Goal: Task Accomplishment & Management: Use online tool/utility

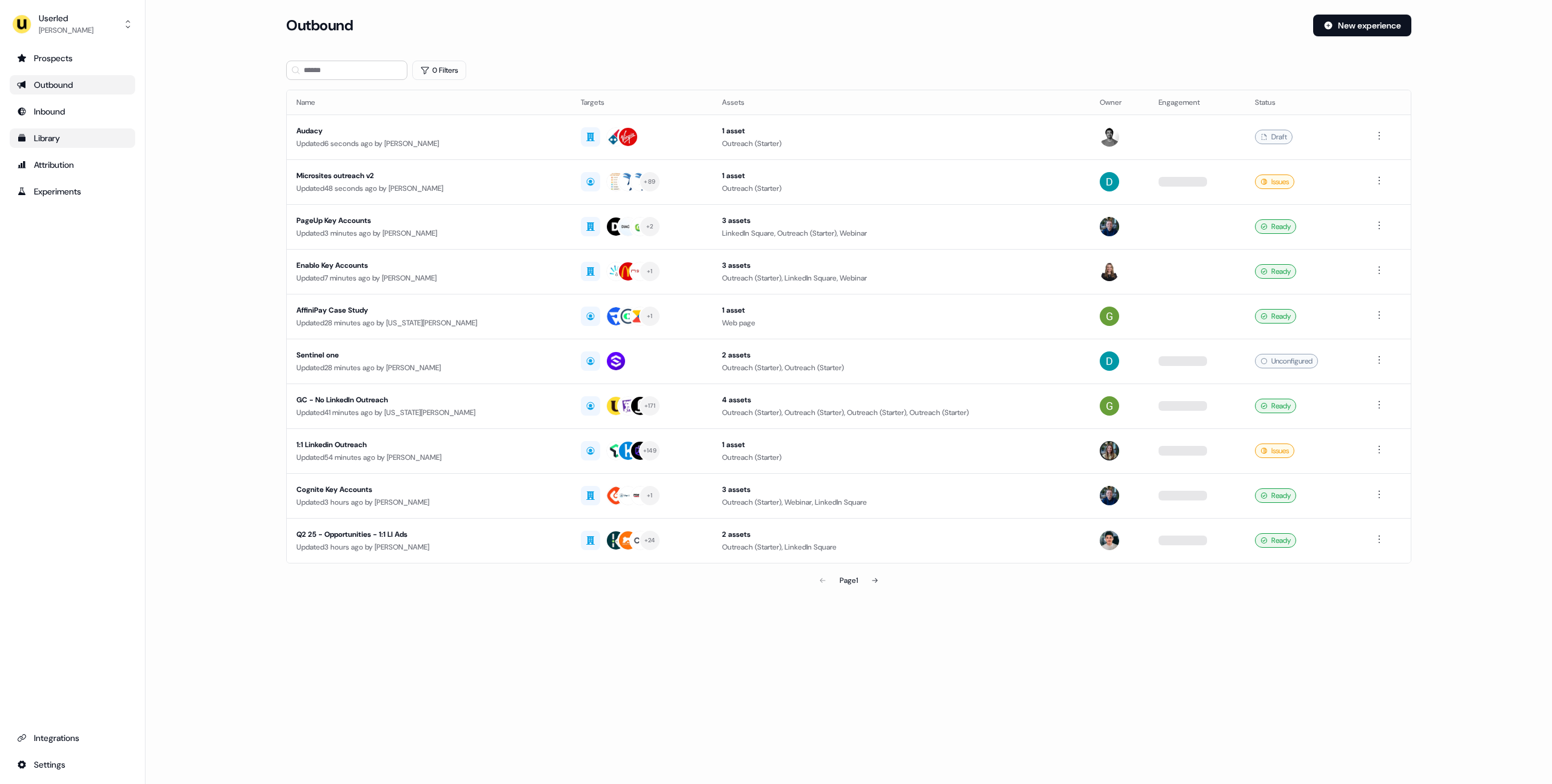
click at [51, 137] on div "Library" at bounding box center [72, 138] width 111 height 12
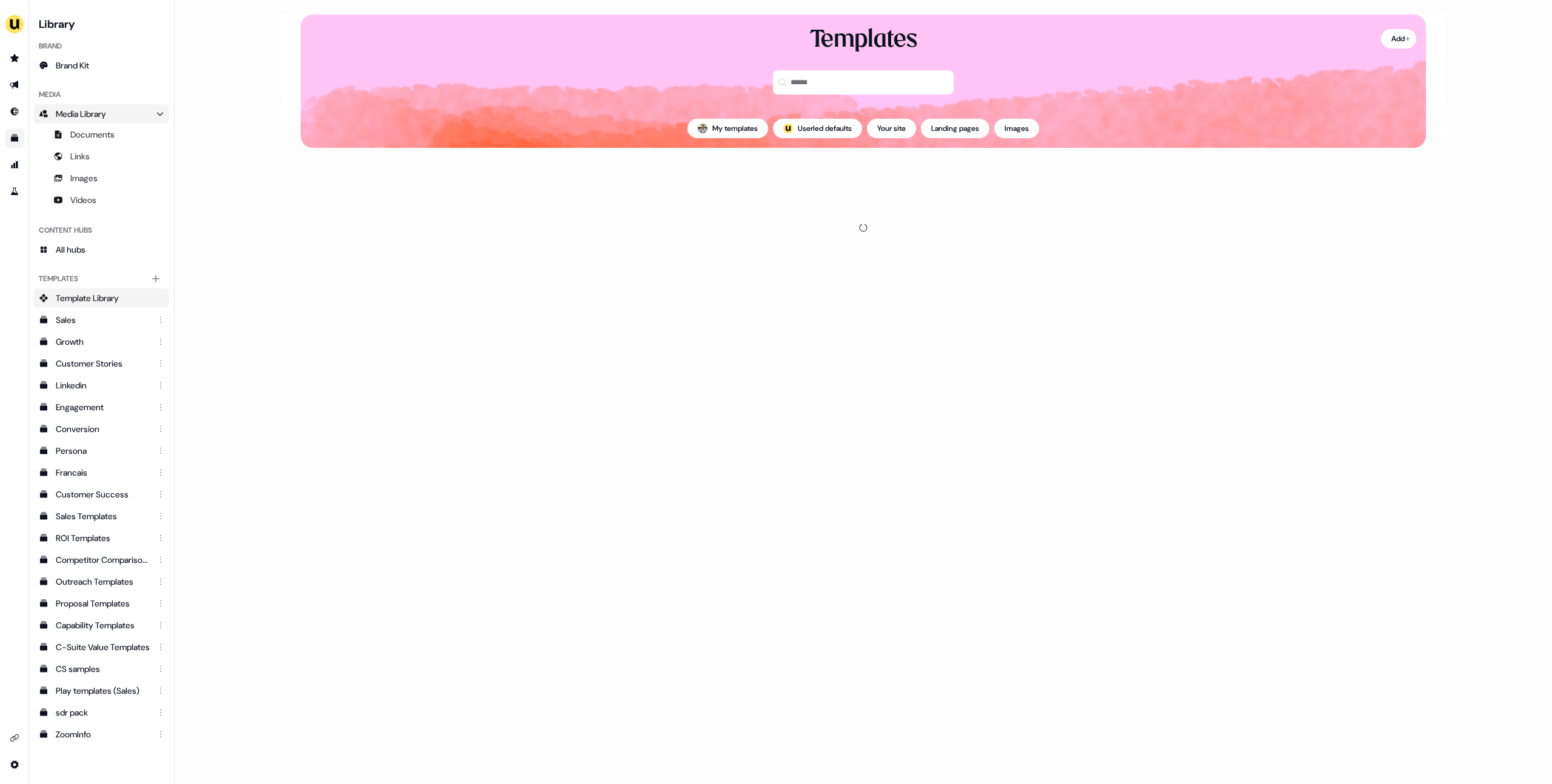
click at [77, 108] on span "Media Library" at bounding box center [81, 114] width 51 height 12
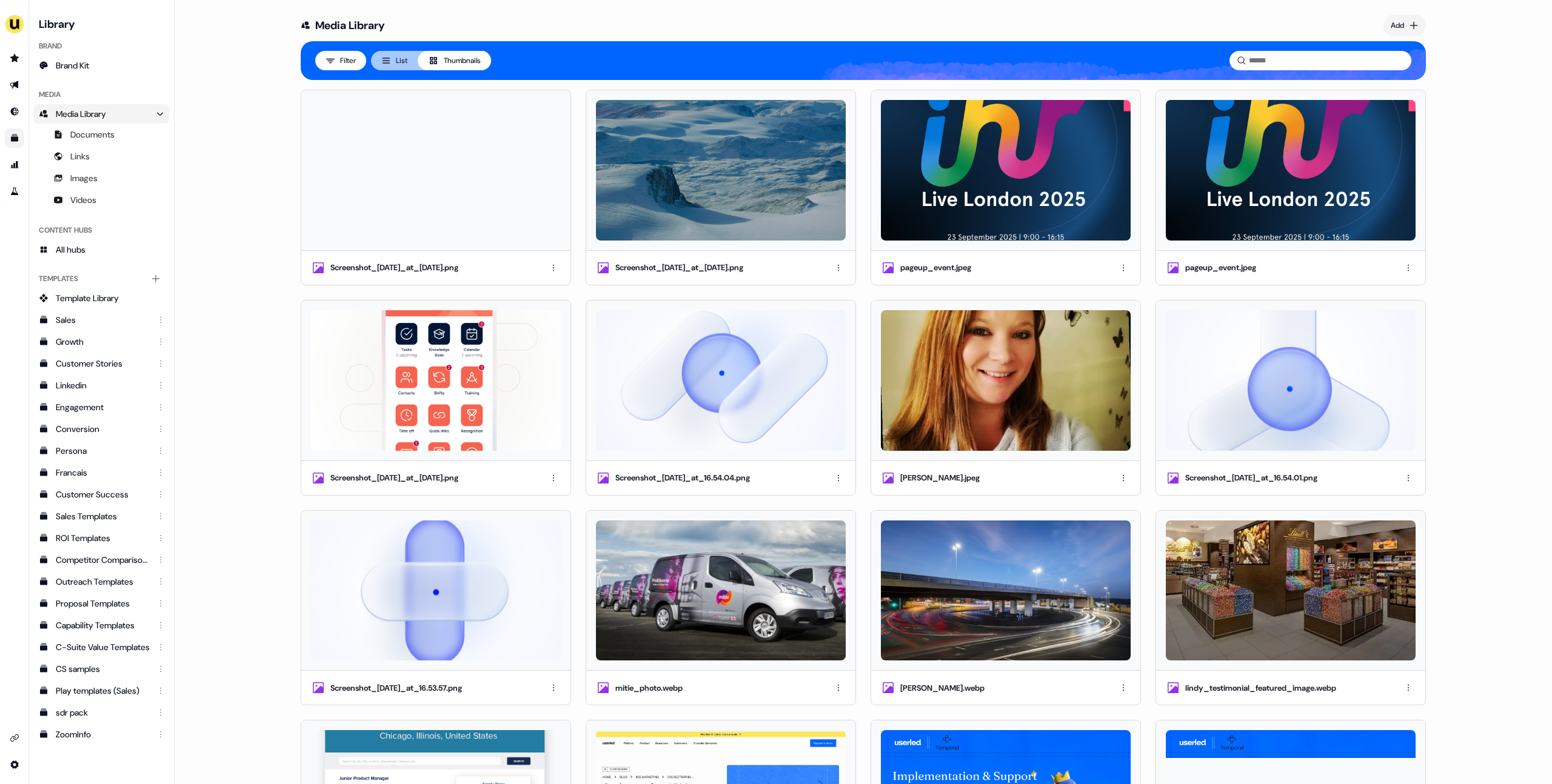
scroll to position [1, 0]
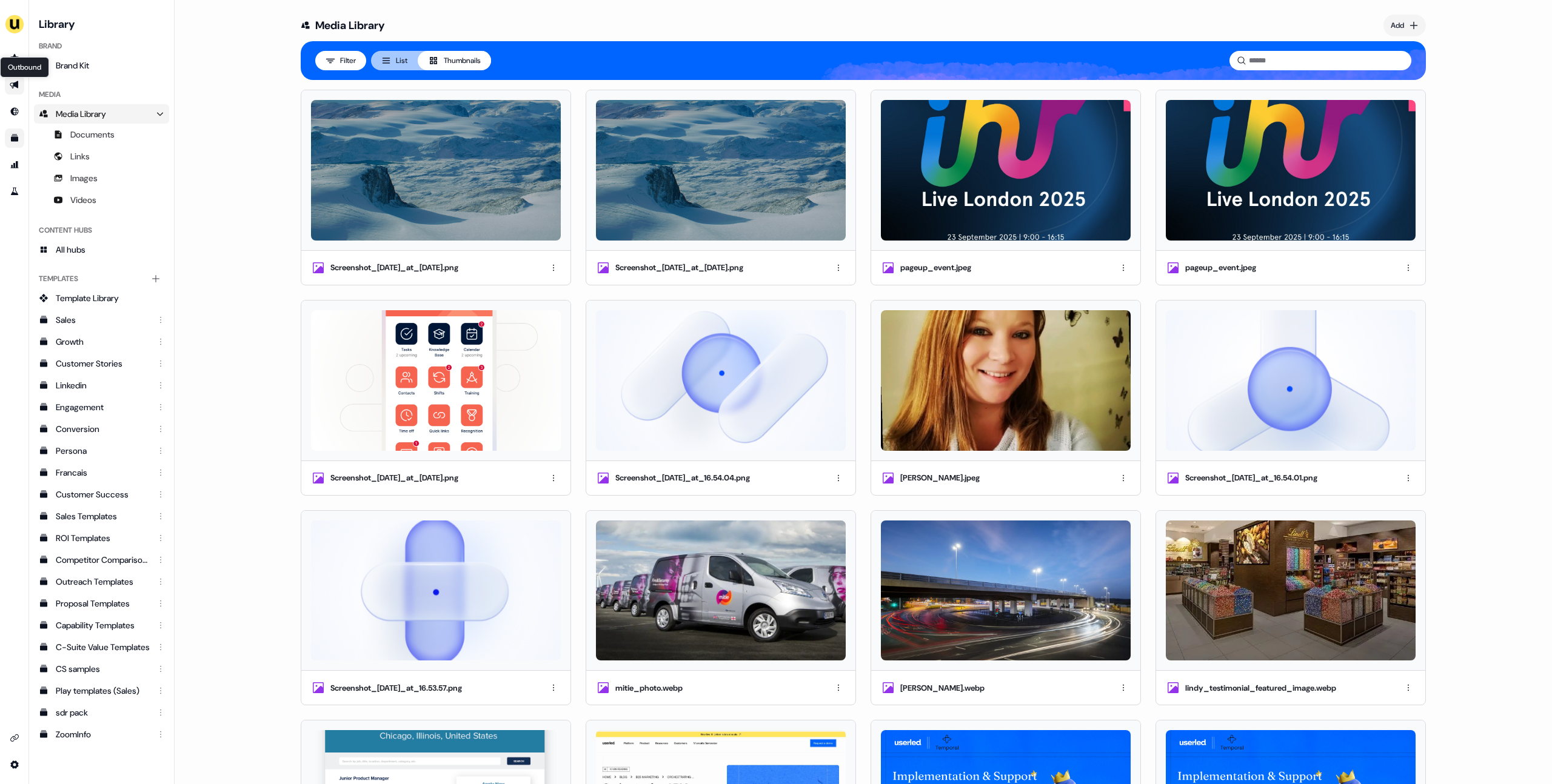
click at [17, 87] on icon "Go to outbound experience" at bounding box center [14, 85] width 8 height 8
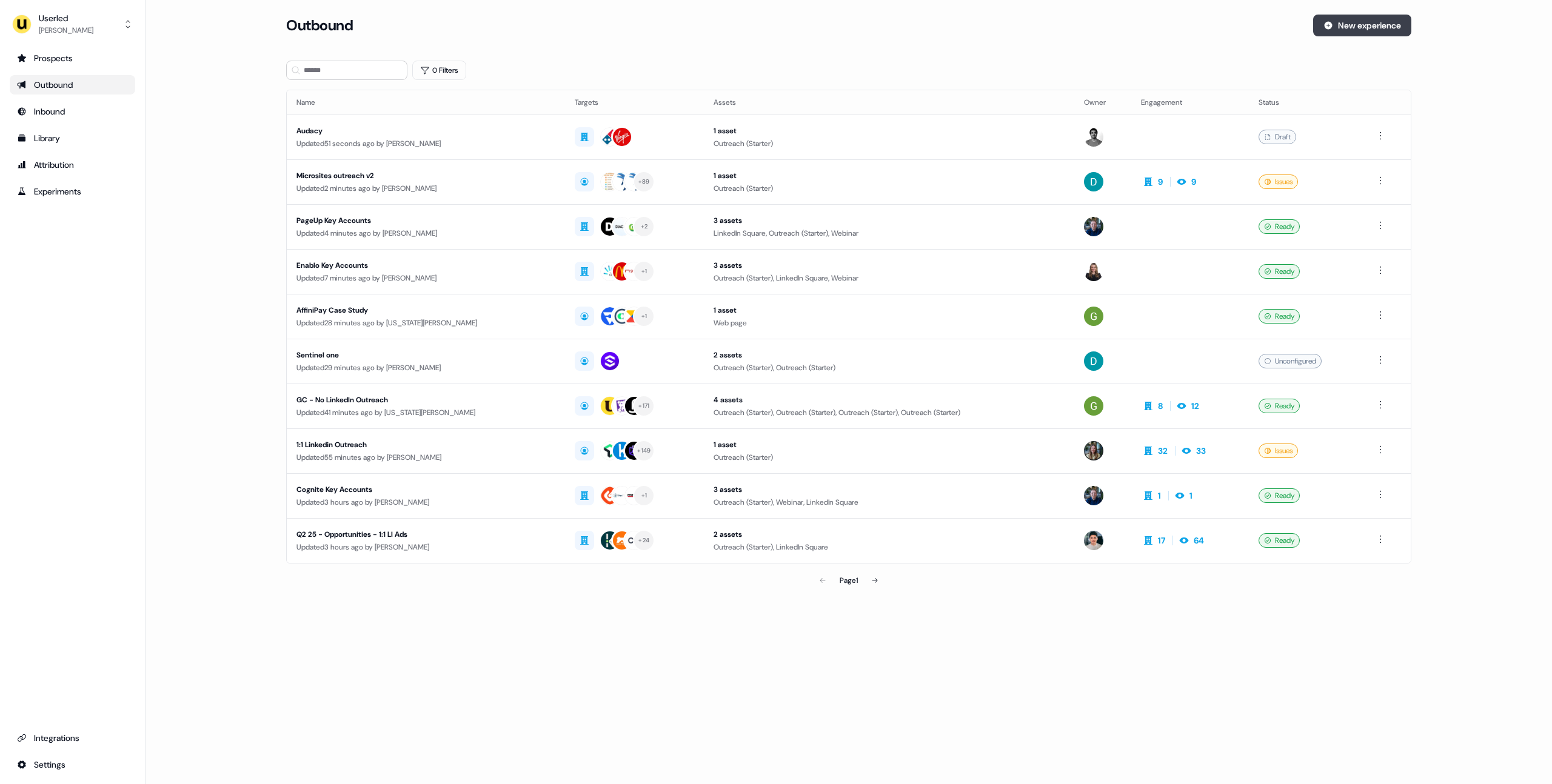
click at [1364, 24] on button "New experience" at bounding box center [1363, 25] width 98 height 21
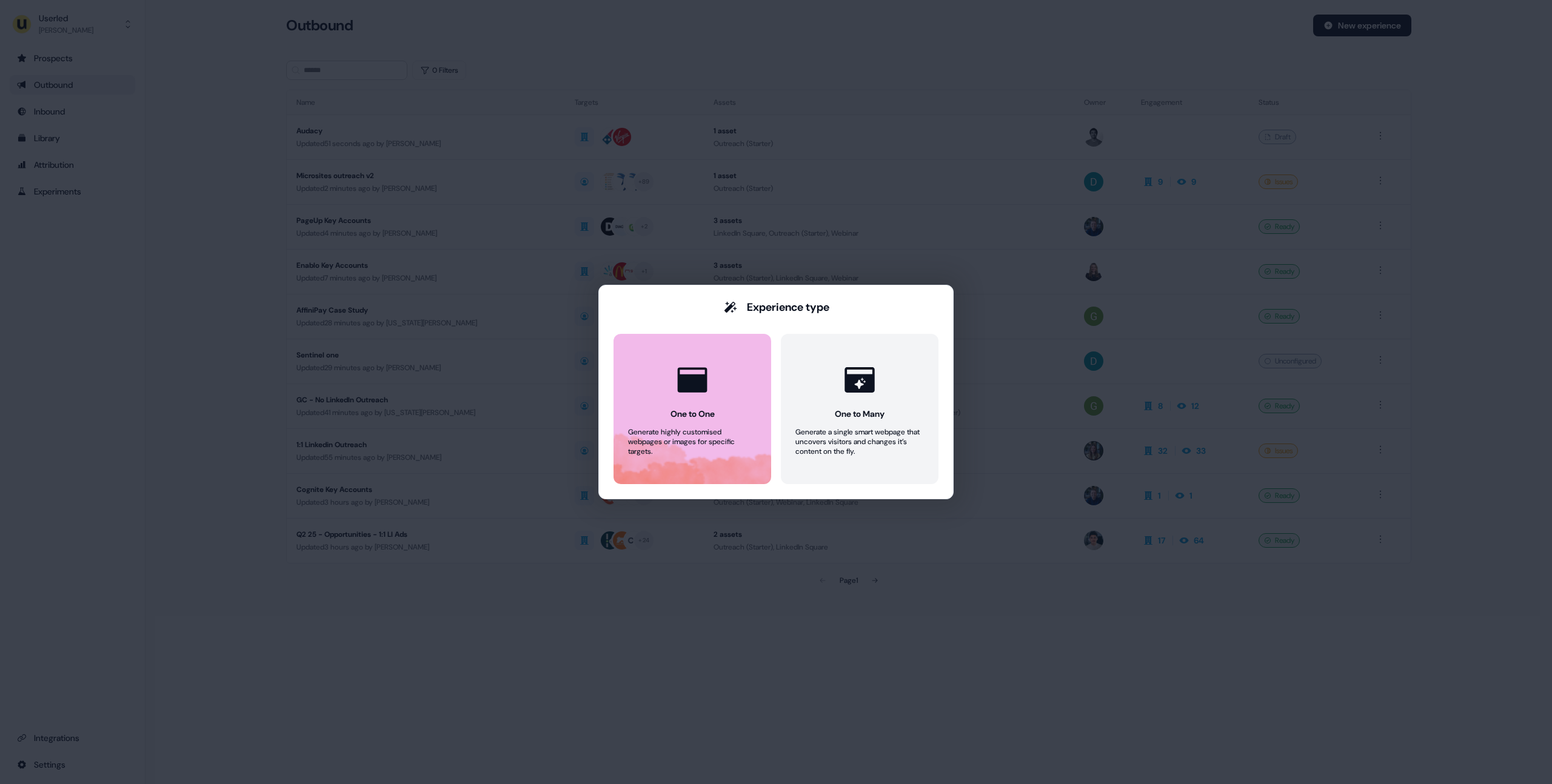
click at [715, 376] on div at bounding box center [692, 380] width 46 height 46
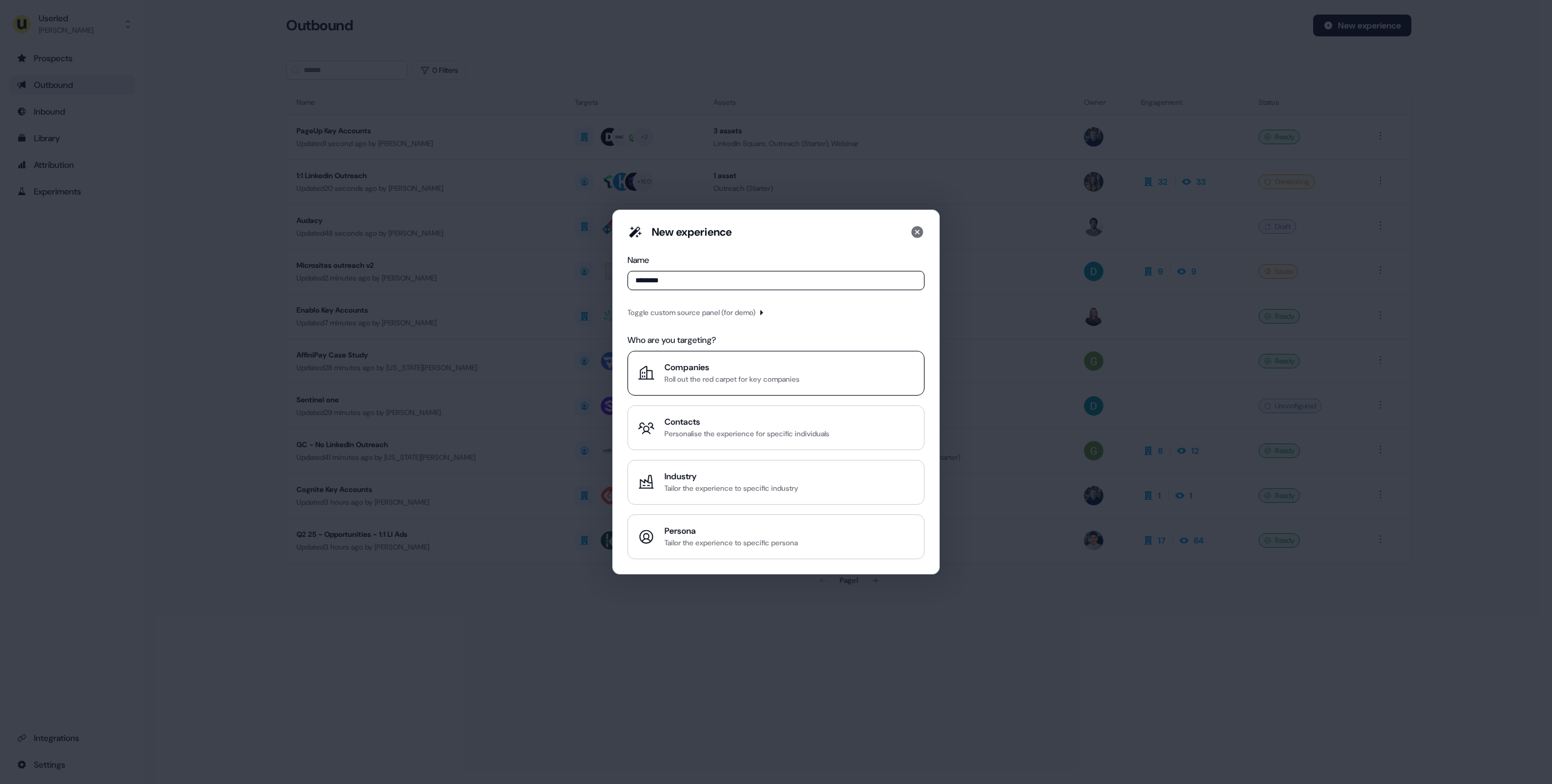
type input "********"
click at [702, 361] on div "Companies" at bounding box center [732, 367] width 135 height 12
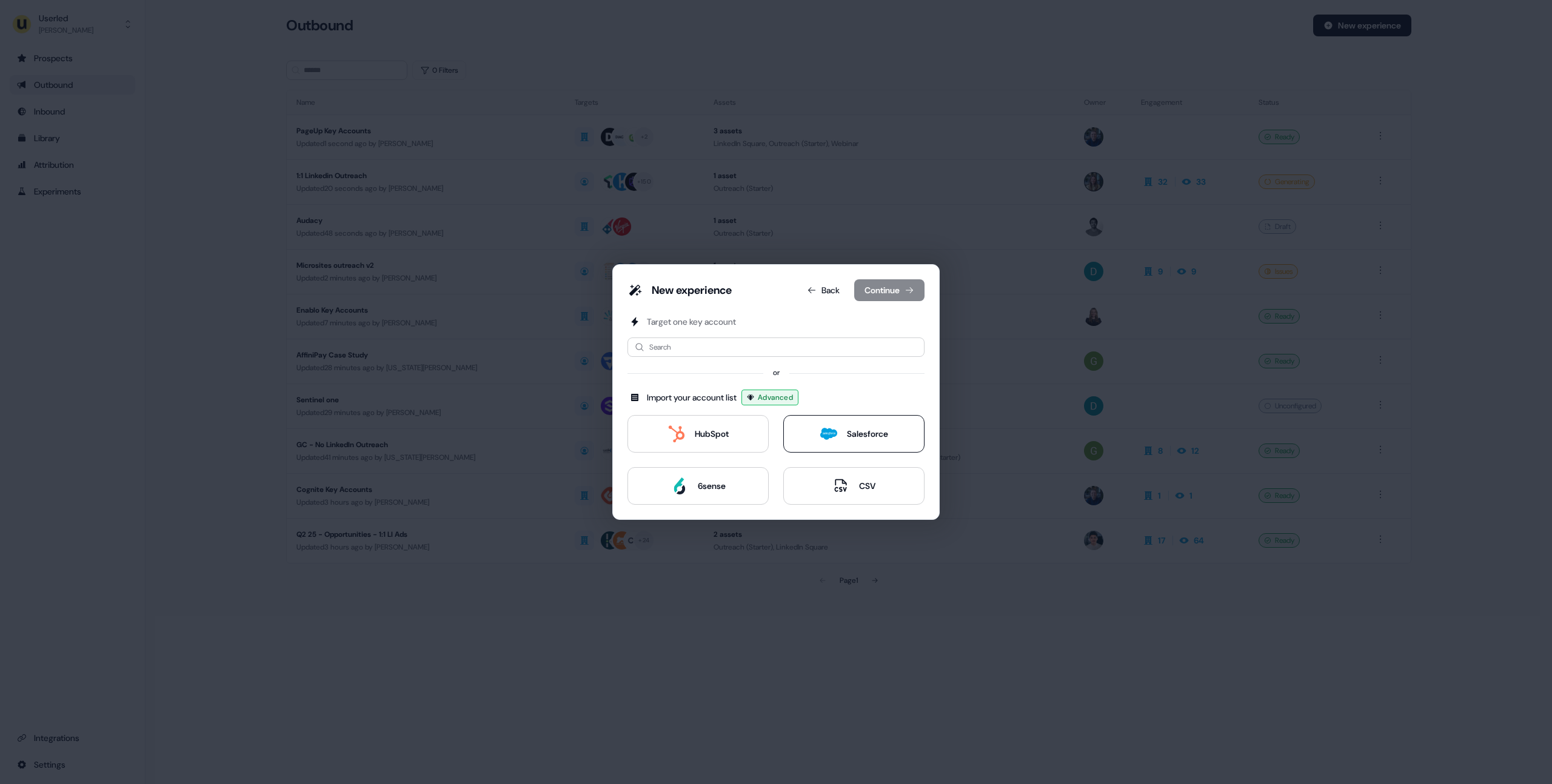
click at [807, 437] on button "Salesforce" at bounding box center [854, 434] width 141 height 38
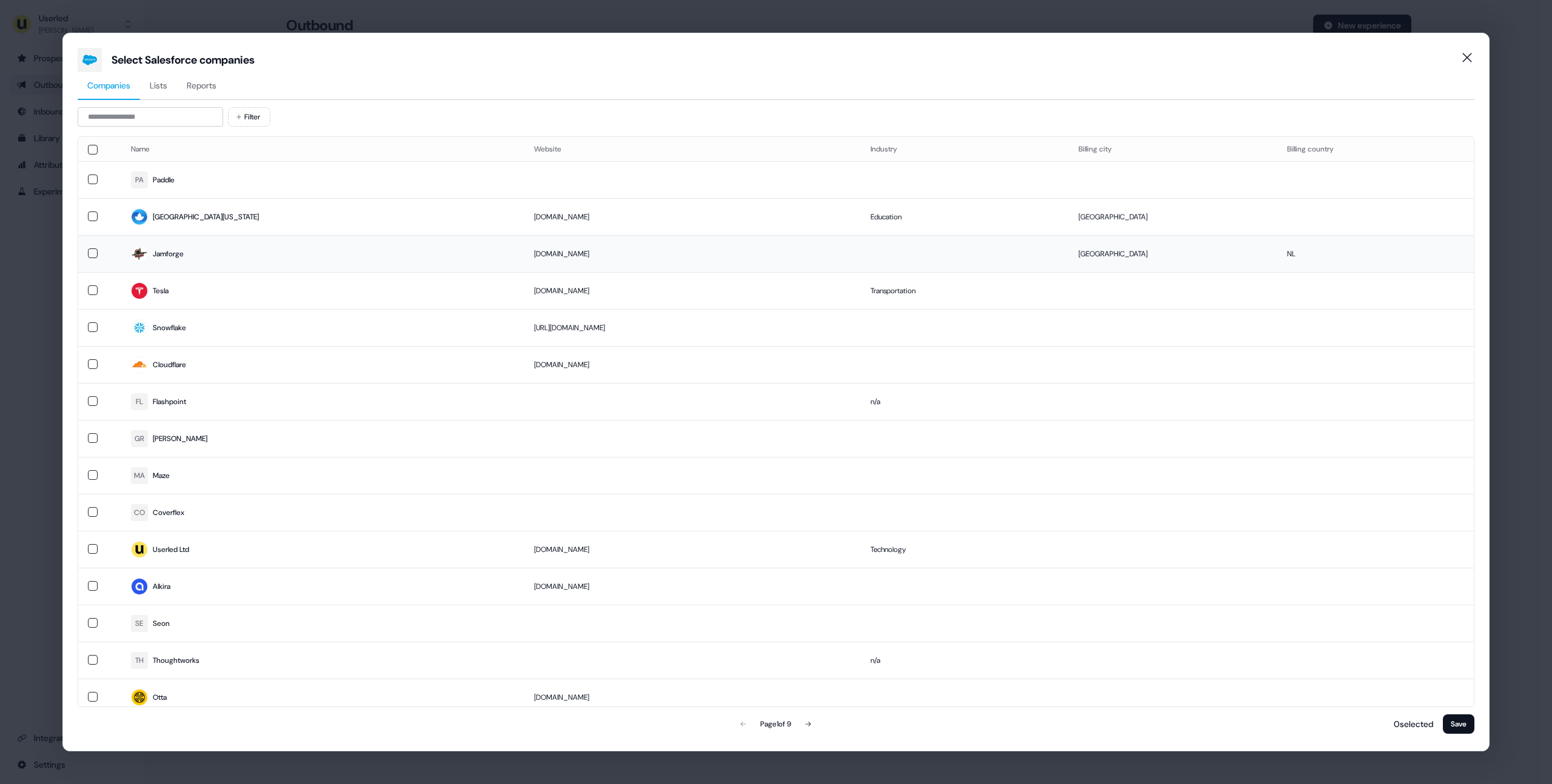
click at [91, 252] on button "button" at bounding box center [93, 253] width 10 height 10
drag, startPoint x: 94, startPoint y: 218, endPoint x: 125, endPoint y: 239, distance: 37.4
click at [94, 218] on button "button" at bounding box center [93, 216] width 10 height 10
drag, startPoint x: 1456, startPoint y: 723, endPoint x: 1447, endPoint y: 720, distance: 9.5
click at [1456, 723] on button "Save" at bounding box center [1458, 723] width 31 height 19
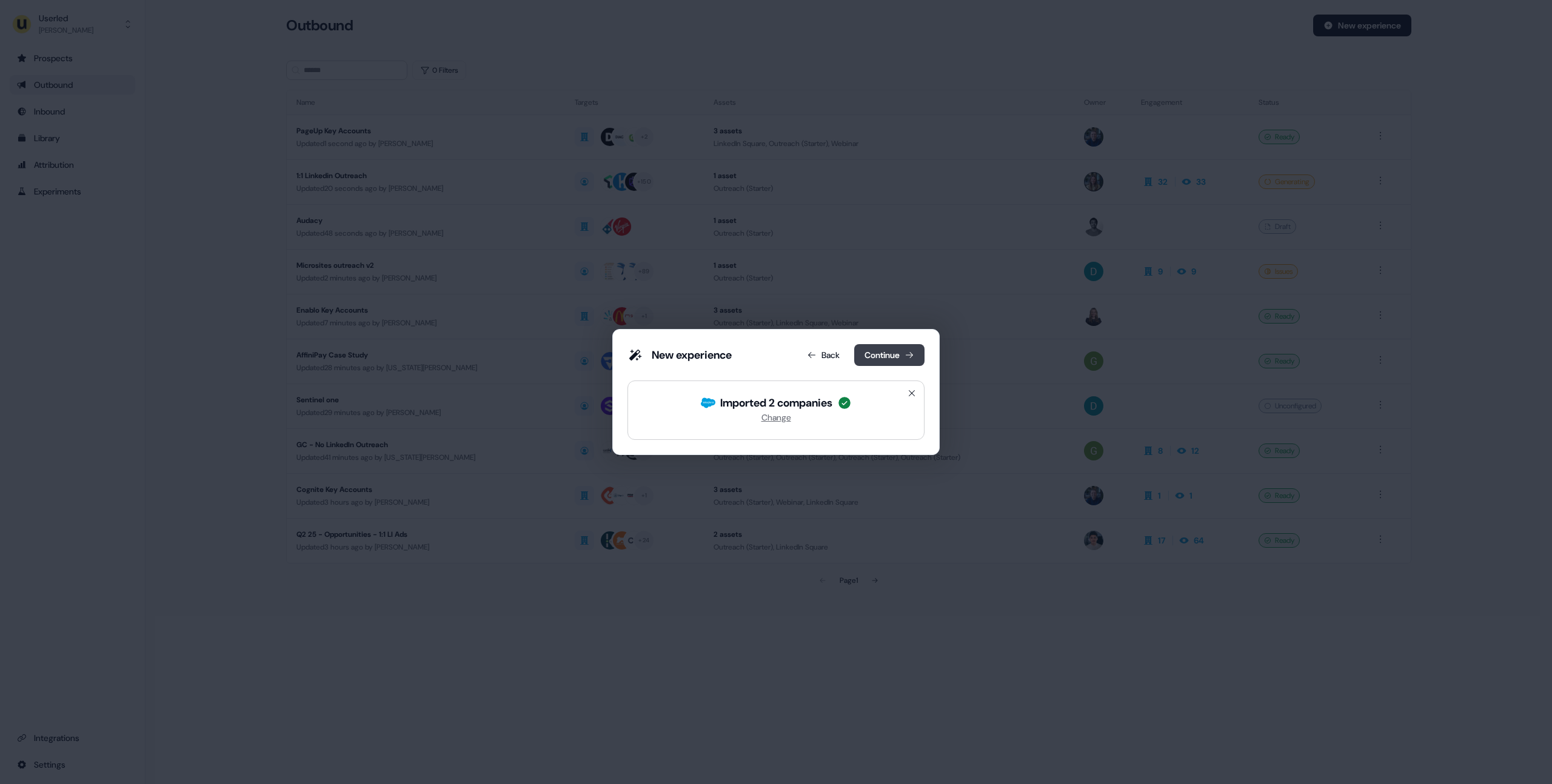
click at [871, 349] on button "Continue" at bounding box center [889, 355] width 71 height 21
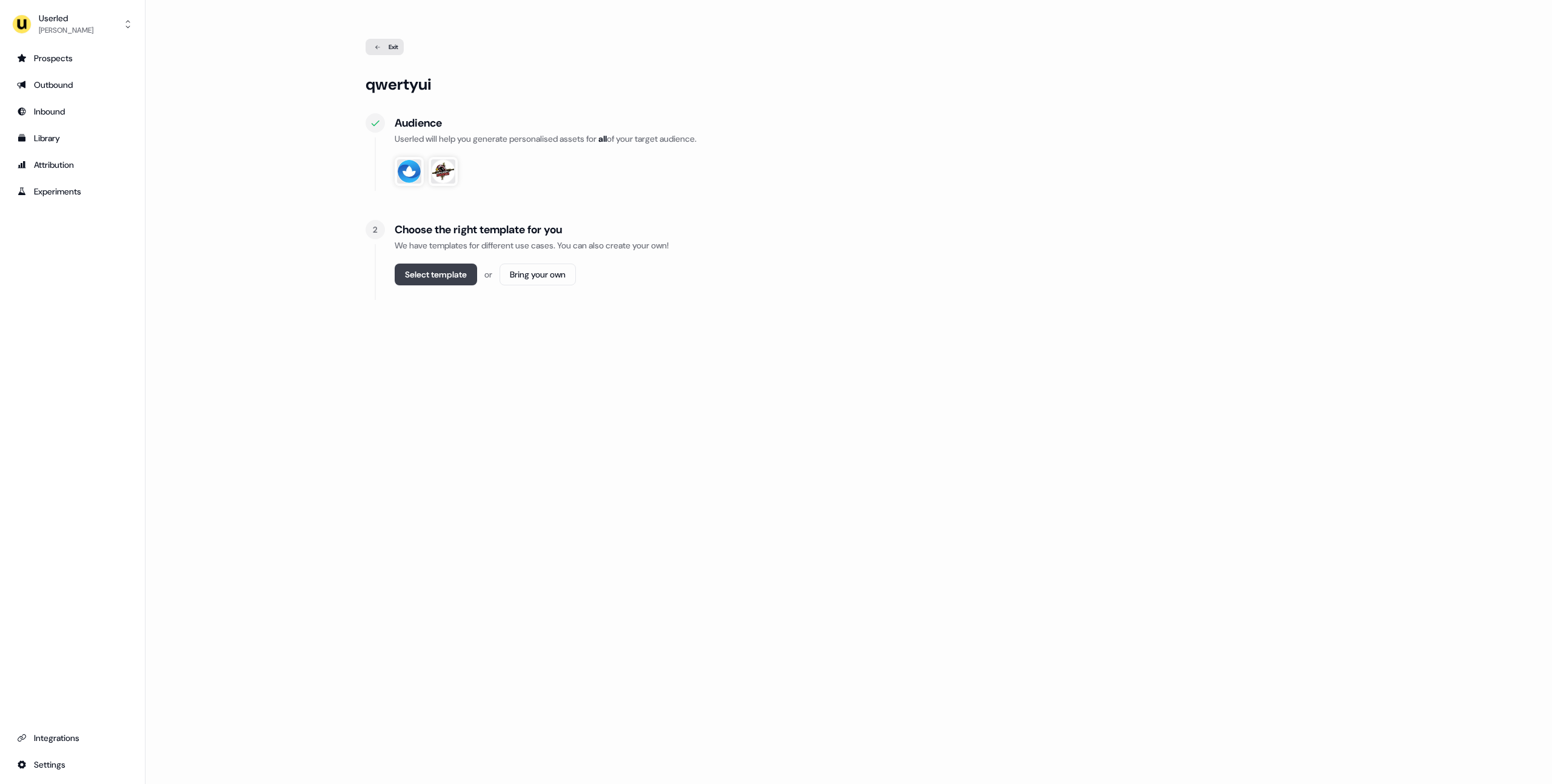
click at [440, 271] on button "Select template" at bounding box center [436, 274] width 83 height 21
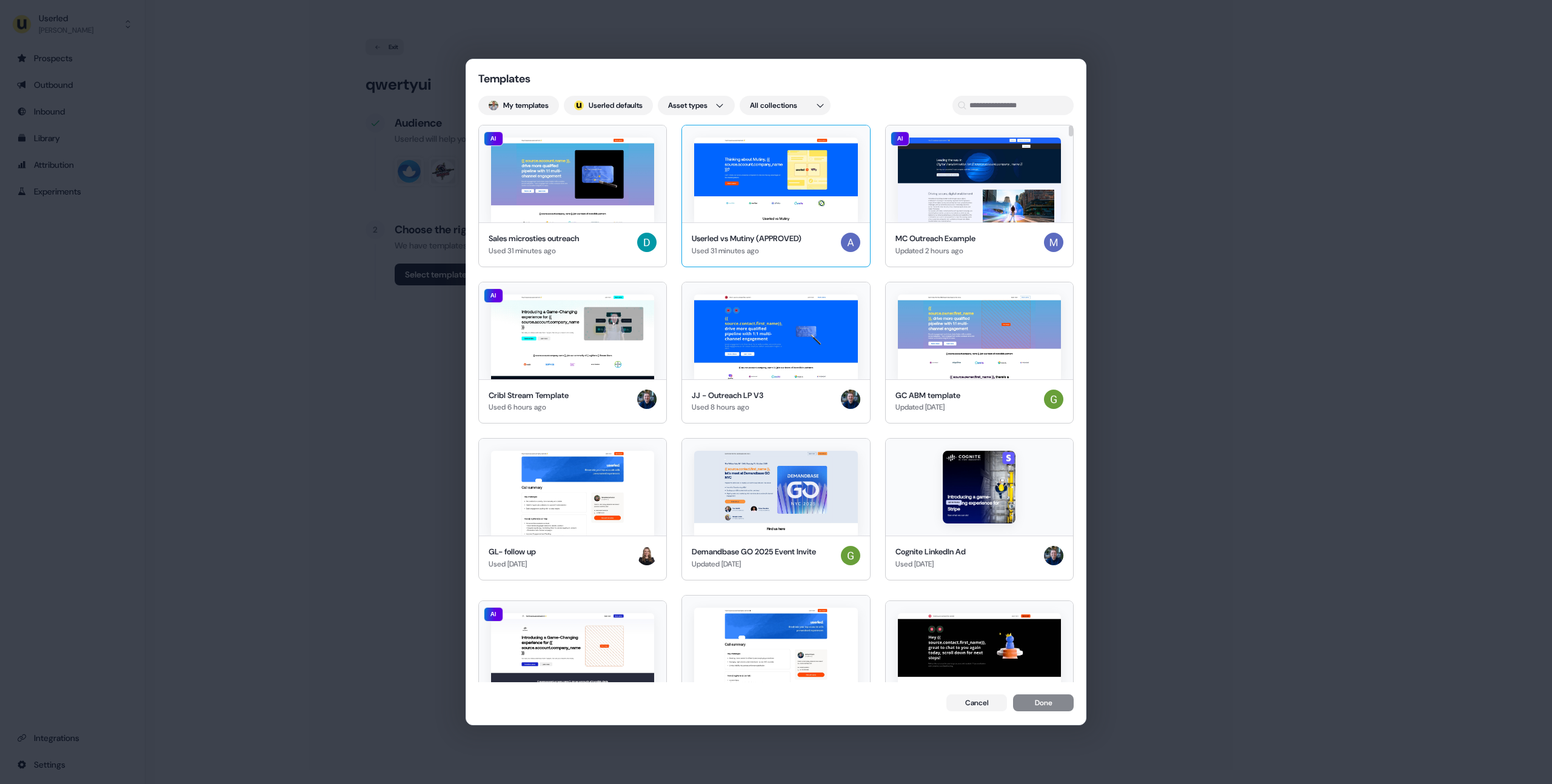
click at [756, 193] on img at bounding box center [775, 180] width 163 height 85
click at [1054, 710] on button "Done" at bounding box center [1043, 704] width 61 height 17
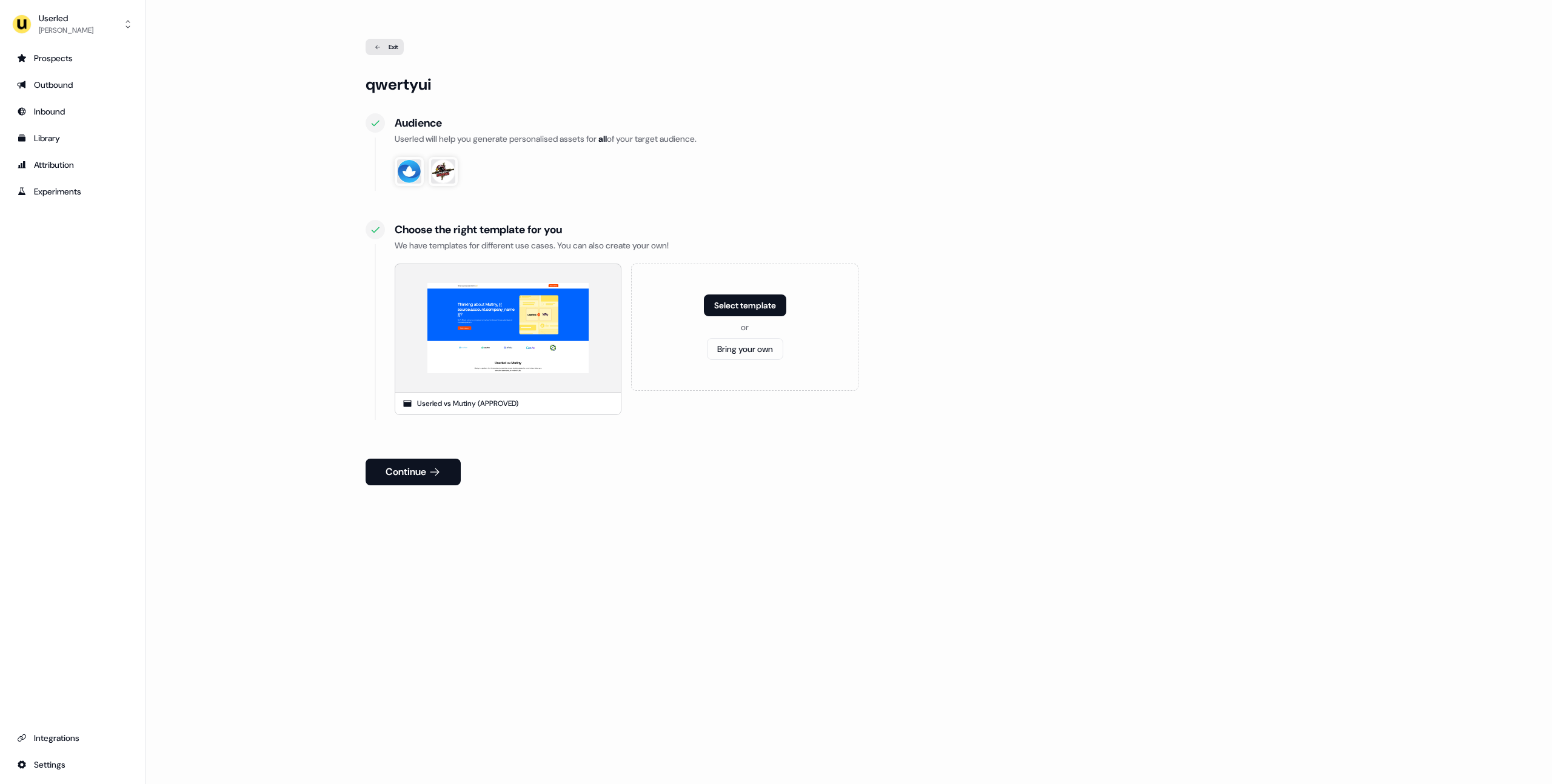
click at [381, 42] on div "Exit" at bounding box center [385, 47] width 38 height 16
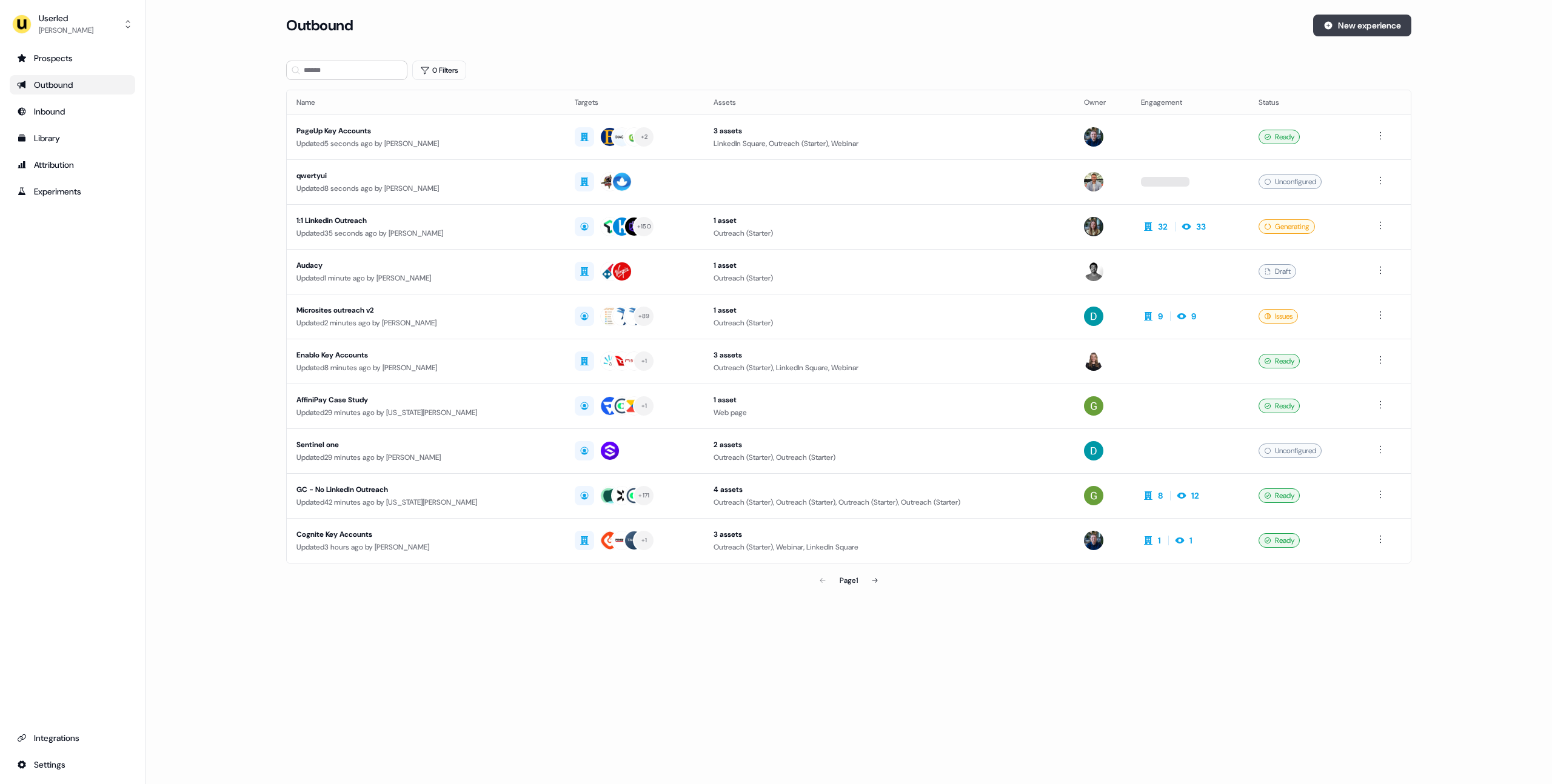
click at [1372, 26] on button "New experience" at bounding box center [1363, 25] width 98 height 21
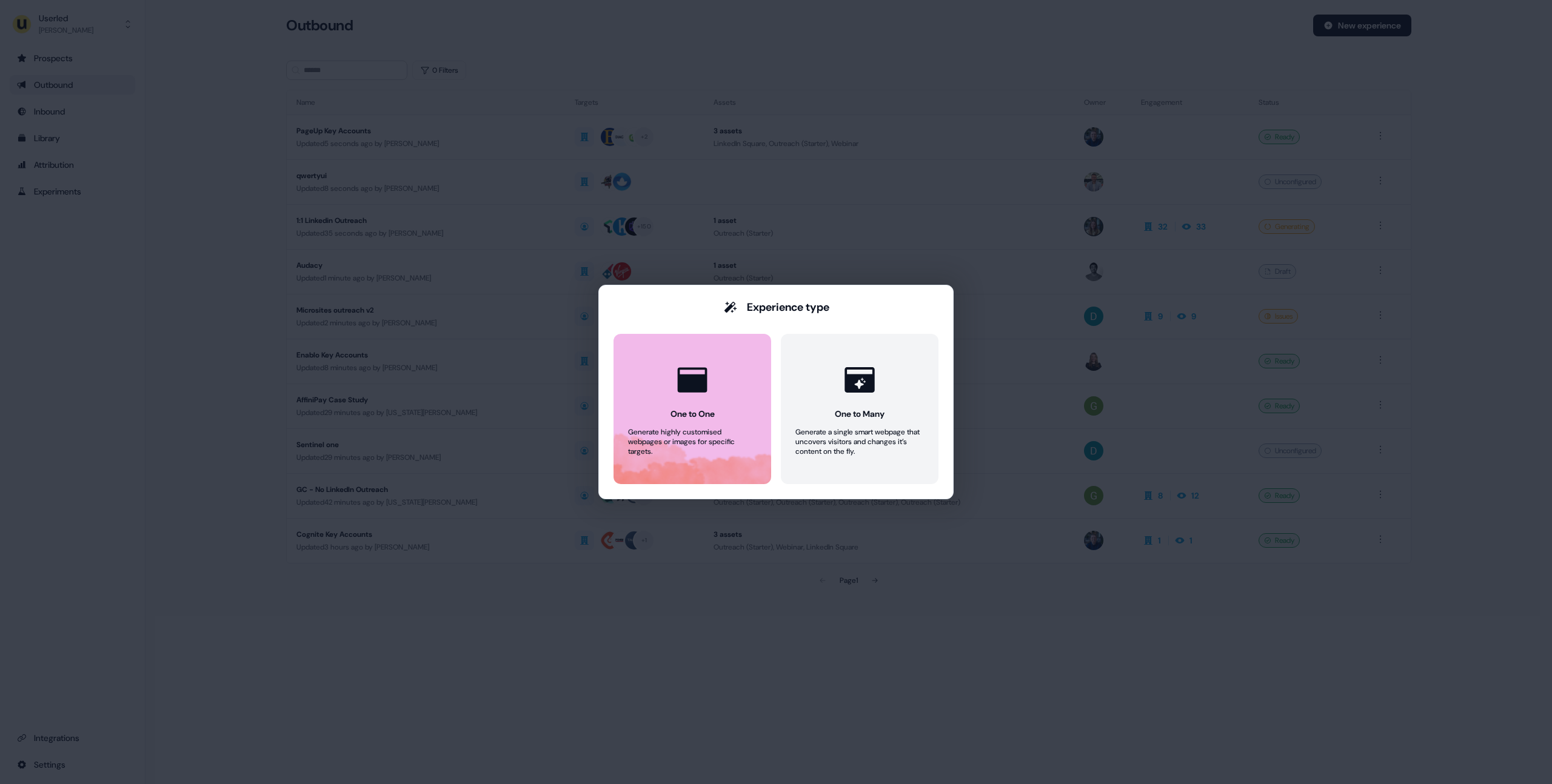
click at [706, 380] on icon at bounding box center [692, 379] width 30 height 25
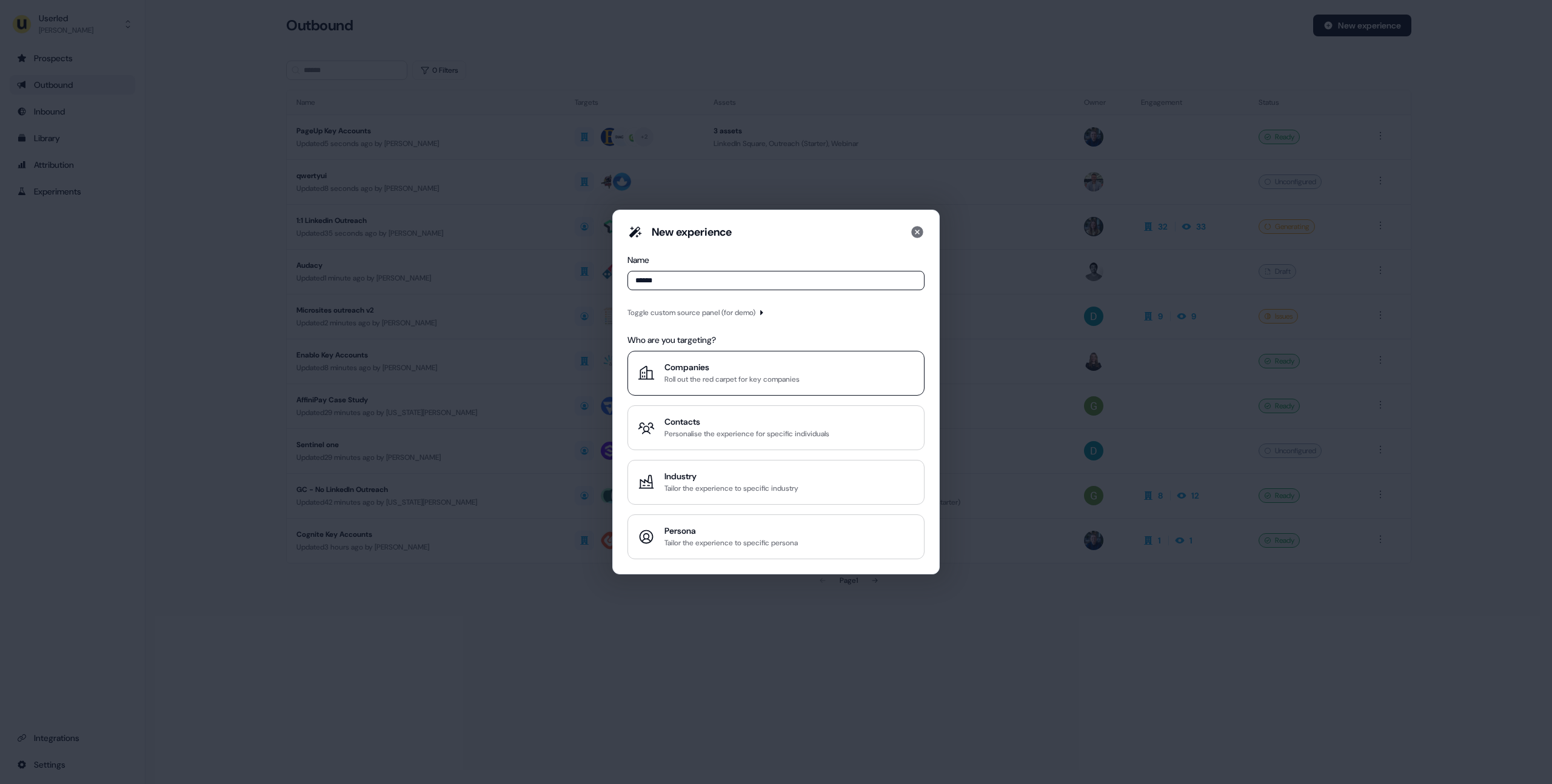
type input "******"
click at [715, 372] on div "Companies" at bounding box center [732, 367] width 135 height 12
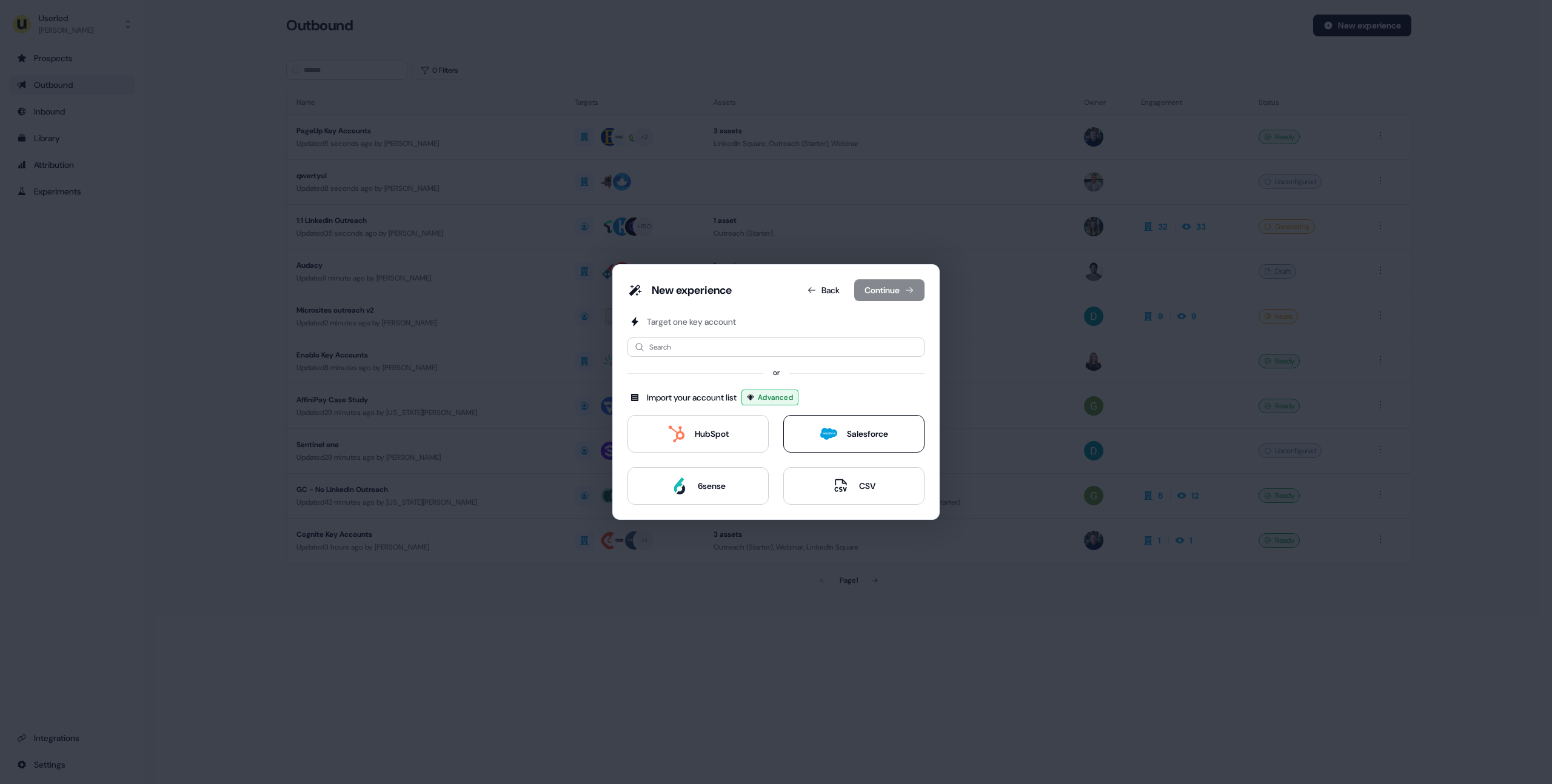
click at [809, 438] on button "Salesforce" at bounding box center [854, 434] width 141 height 38
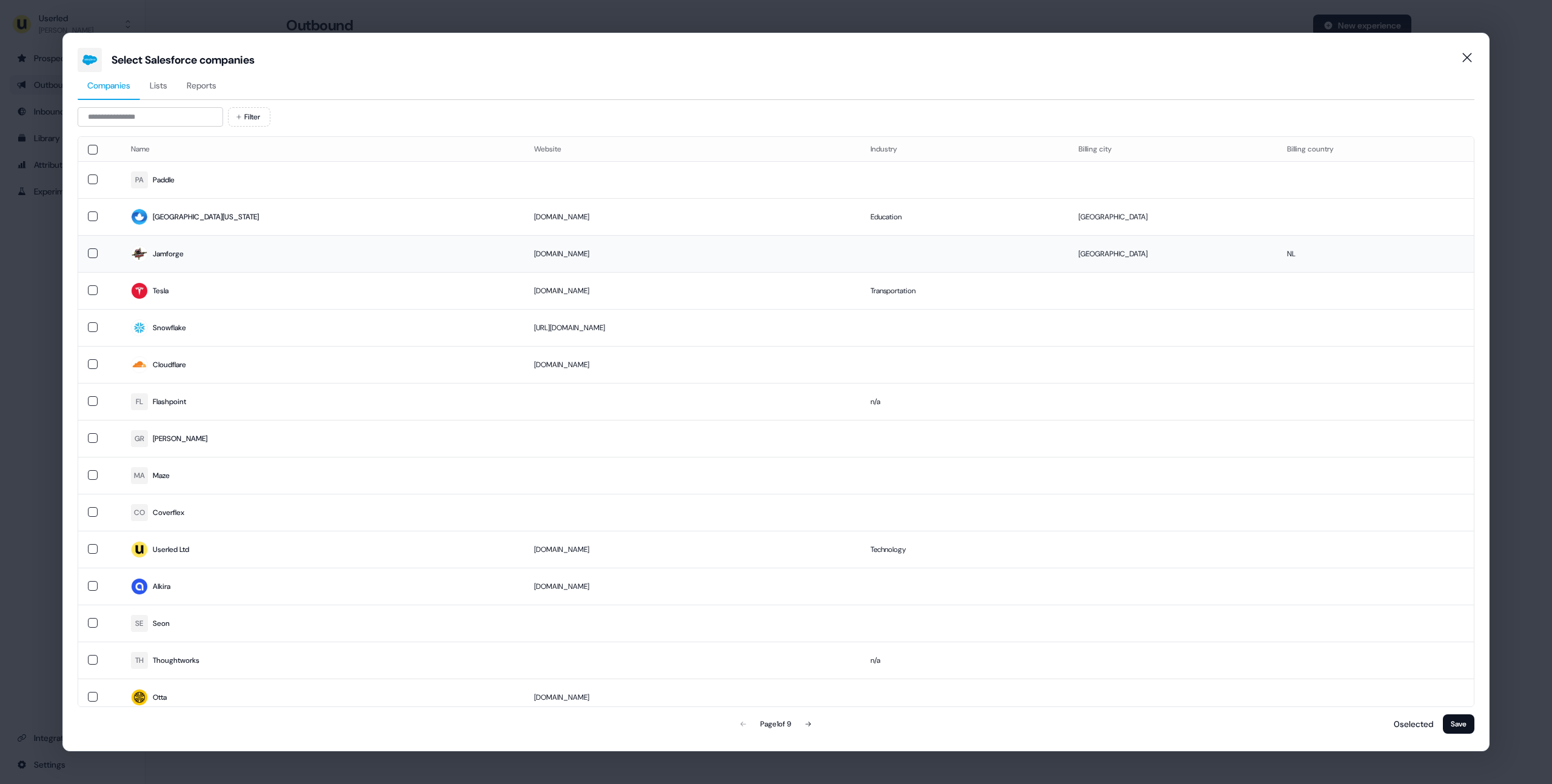
drag, startPoint x: 92, startPoint y: 215, endPoint x: 230, endPoint y: 255, distance: 143.7
click at [92, 215] on button "button" at bounding box center [93, 216] width 10 height 10
click at [1456, 727] on button "Save" at bounding box center [1458, 723] width 31 height 19
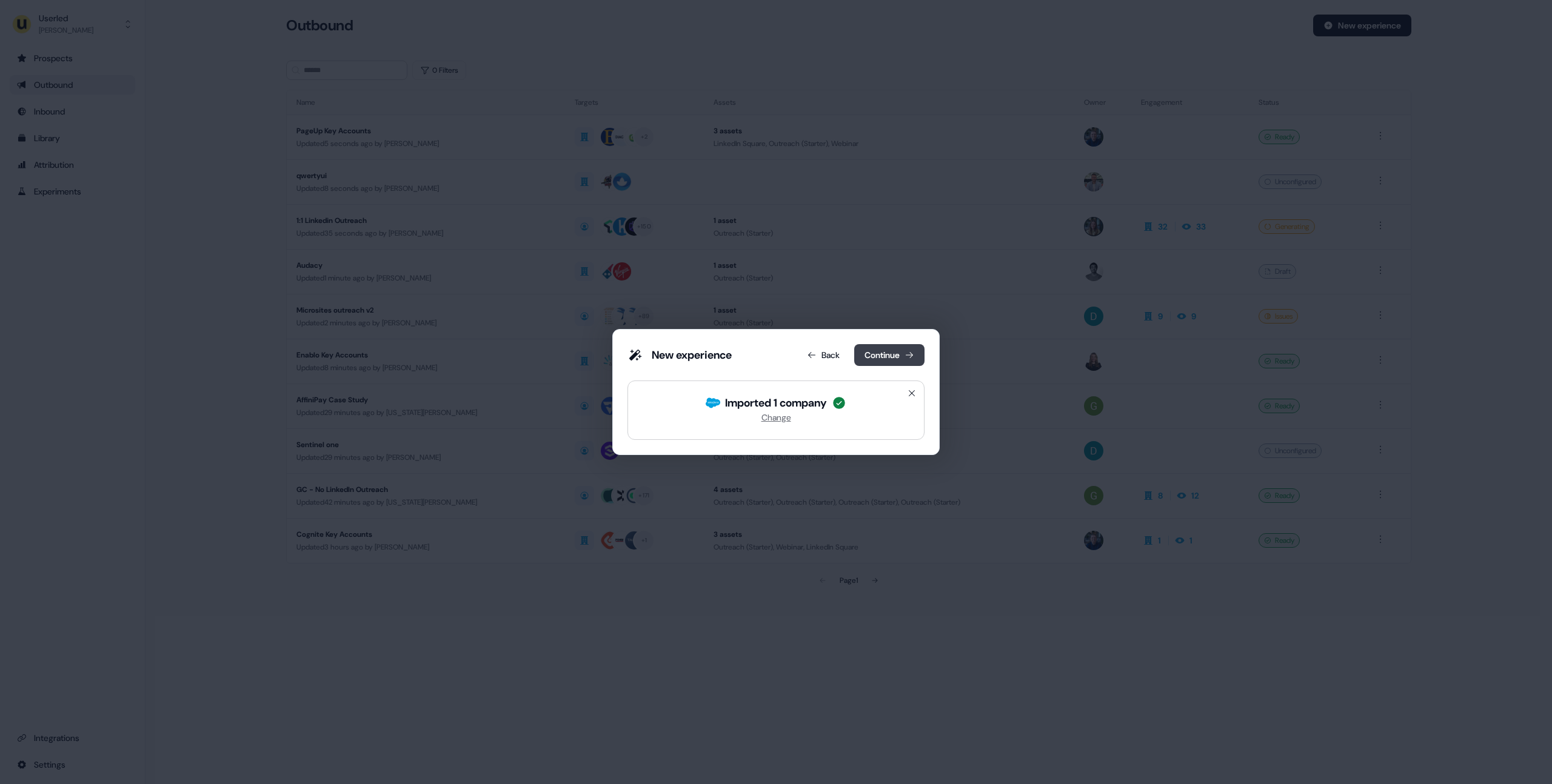
click at [874, 355] on button "Continue" at bounding box center [889, 355] width 71 height 21
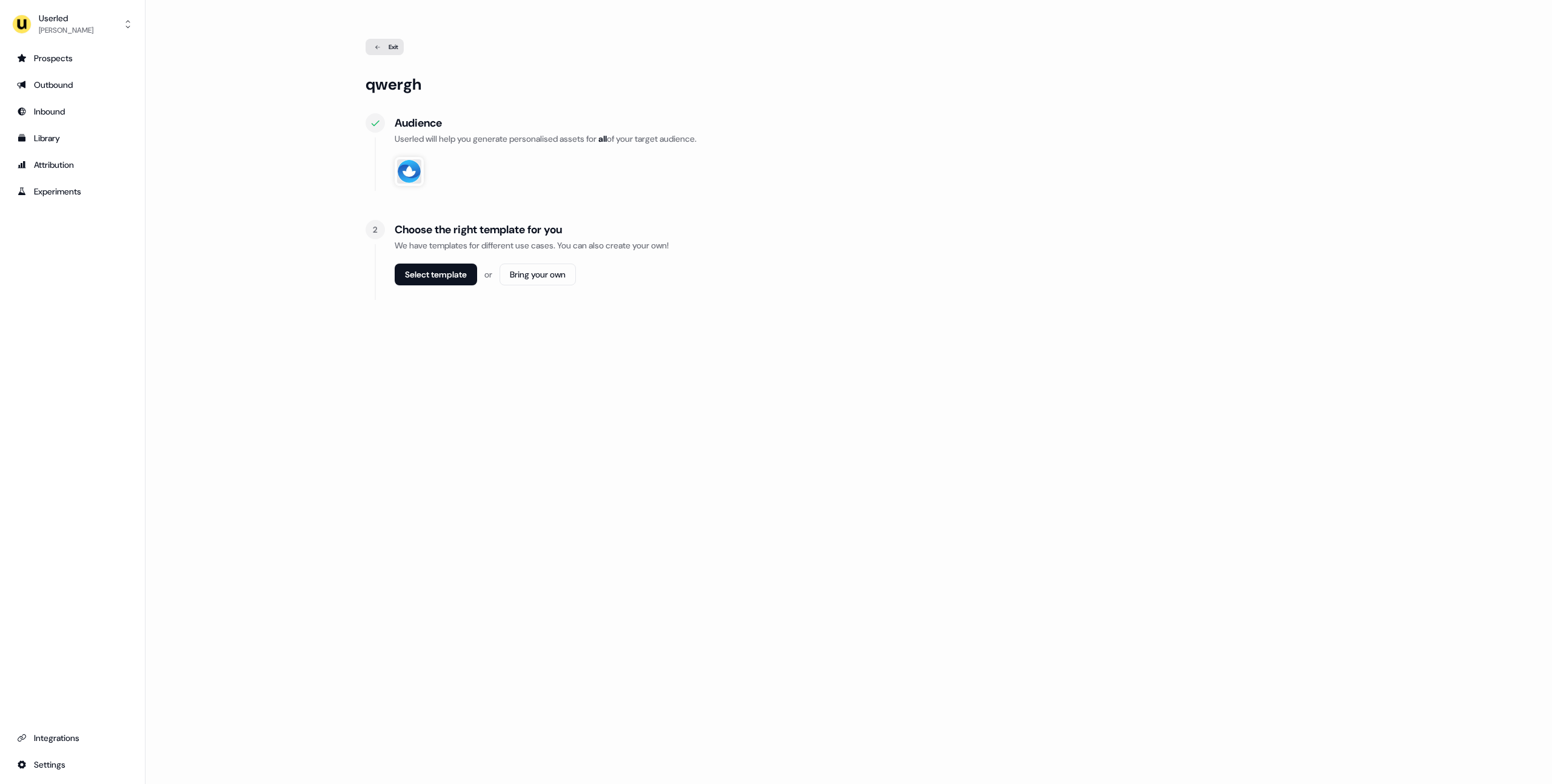
drag, startPoint x: 462, startPoint y: 194, endPoint x: 422, endPoint y: 200, distance: 40.4
click at [462, 194] on div "qwergh Audience Userled will help you generate personalised assets for all of y…" at bounding box center [849, 231] width 967 height 315
drag, startPoint x: 421, startPoint y: 201, endPoint x: 399, endPoint y: 190, distance: 24.6
click at [420, 201] on div "qwergh Audience Userled will help you generate personalised assets for all of y…" at bounding box center [849, 231] width 967 height 315
click at [399, 190] on div "Audience Userled will help you generate personalised assets for all of your tar…" at bounding box center [863, 152] width 938 height 77
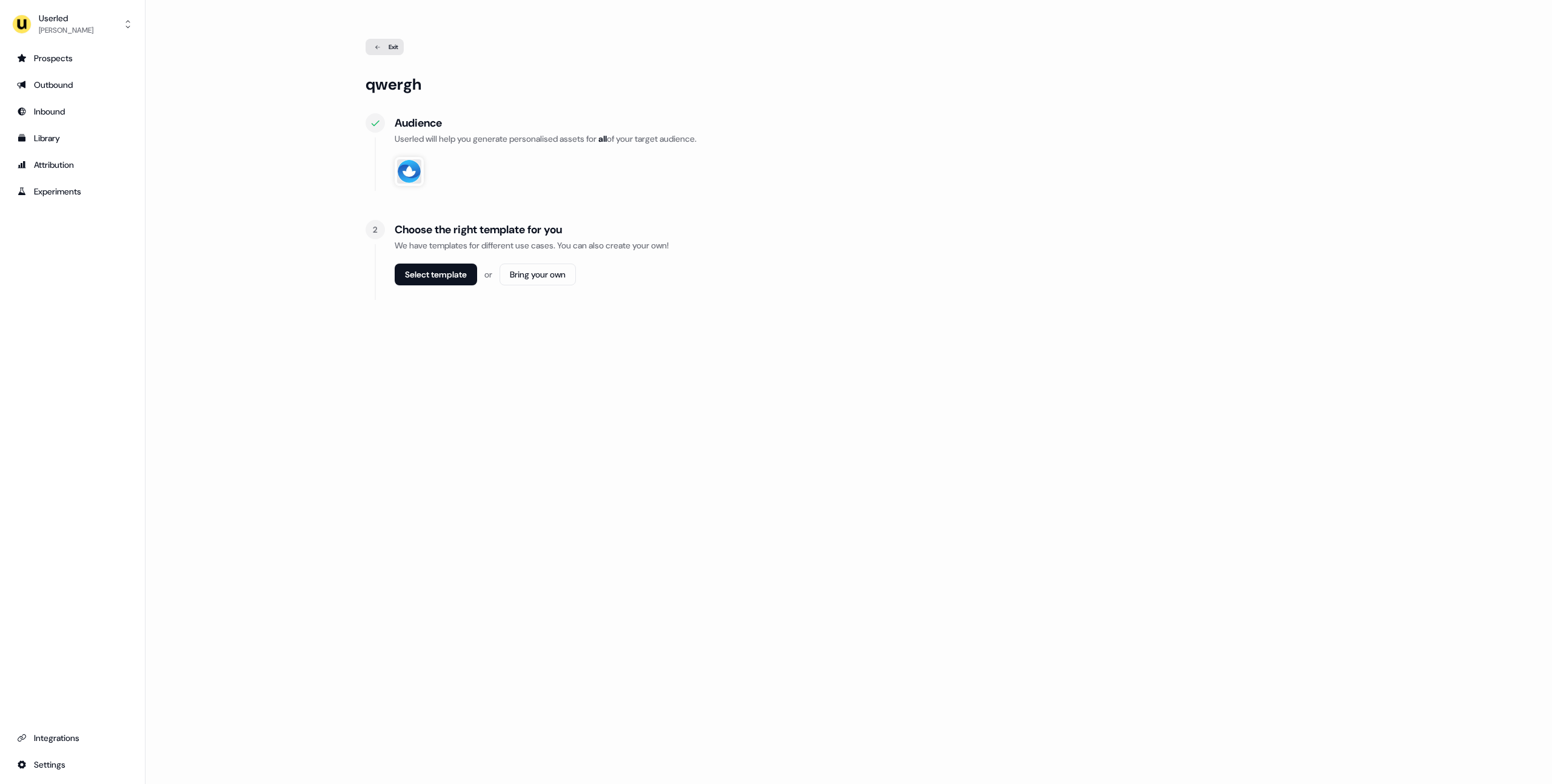
click at [389, 45] on div "Exit" at bounding box center [385, 47] width 38 height 16
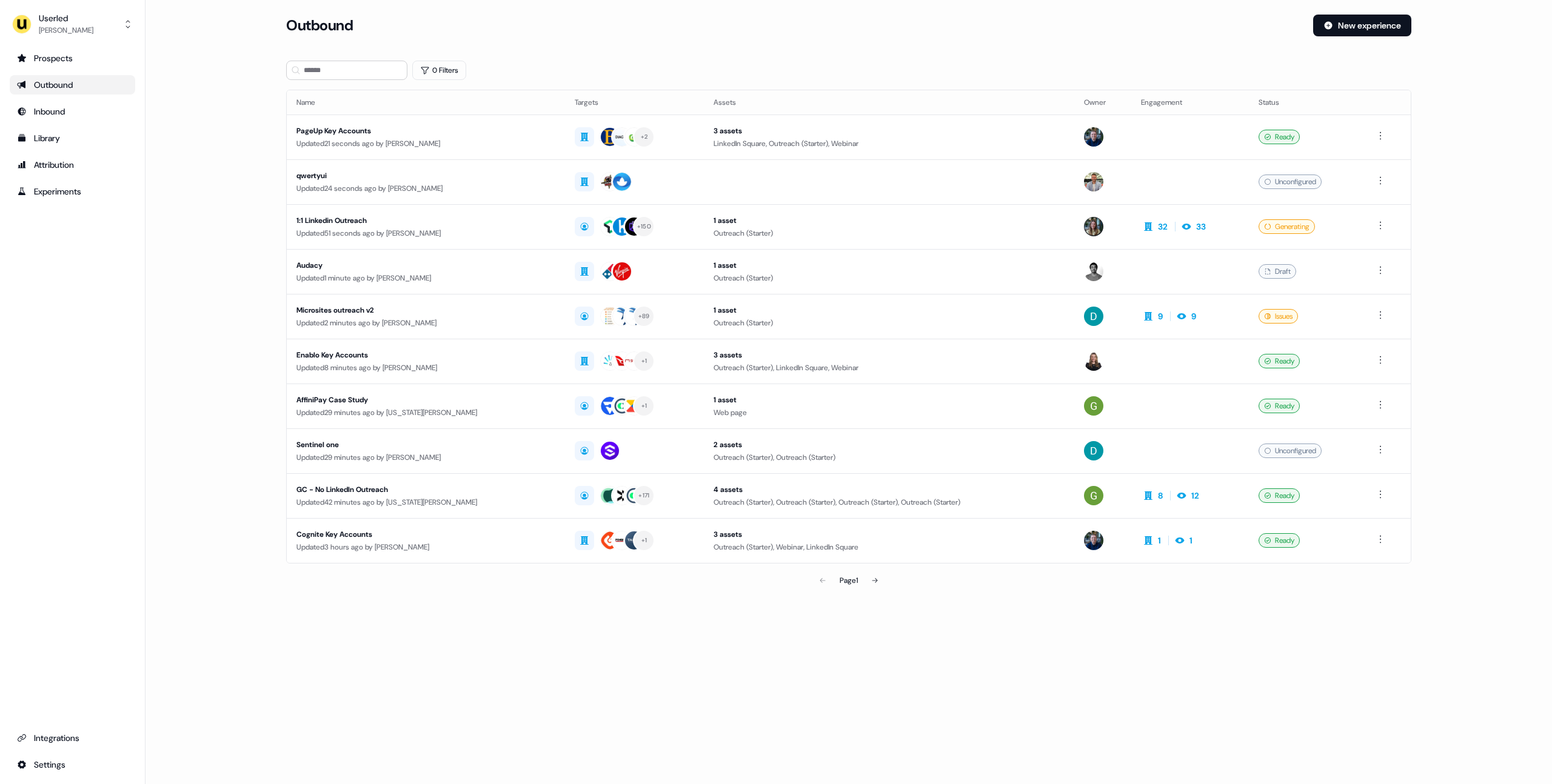
drag, startPoint x: 583, startPoint y: 67, endPoint x: 754, endPoint y: 74, distance: 171.1
click at [583, 67] on div "0 Filters" at bounding box center [849, 70] width 1126 height 19
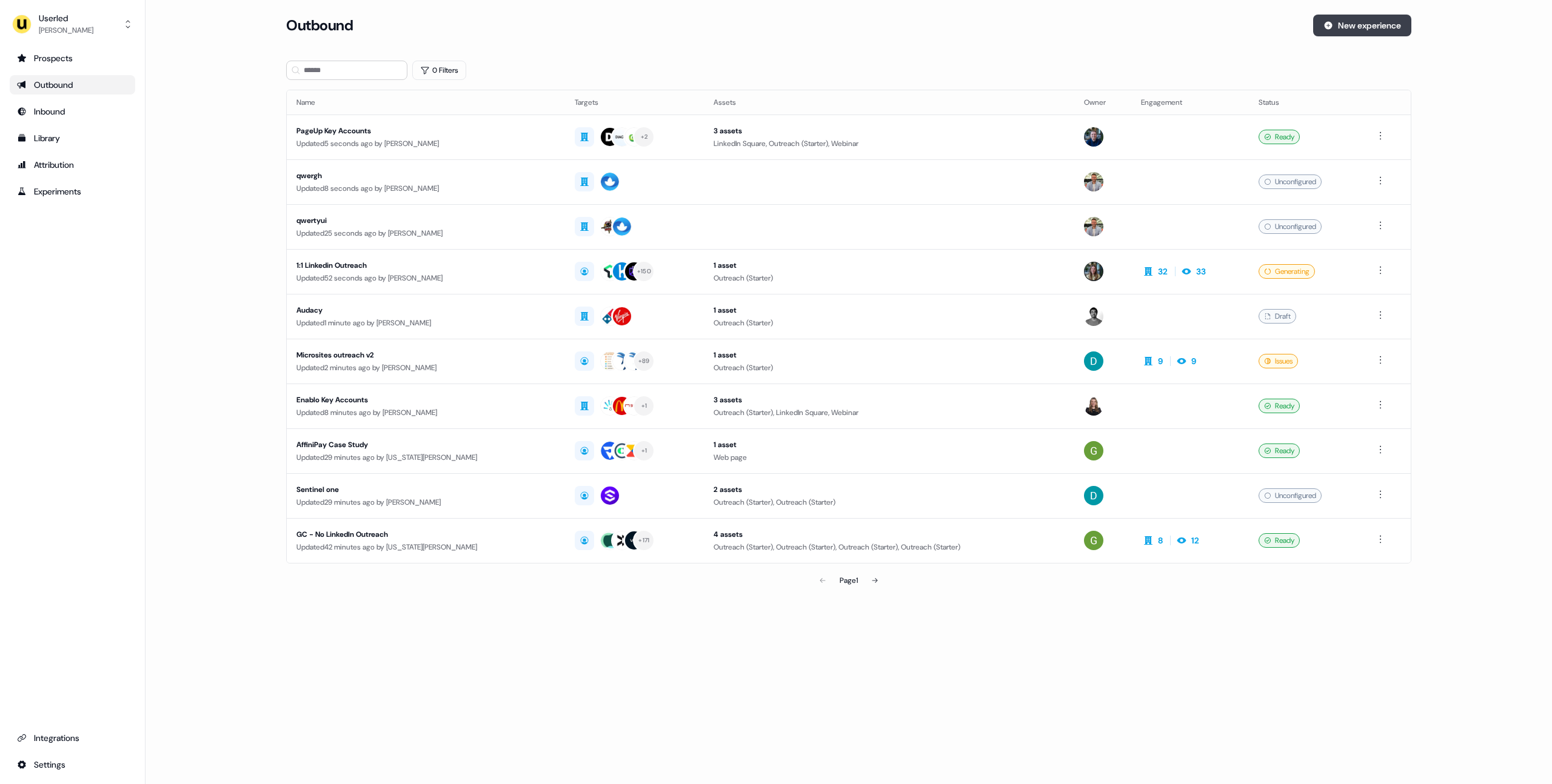
click at [1355, 25] on button "New experience" at bounding box center [1363, 25] width 98 height 21
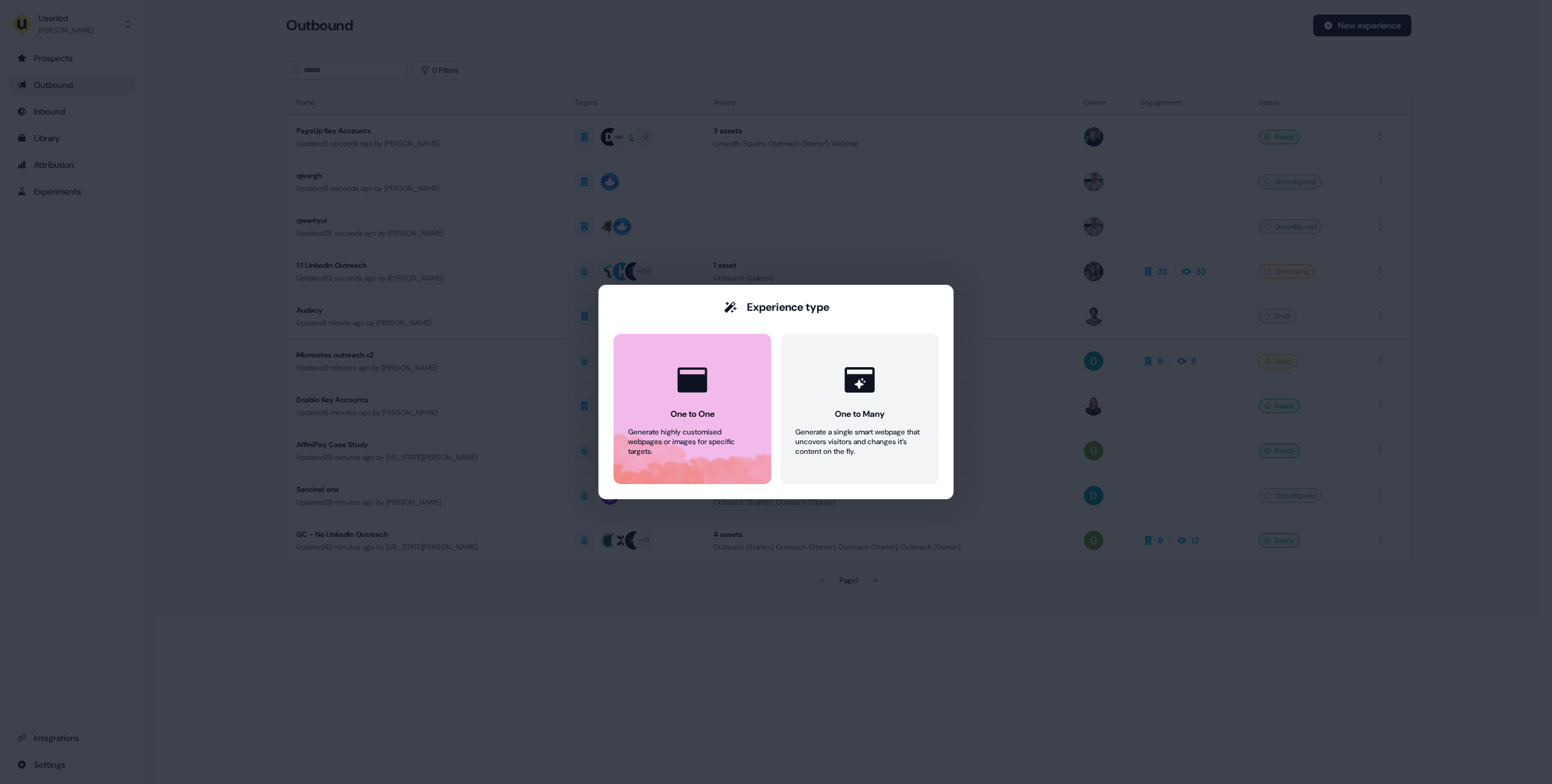
click at [671, 398] on div at bounding box center [692, 380] width 46 height 46
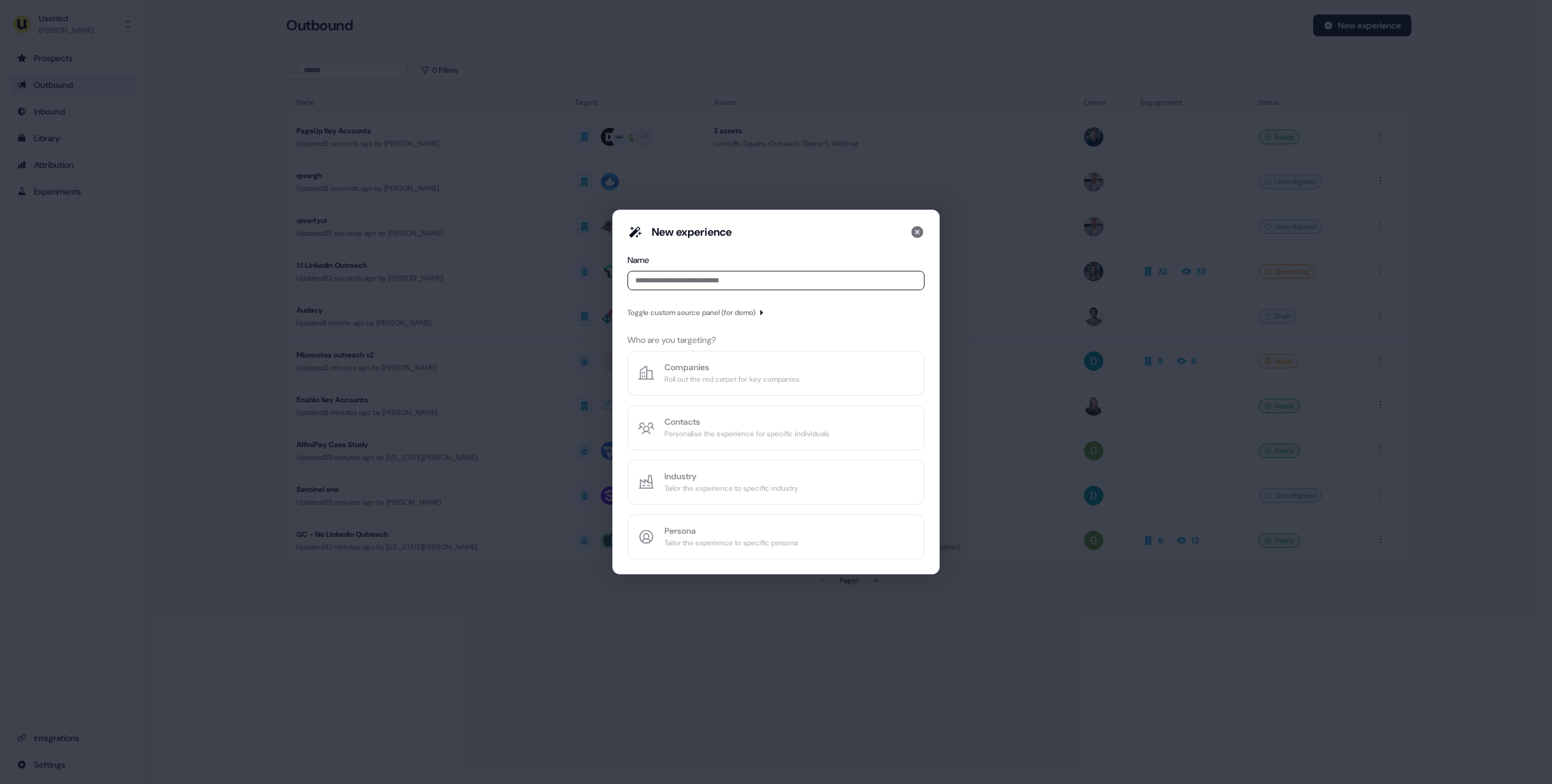
click at [679, 312] on div "Toggle custom source panel (for demo)" at bounding box center [691, 313] width 128 height 12
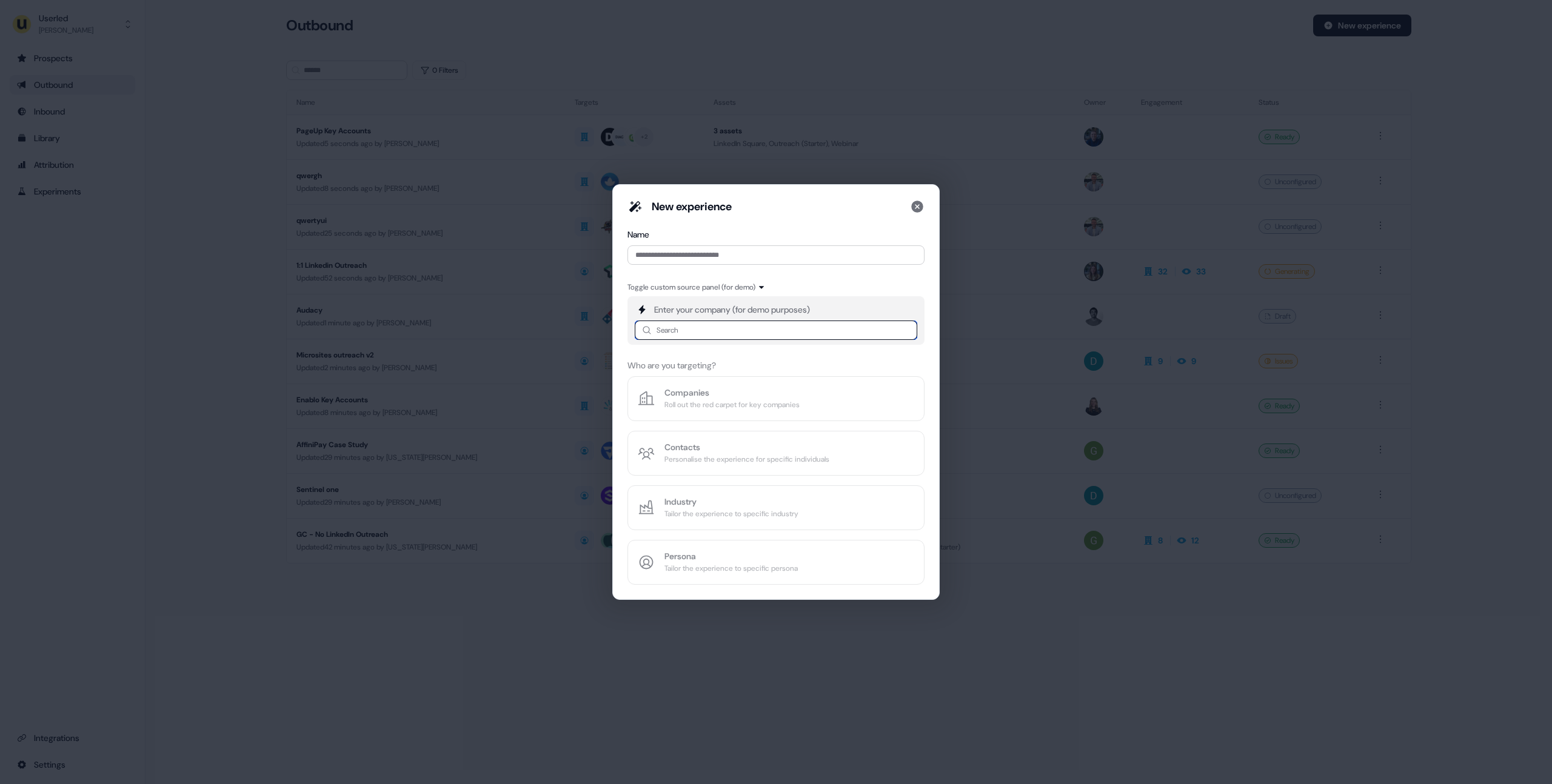
click at [682, 323] on input at bounding box center [776, 330] width 282 height 19
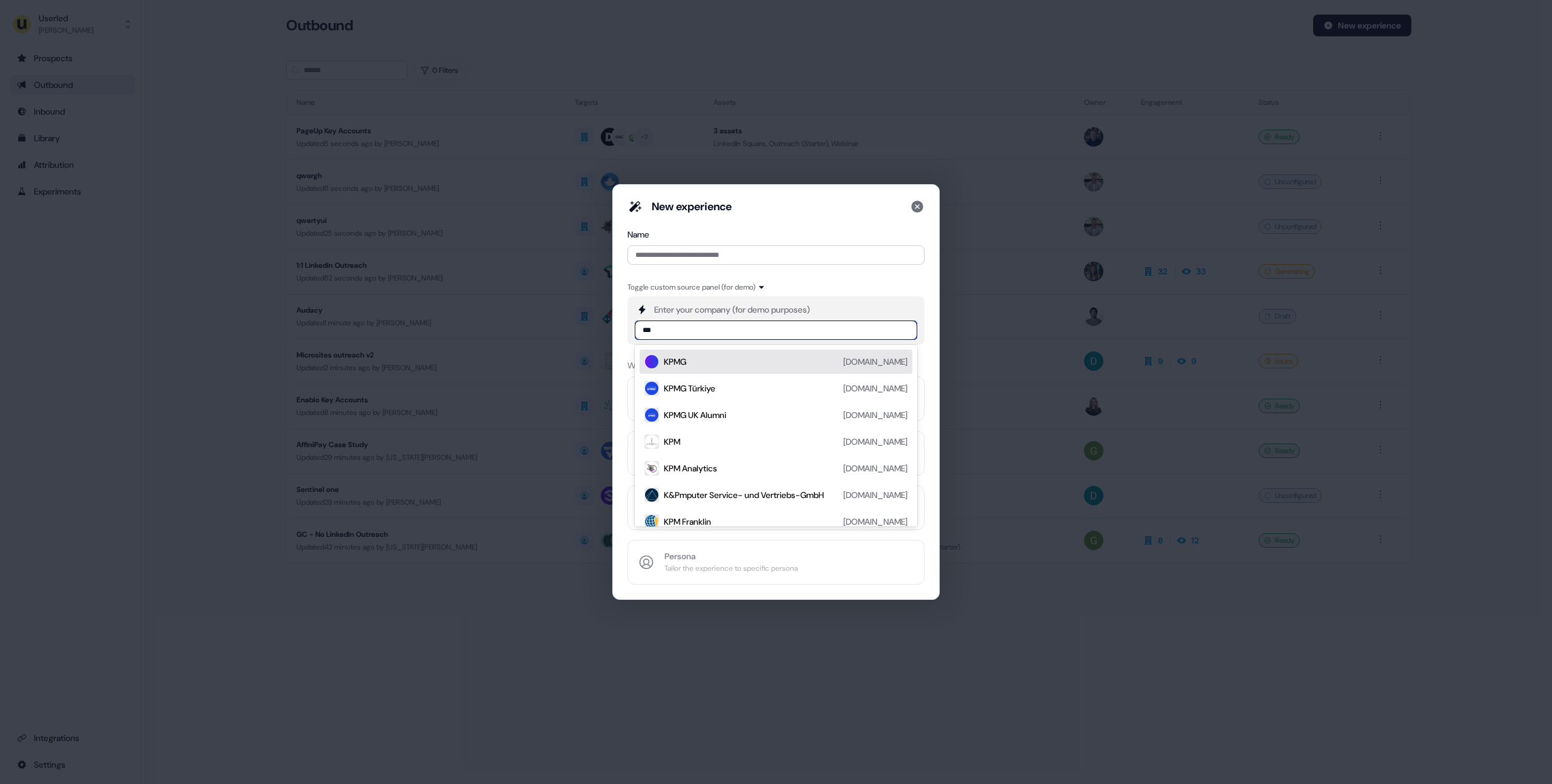
type input "****"
click at [694, 356] on div "KPMG [DOMAIN_NAME]" at bounding box center [786, 362] width 244 height 15
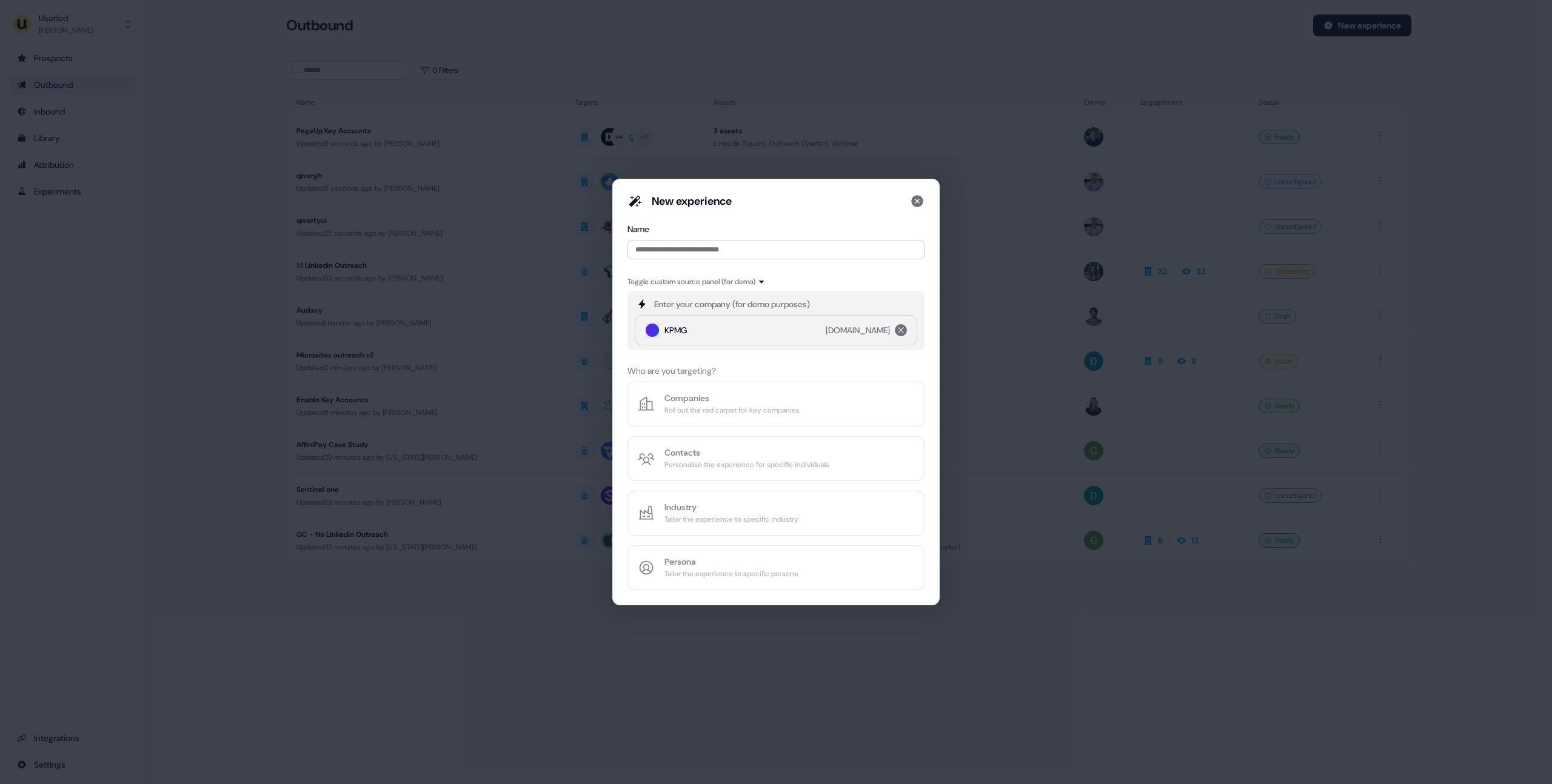
drag, startPoint x: 790, startPoint y: 378, endPoint x: 743, endPoint y: 323, distance: 72.3
click at [789, 378] on div "New experience Name Toggle custom source panel (for demo) Enter your company (f…" at bounding box center [775, 392] width 297 height 396
click at [695, 253] on input at bounding box center [775, 249] width 297 height 19
type input "******"
click at [707, 397] on div "Companies" at bounding box center [732, 399] width 135 height 12
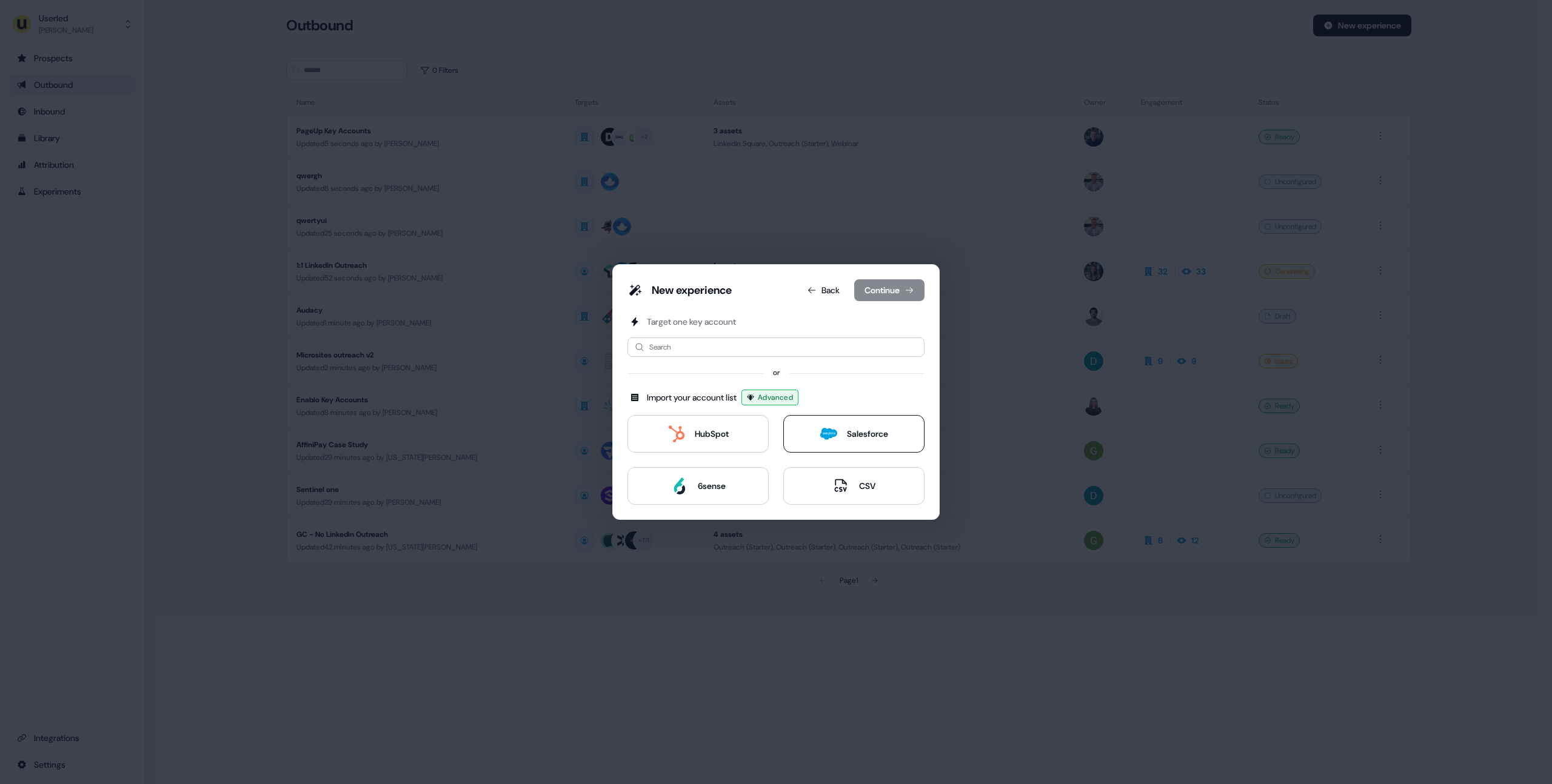
click at [865, 428] on div "Salesforce" at bounding box center [868, 434] width 41 height 12
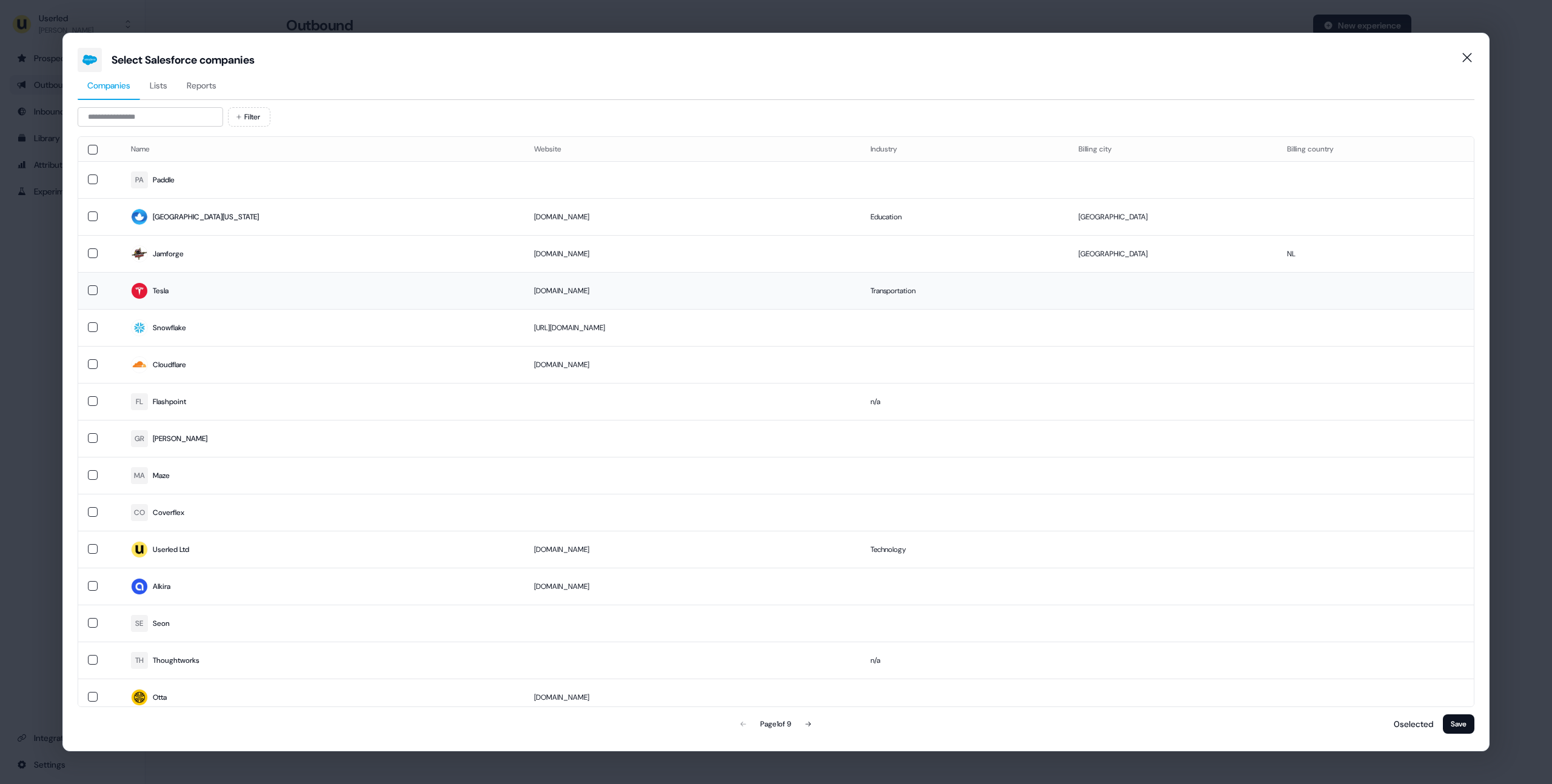
drag, startPoint x: 91, startPoint y: 331, endPoint x: 97, endPoint y: 297, distance: 34.5
click at [94, 325] on button "button" at bounding box center [93, 327] width 10 height 10
click at [87, 293] on td at bounding box center [100, 290] width 43 height 37
click at [1458, 723] on button "Save" at bounding box center [1458, 723] width 31 height 19
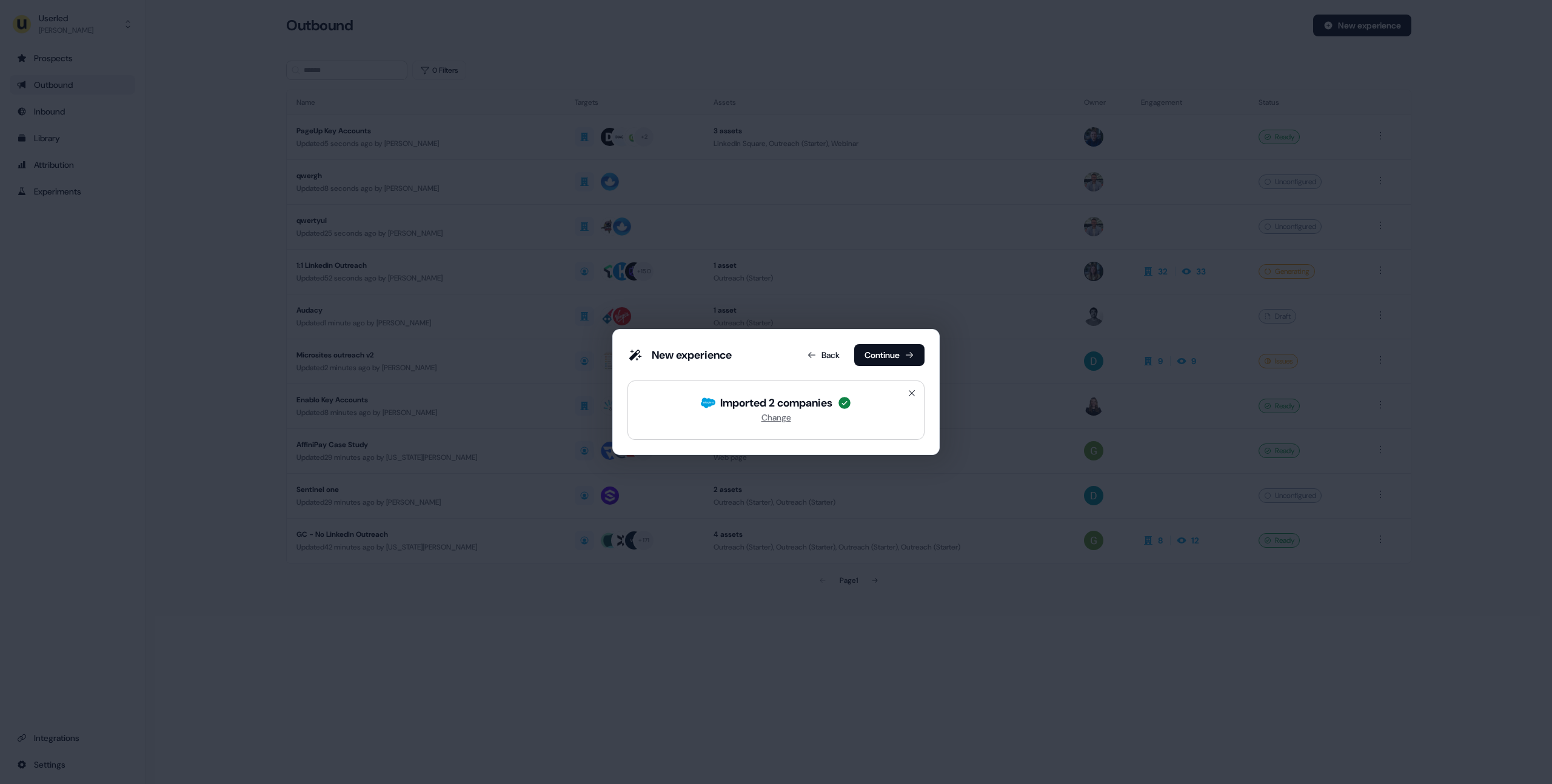
click at [897, 348] on button "Continue" at bounding box center [889, 355] width 71 height 21
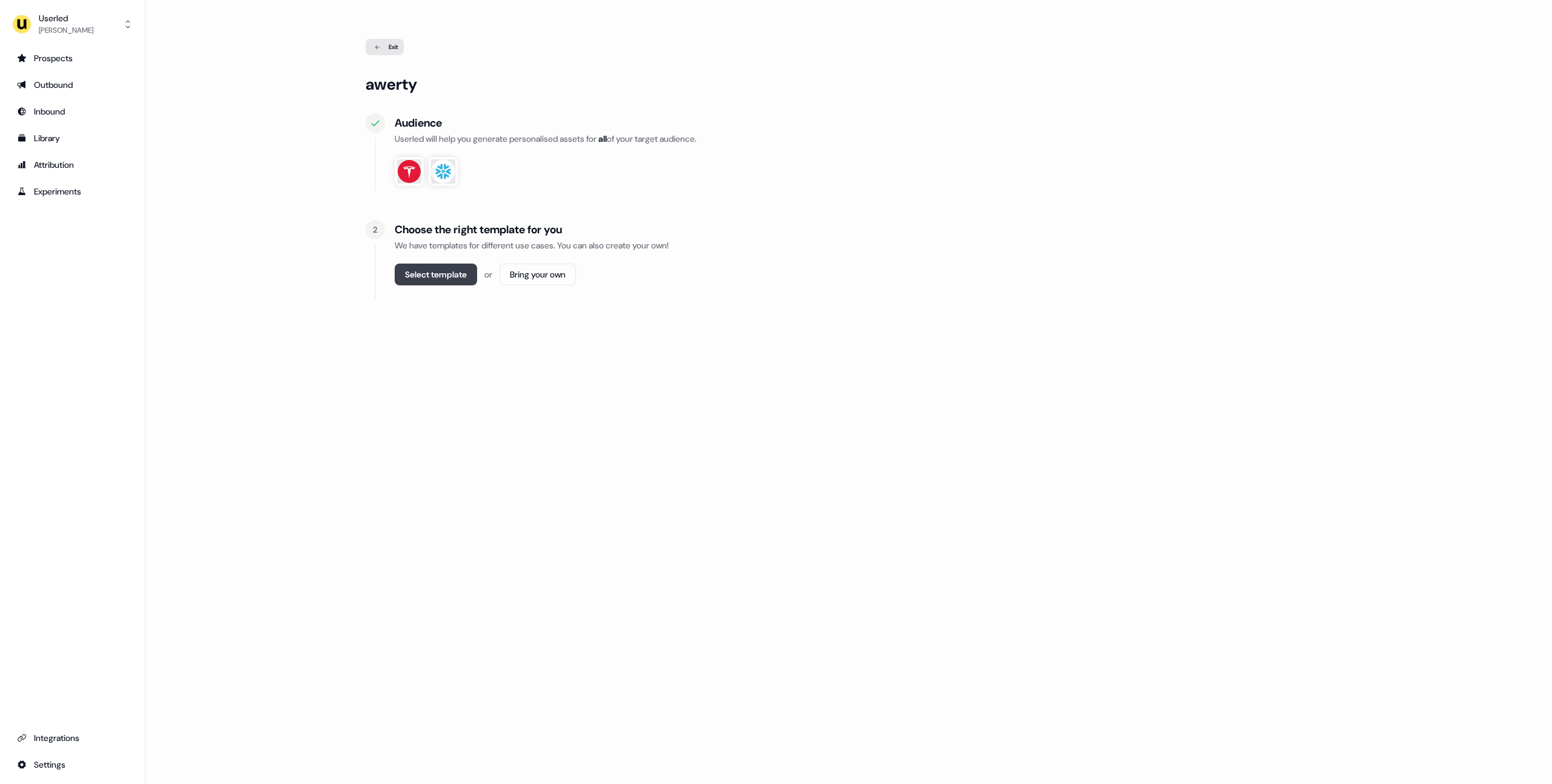
click at [448, 274] on button "Select template" at bounding box center [436, 274] width 83 height 21
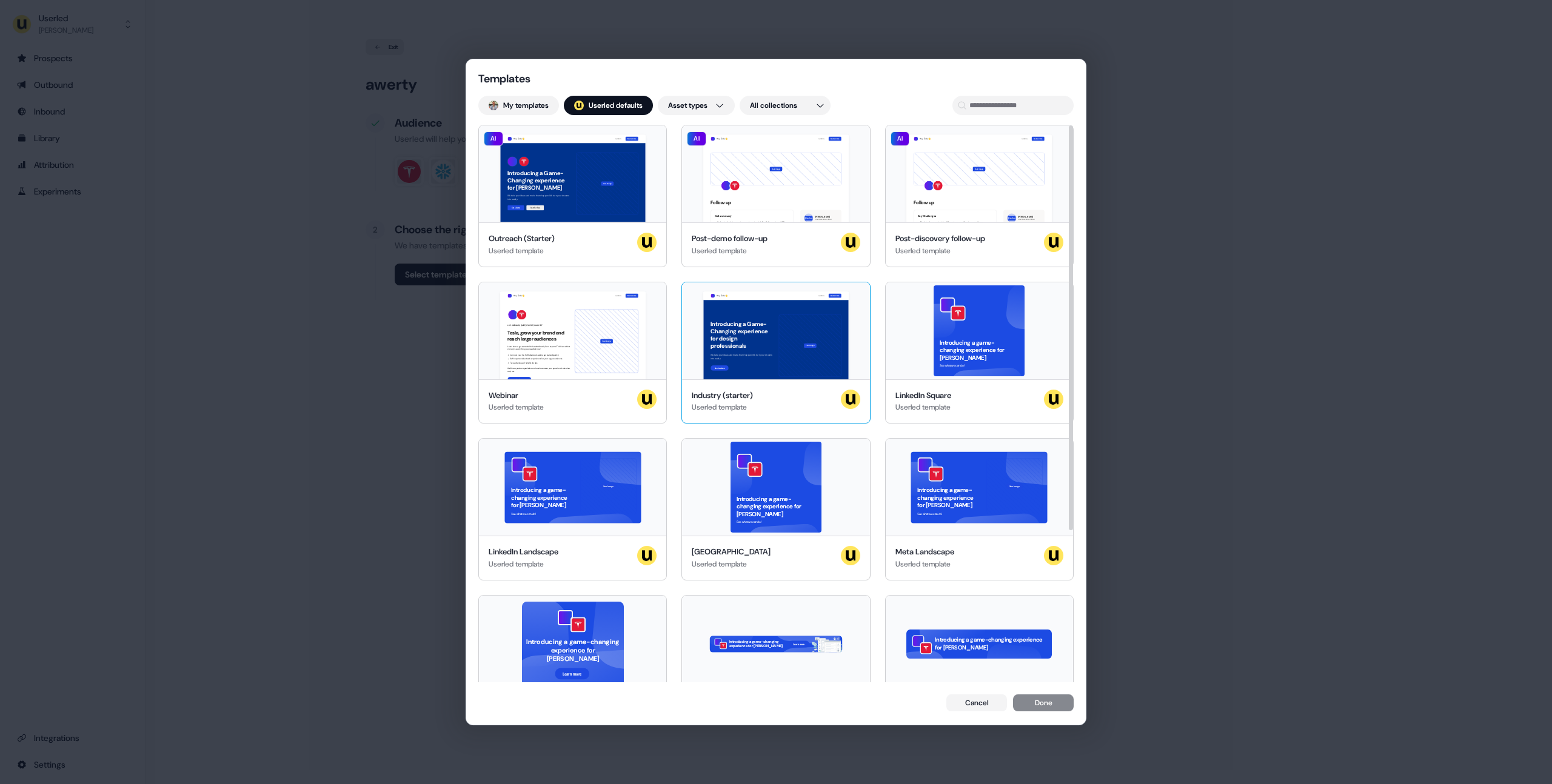
click at [761, 322] on div "Hey Tesla 👋 Learn more Book a demo Introducing a Game-Changing experience for d…" at bounding box center [776, 330] width 187 height 97
click at [1046, 702] on button "Done" at bounding box center [1043, 704] width 61 height 17
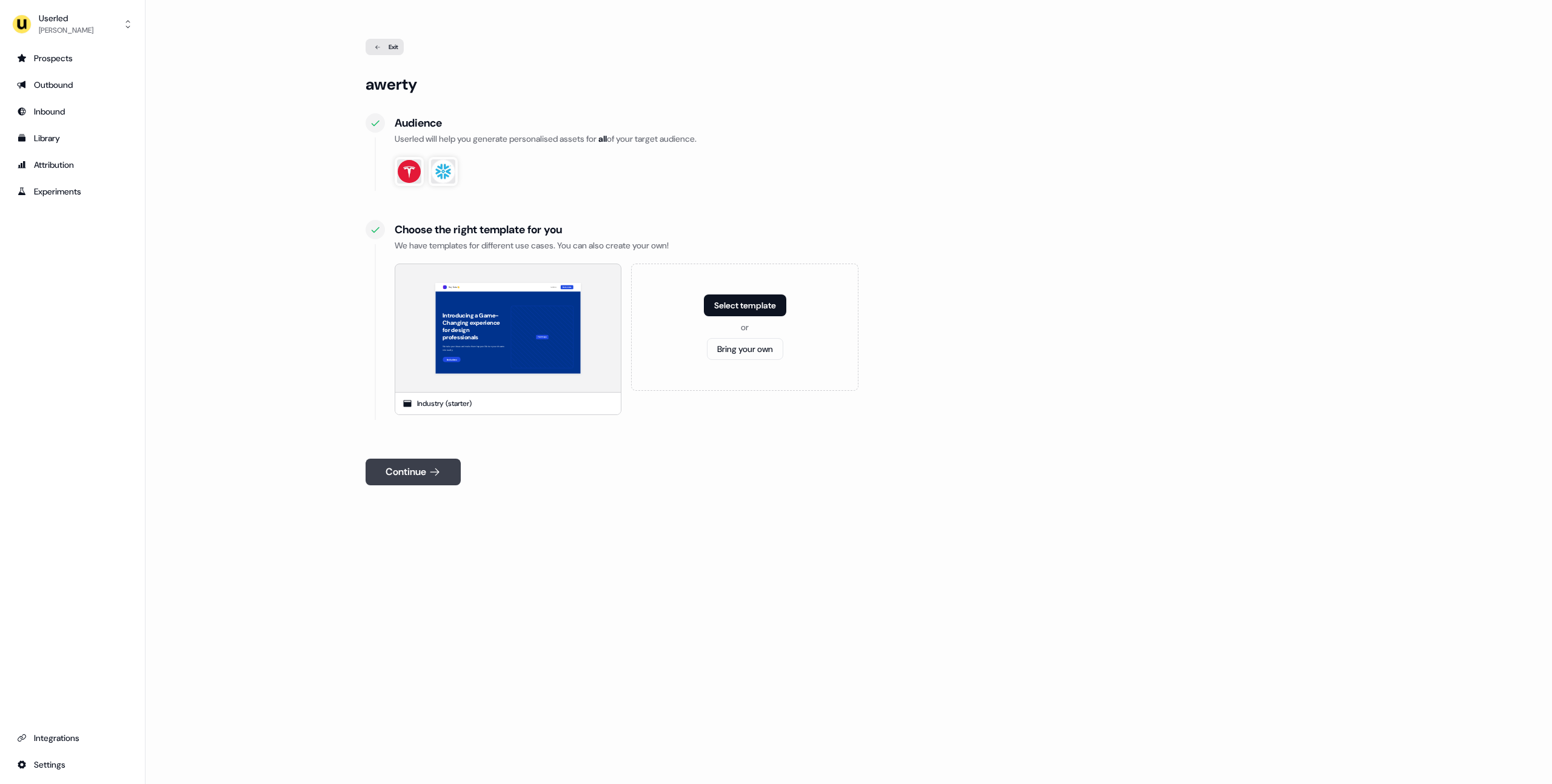
click at [422, 477] on button "Continue" at bounding box center [413, 472] width 95 height 27
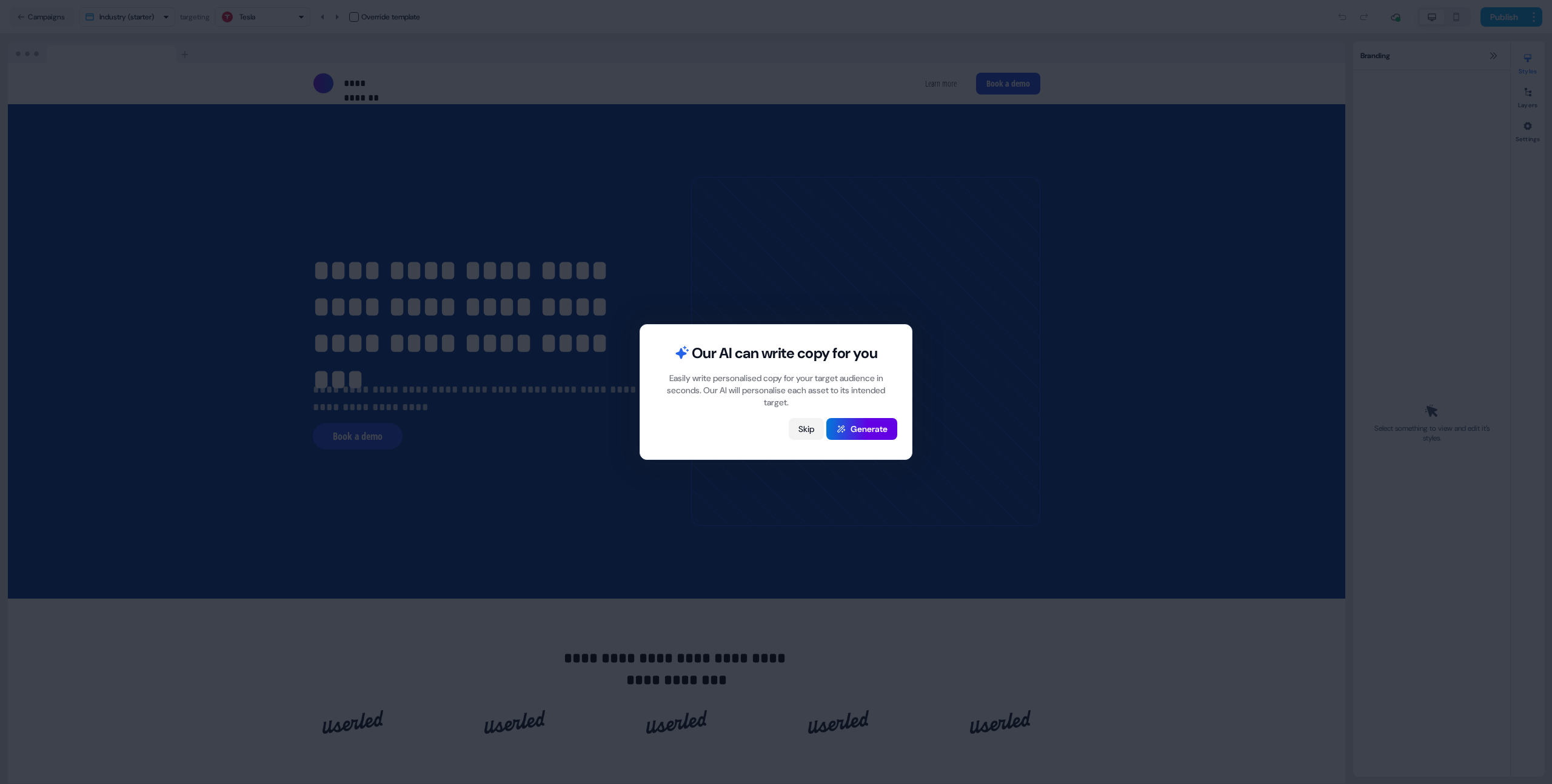
click at [807, 422] on button "Skip" at bounding box center [807, 429] width 35 height 21
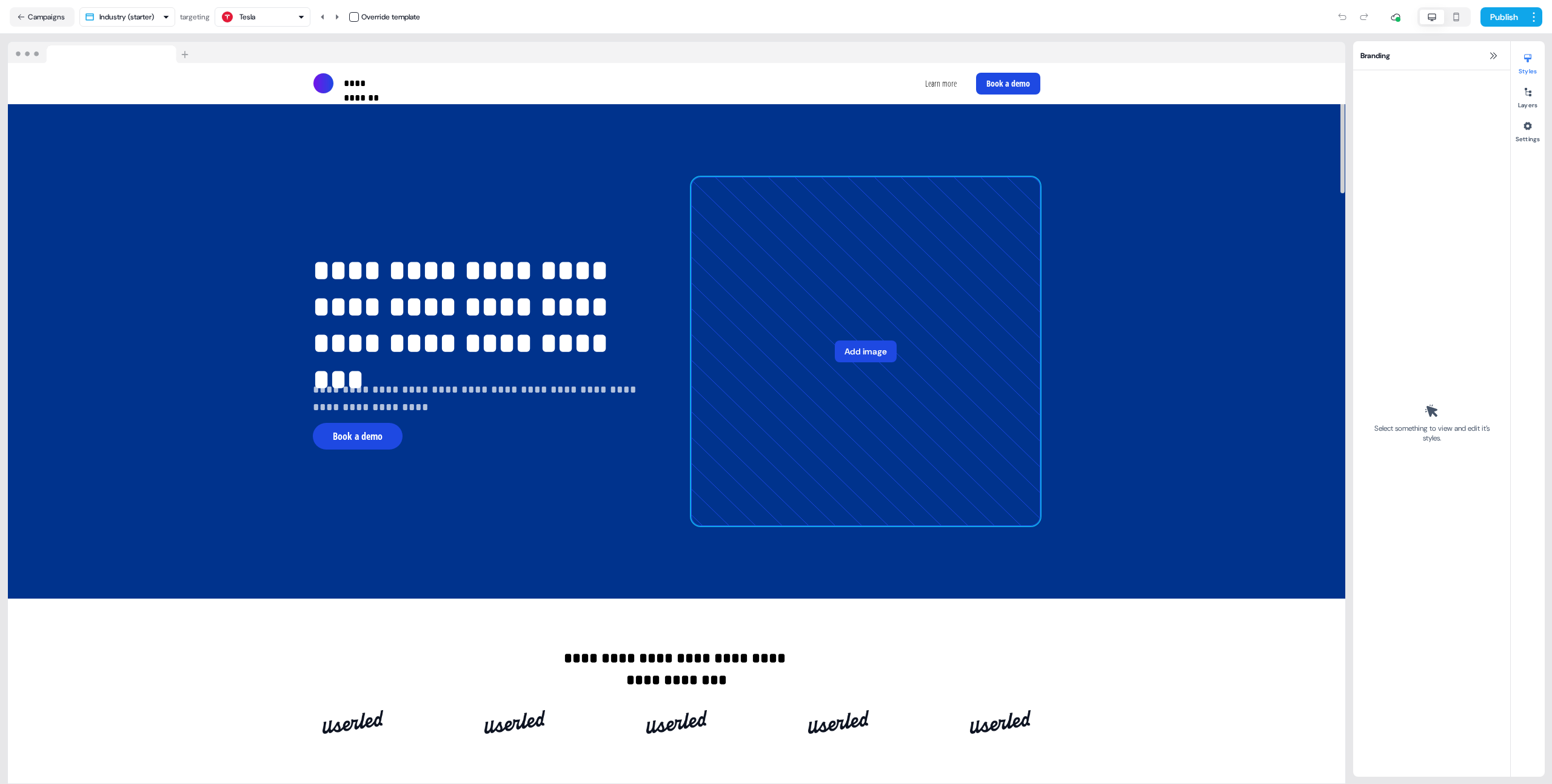
drag, startPoint x: 942, startPoint y: 364, endPoint x: 914, endPoint y: 358, distance: 28.6
click at [942, 364] on icon at bounding box center [866, 352] width 348 height 348
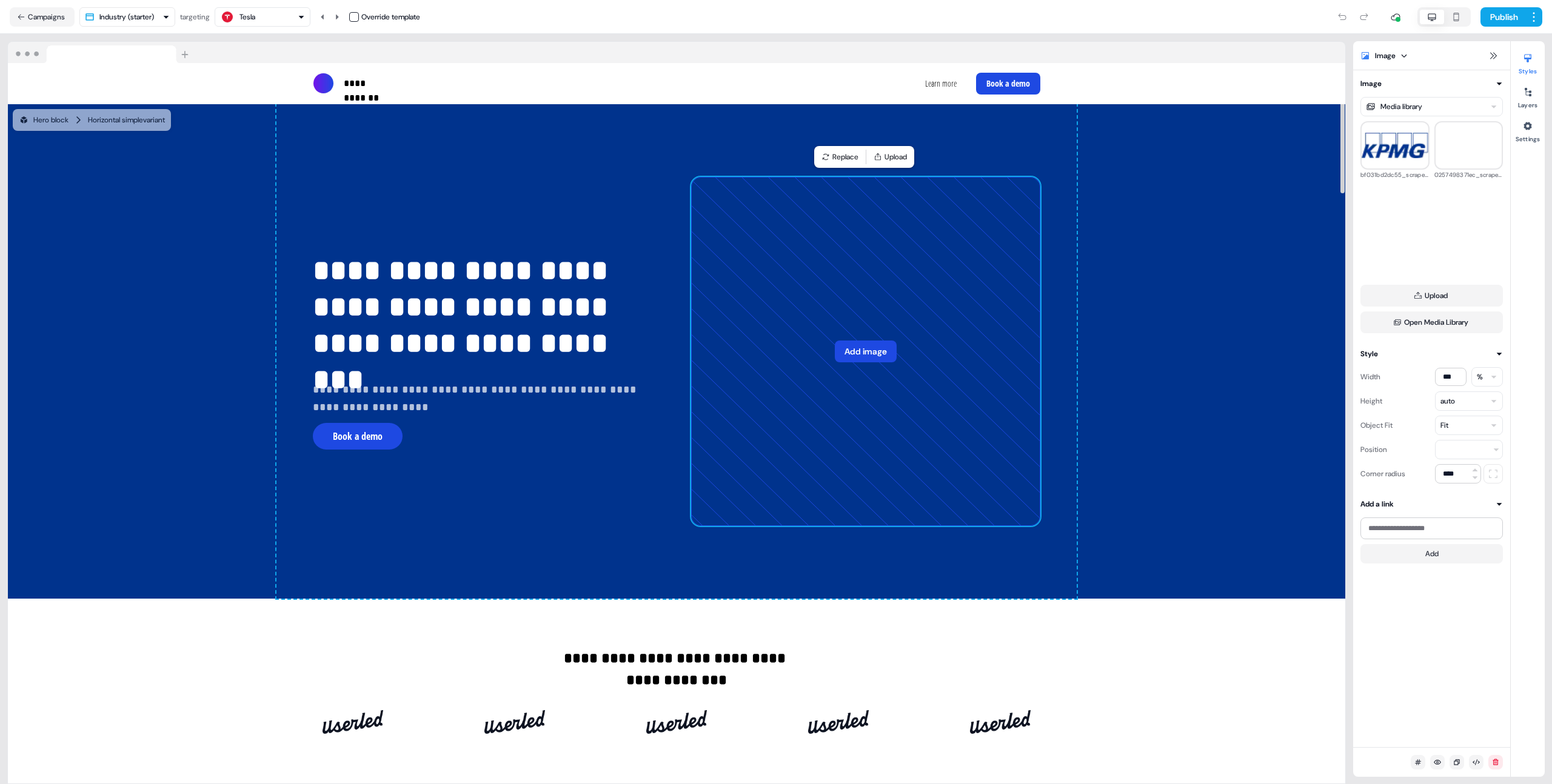
click at [867, 344] on button "Add image" at bounding box center [866, 351] width 62 height 21
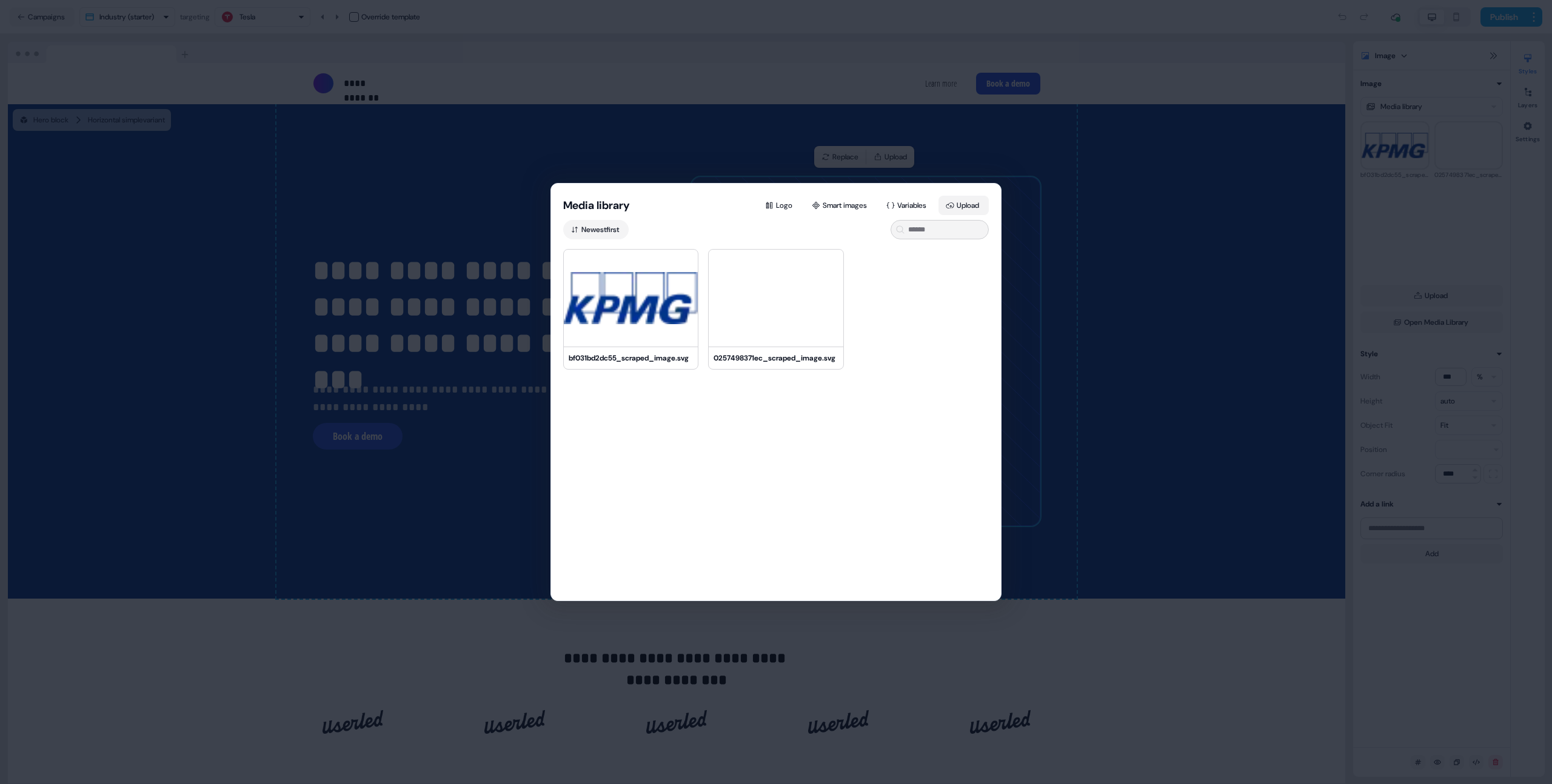
click at [975, 201] on button "Upload" at bounding box center [964, 205] width 51 height 19
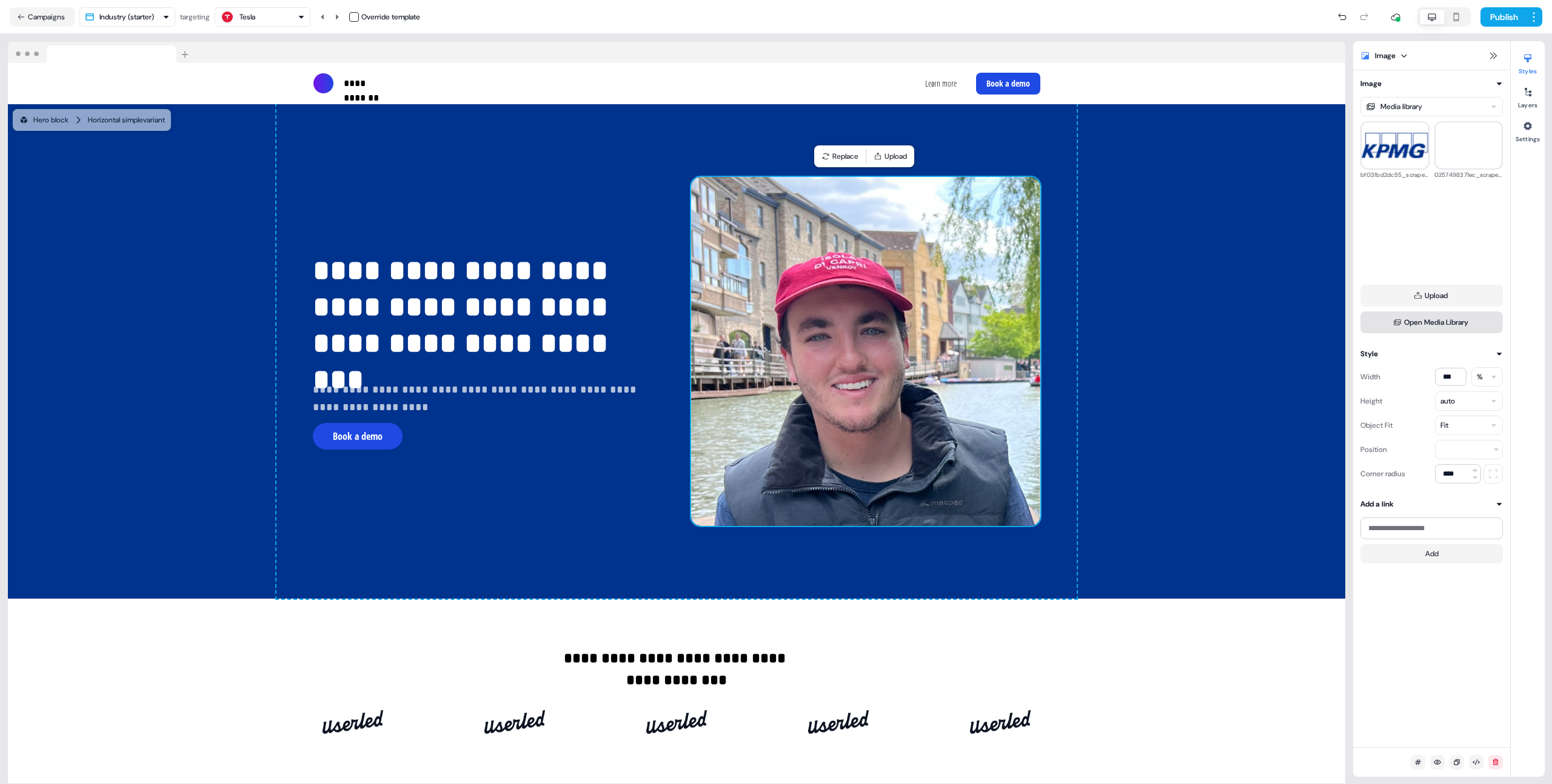
click at [1419, 323] on button "Open Media Library" at bounding box center [1432, 322] width 143 height 21
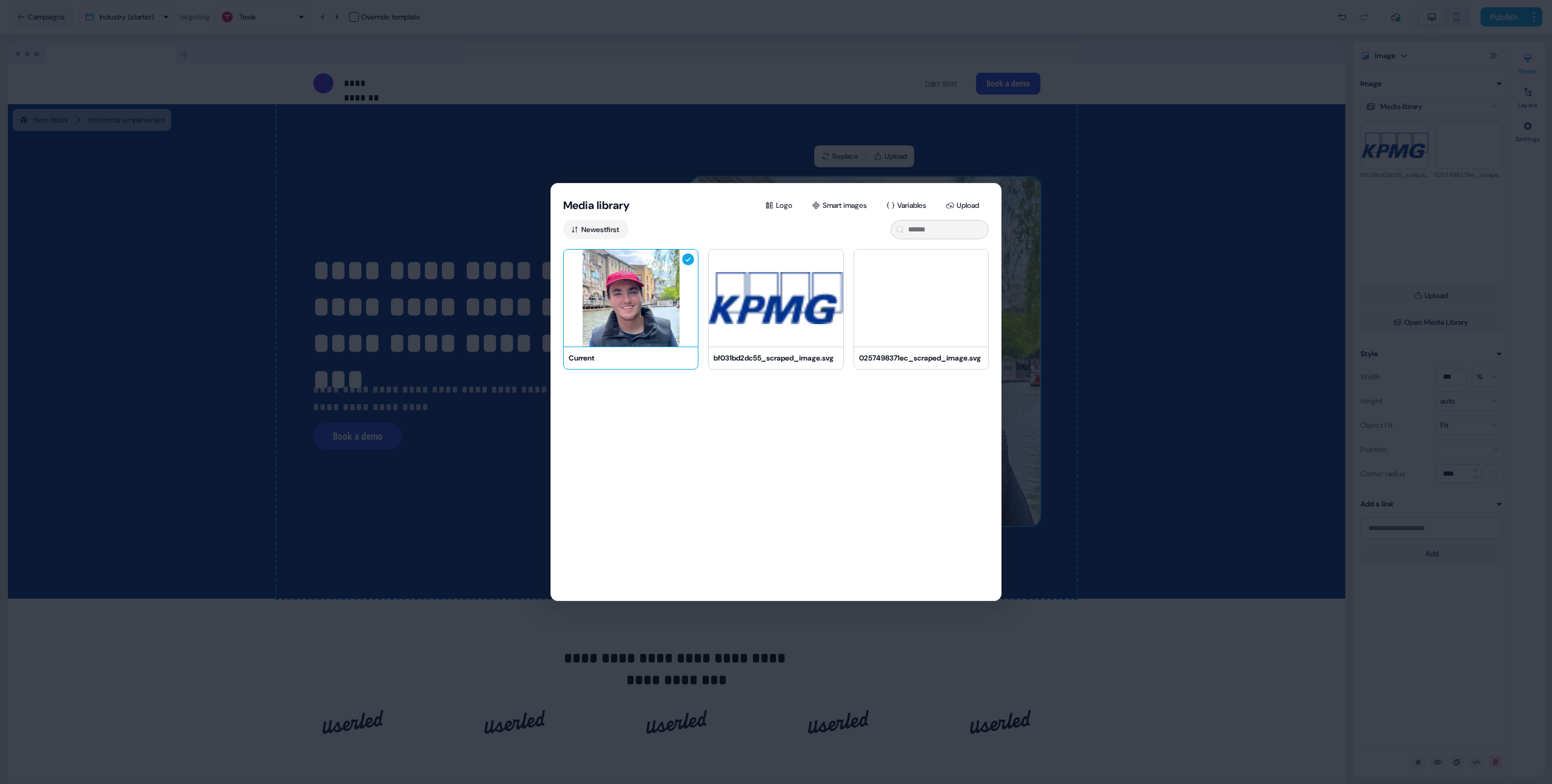
click at [692, 515] on div "Current bf031bd2dc55_scraped_image.svg 0257498371ec_scraped_image.svg" at bounding box center [776, 439] width 450 height 381
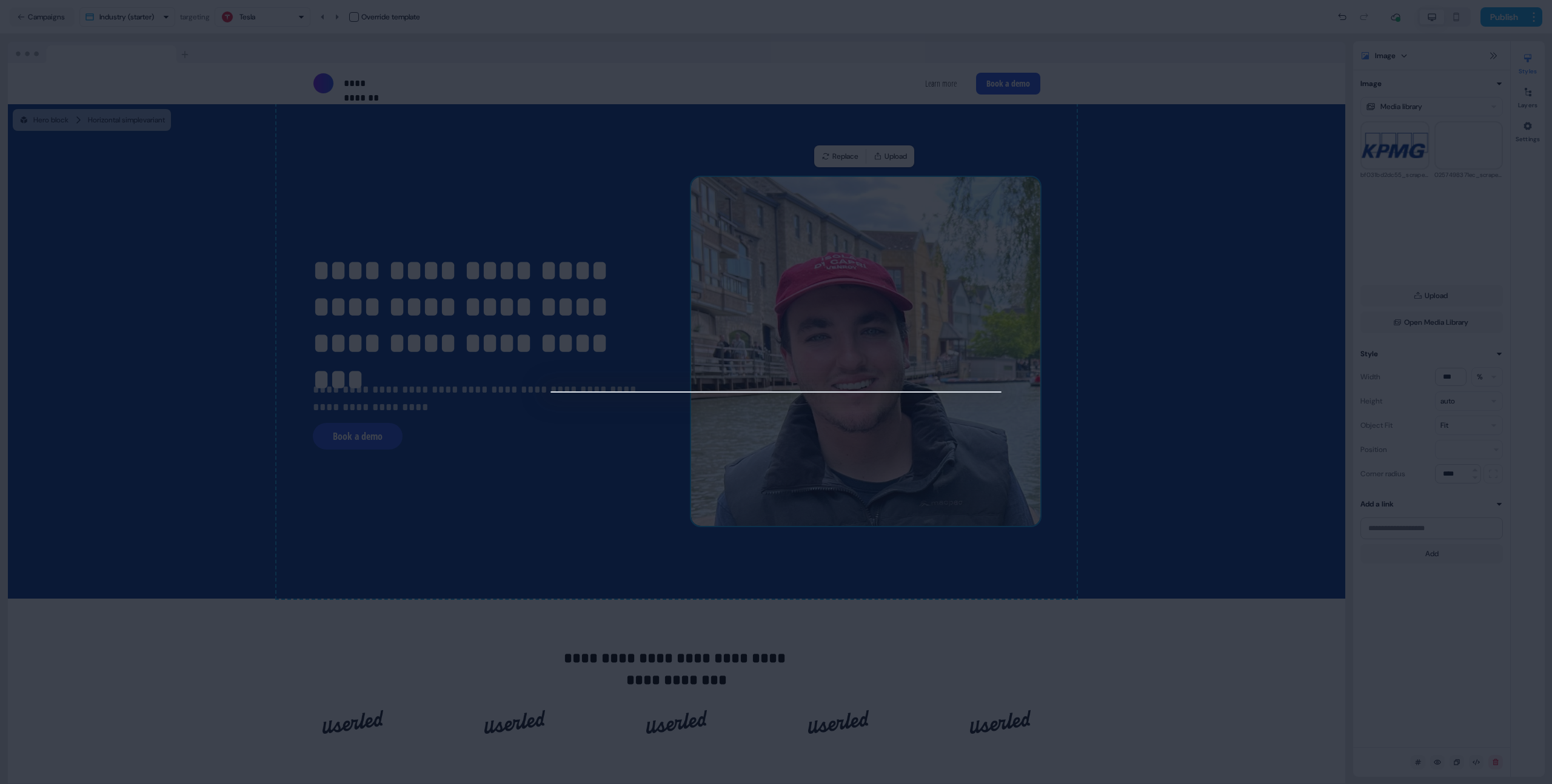
click at [1096, 253] on div at bounding box center [776, 392] width 1552 height 784
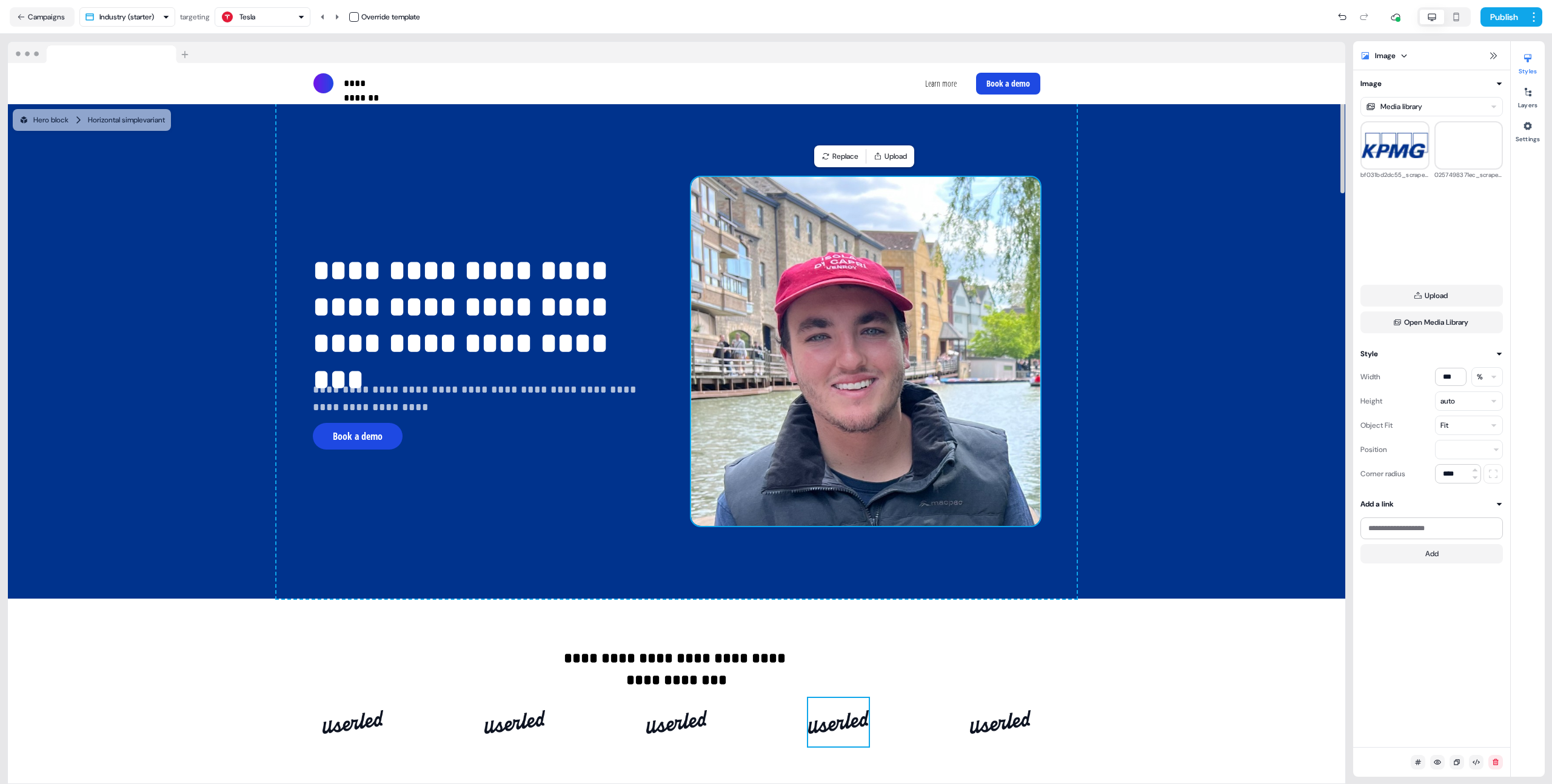
click at [863, 719] on img at bounding box center [838, 722] width 61 height 48
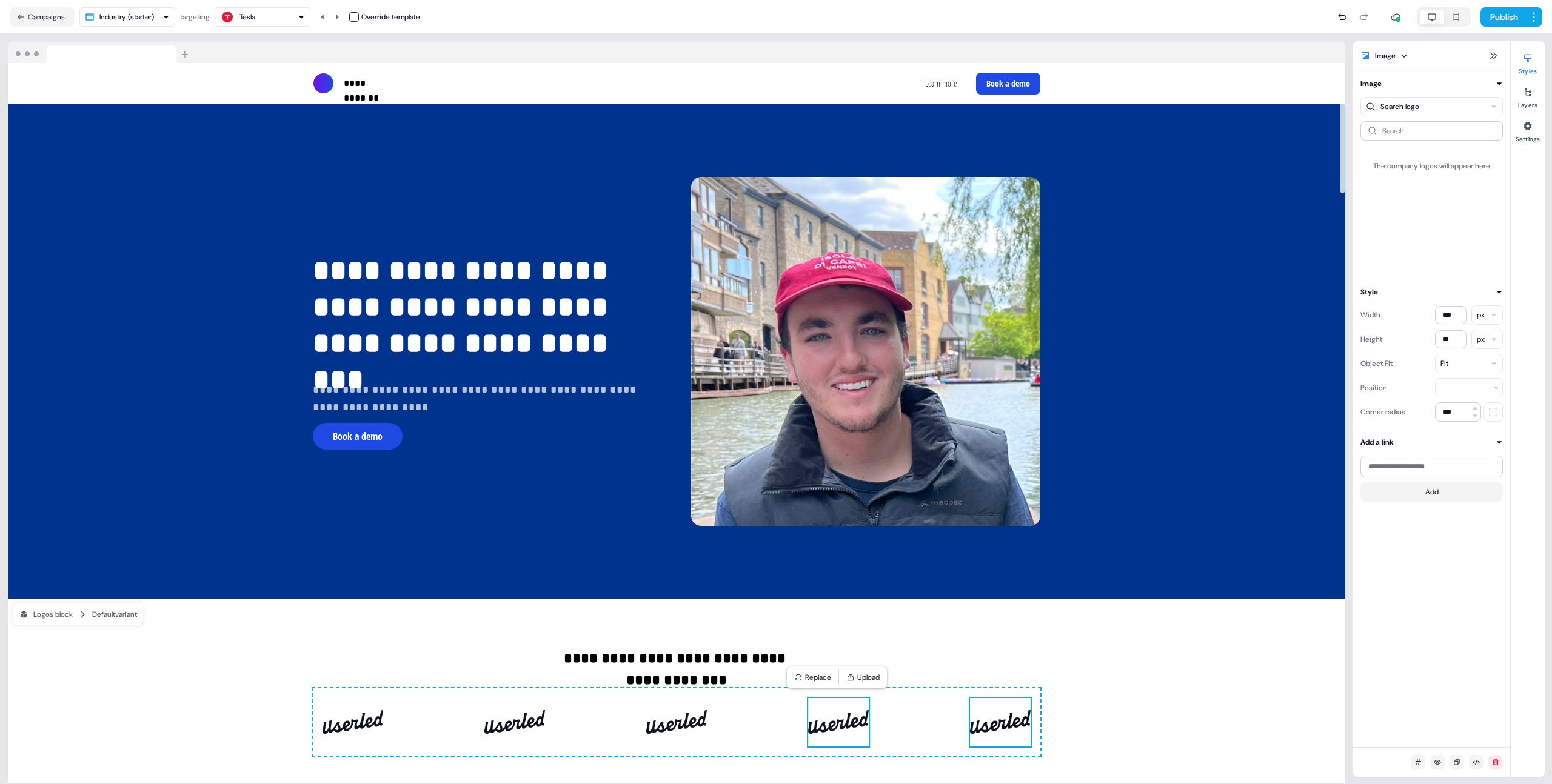
click at [995, 720] on img at bounding box center [1000, 722] width 61 height 48
drag, startPoint x: 935, startPoint y: 720, endPoint x: 1202, endPoint y: 435, distance: 390.5
click at [936, 720] on div "**********" at bounding box center [677, 701] width 801 height 206
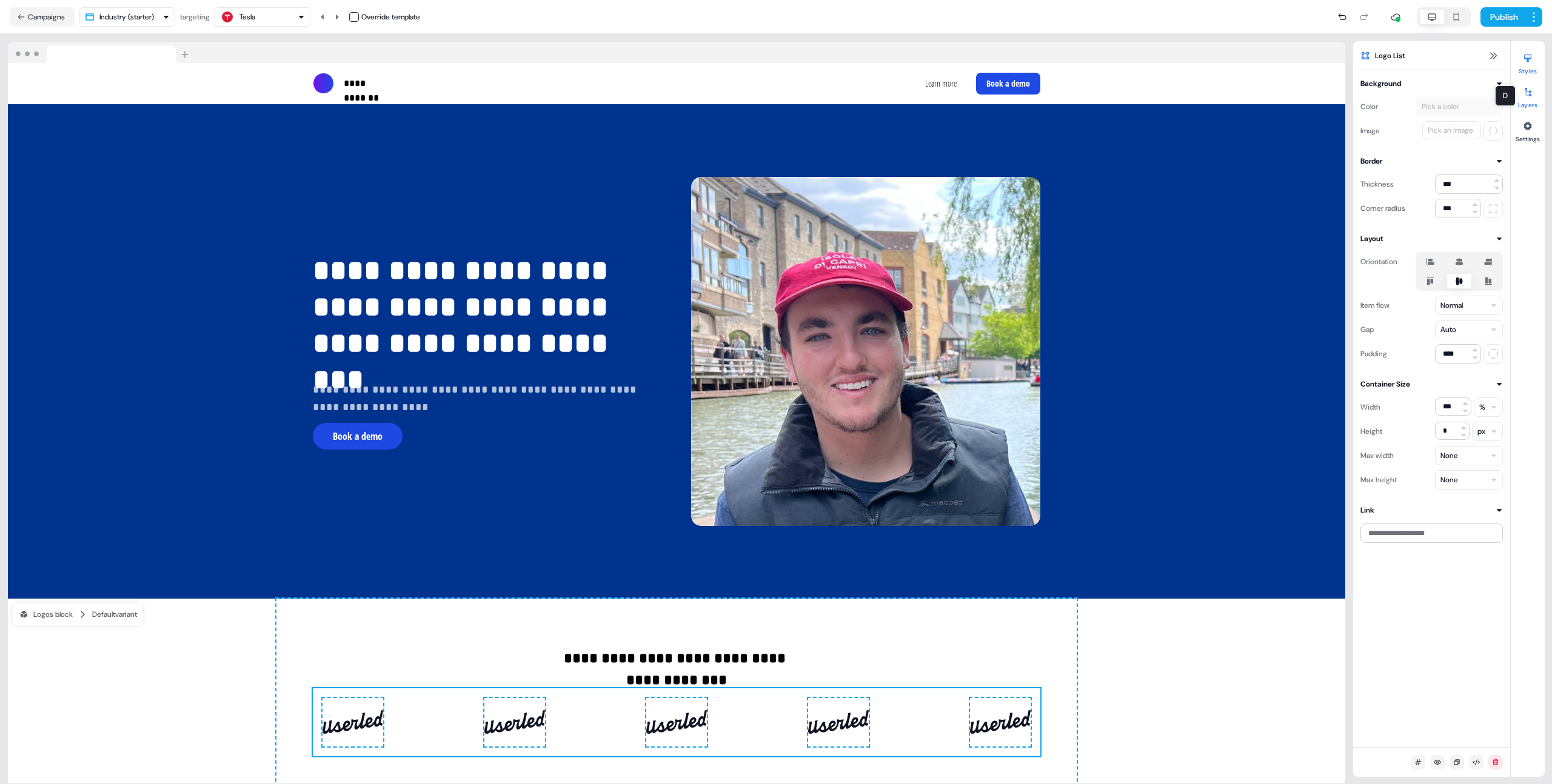
click at [1527, 96] on icon at bounding box center [1527, 92] width 10 height 10
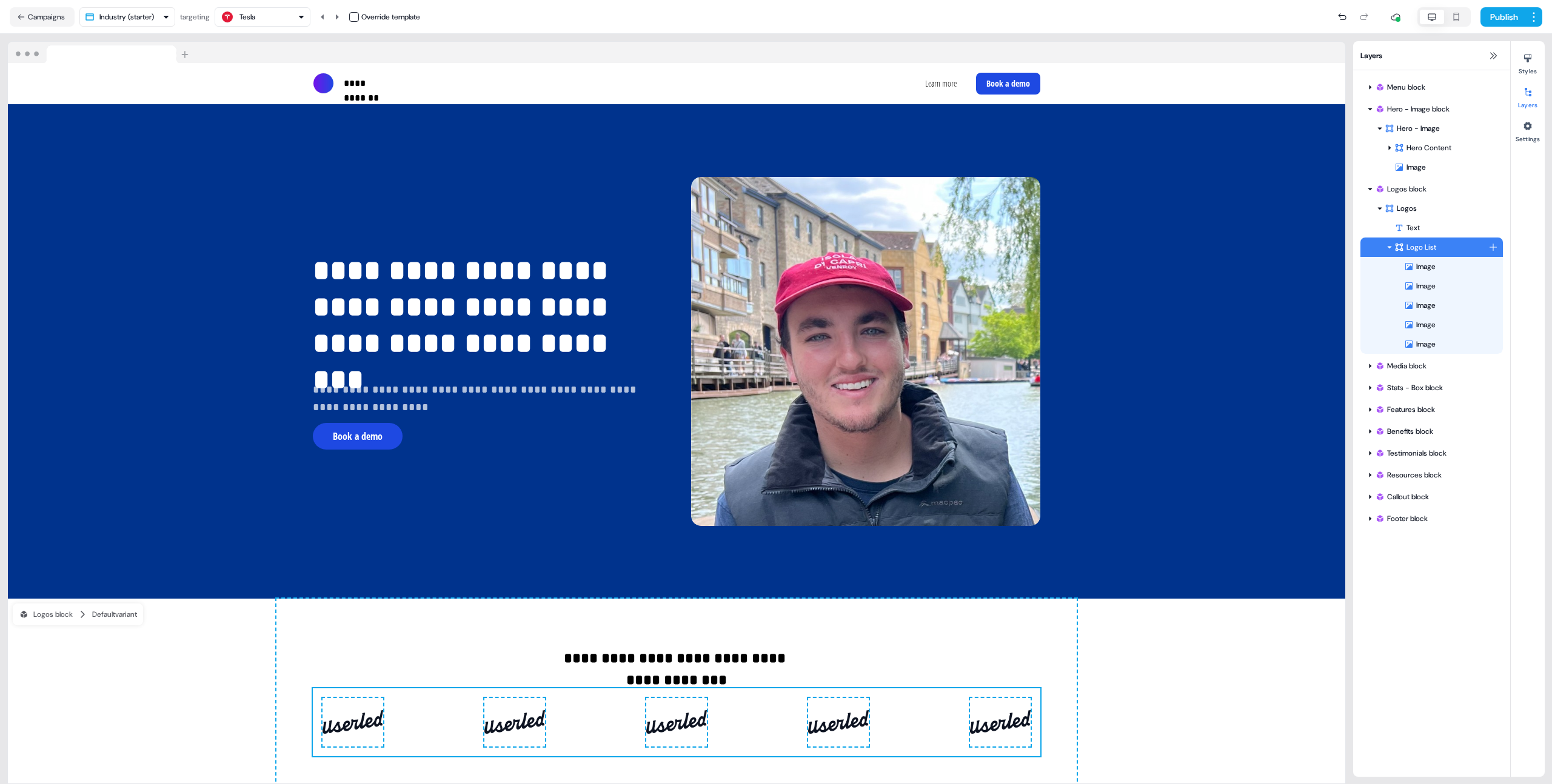
click at [1491, 247] on html "**********" at bounding box center [776, 392] width 1552 height 784
drag, startPoint x: 1433, startPoint y: 364, endPoint x: 1355, endPoint y: 406, distance: 88.6
click at [1433, 364] on span "Image" at bounding box center [1432, 364] width 19 height 10
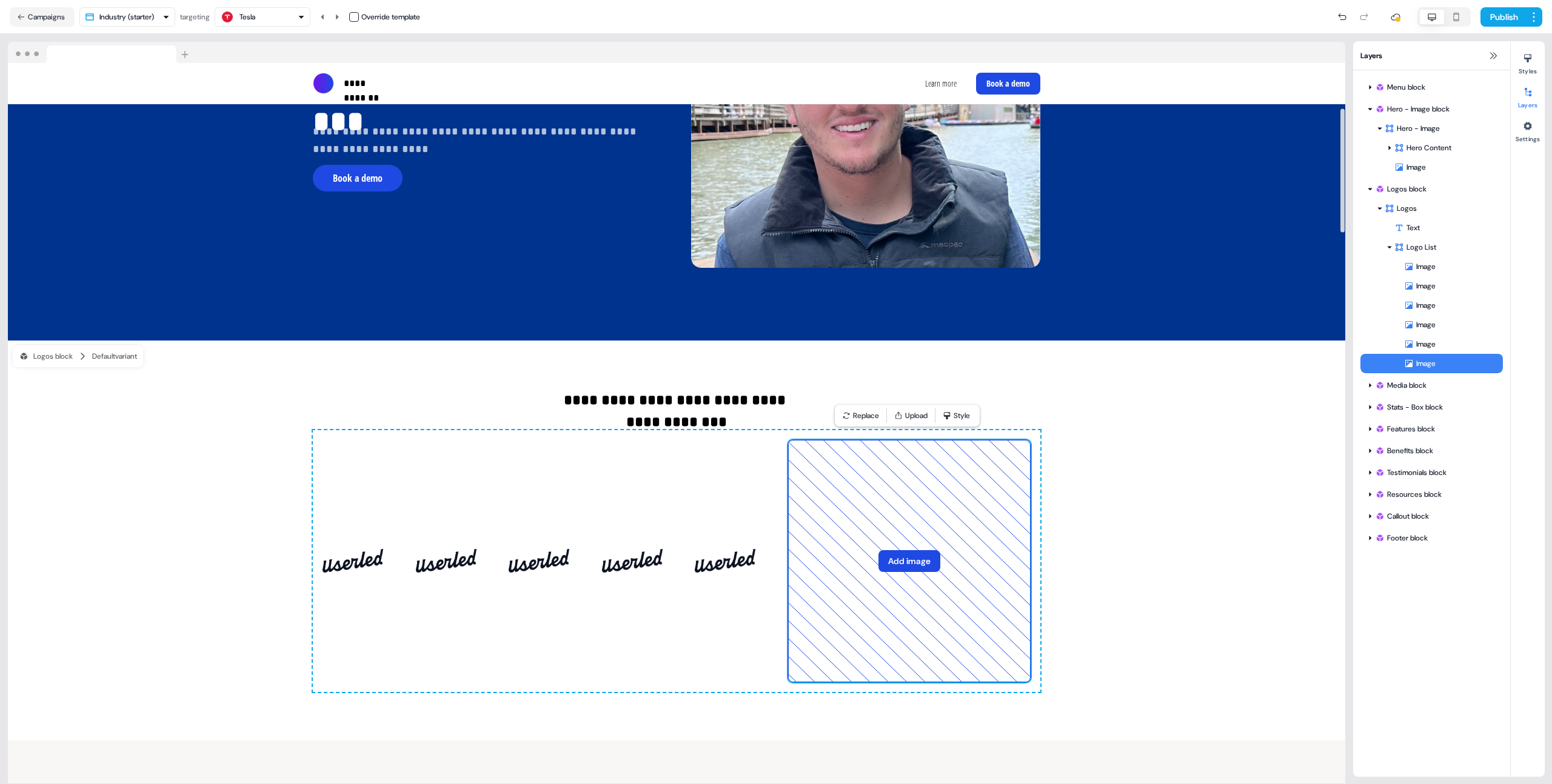
scroll to position [271, 0]
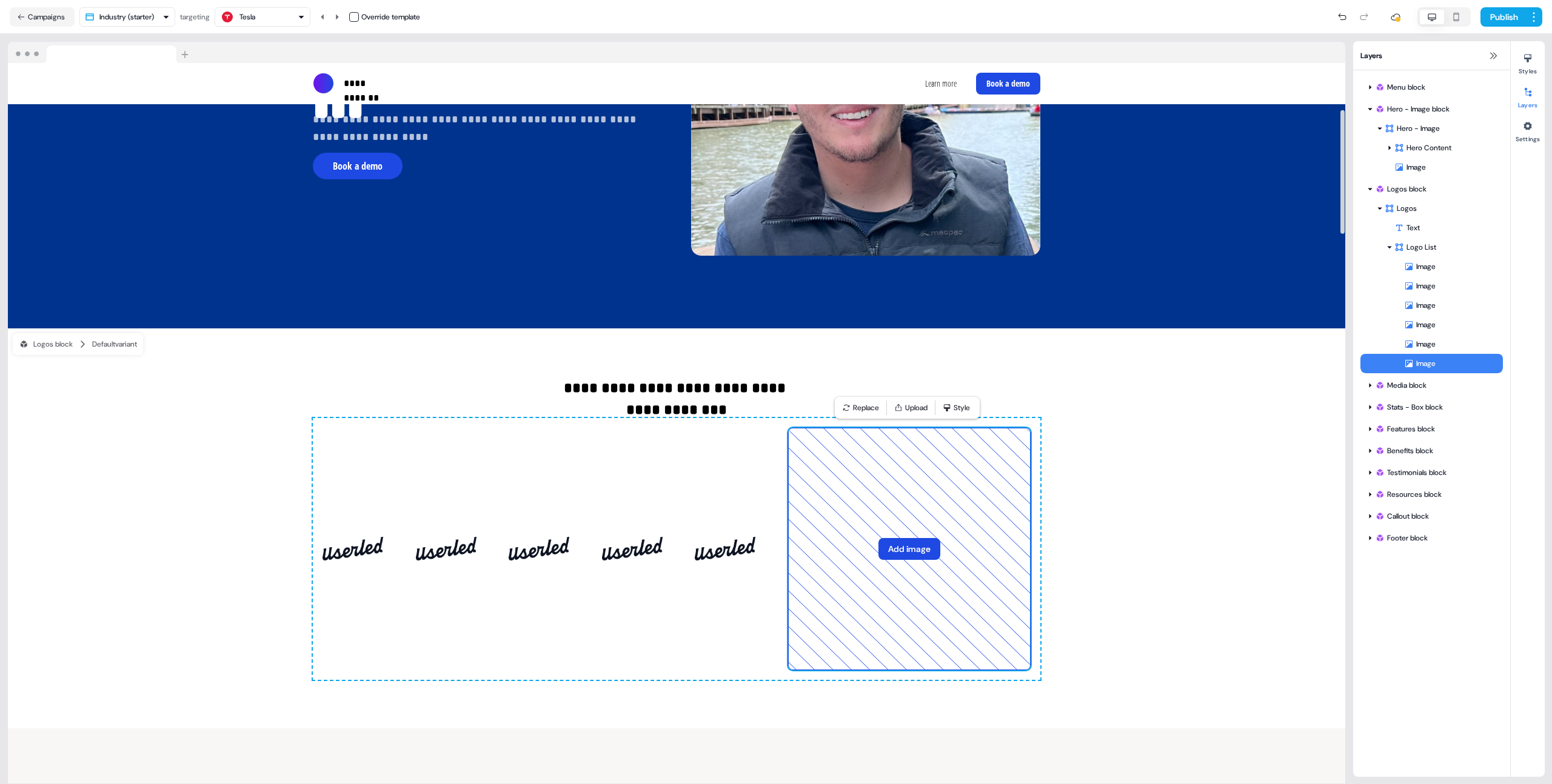
click at [926, 546] on button "Add image" at bounding box center [909, 549] width 62 height 21
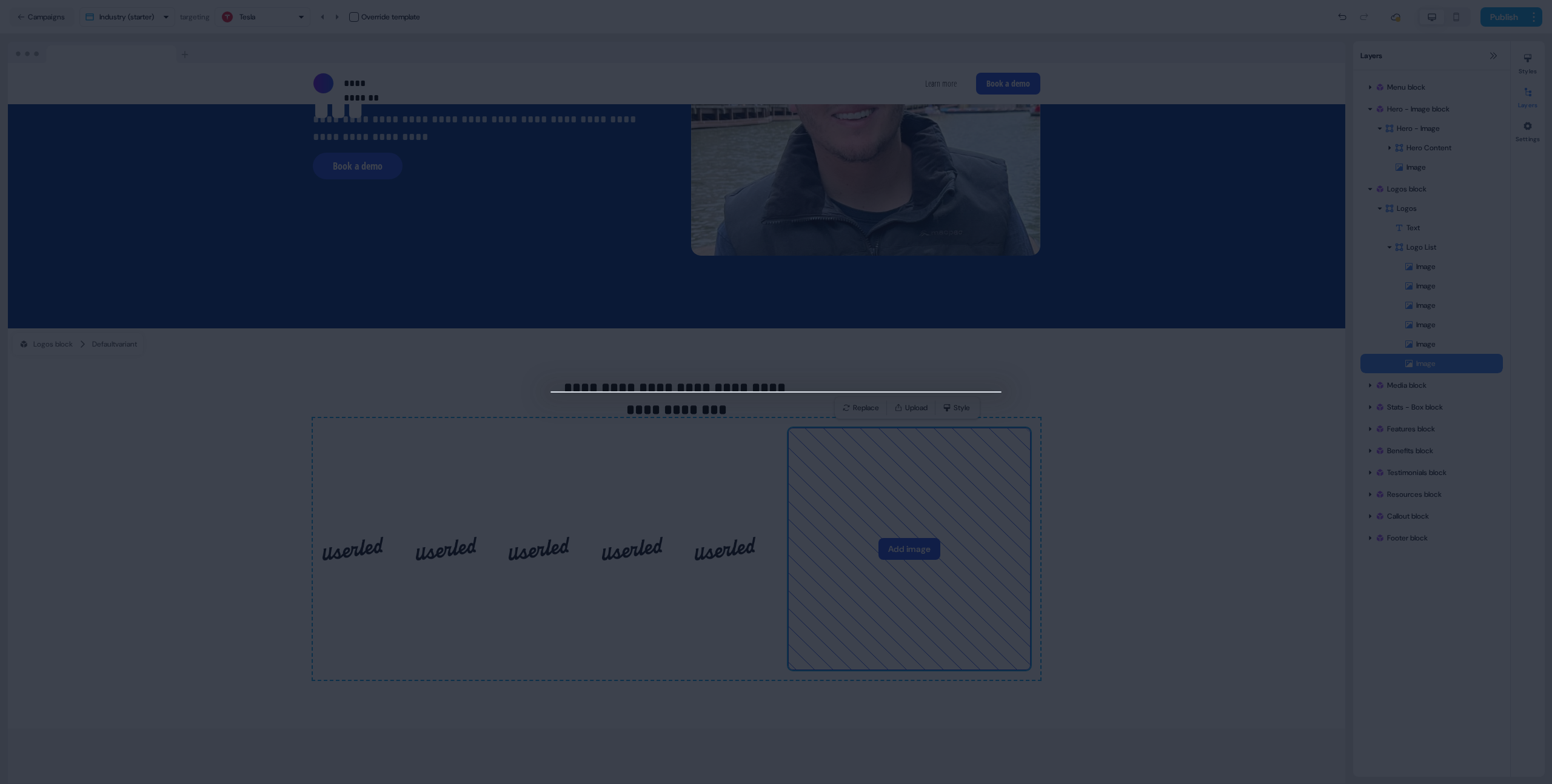
click at [1120, 364] on div at bounding box center [776, 392] width 1552 height 784
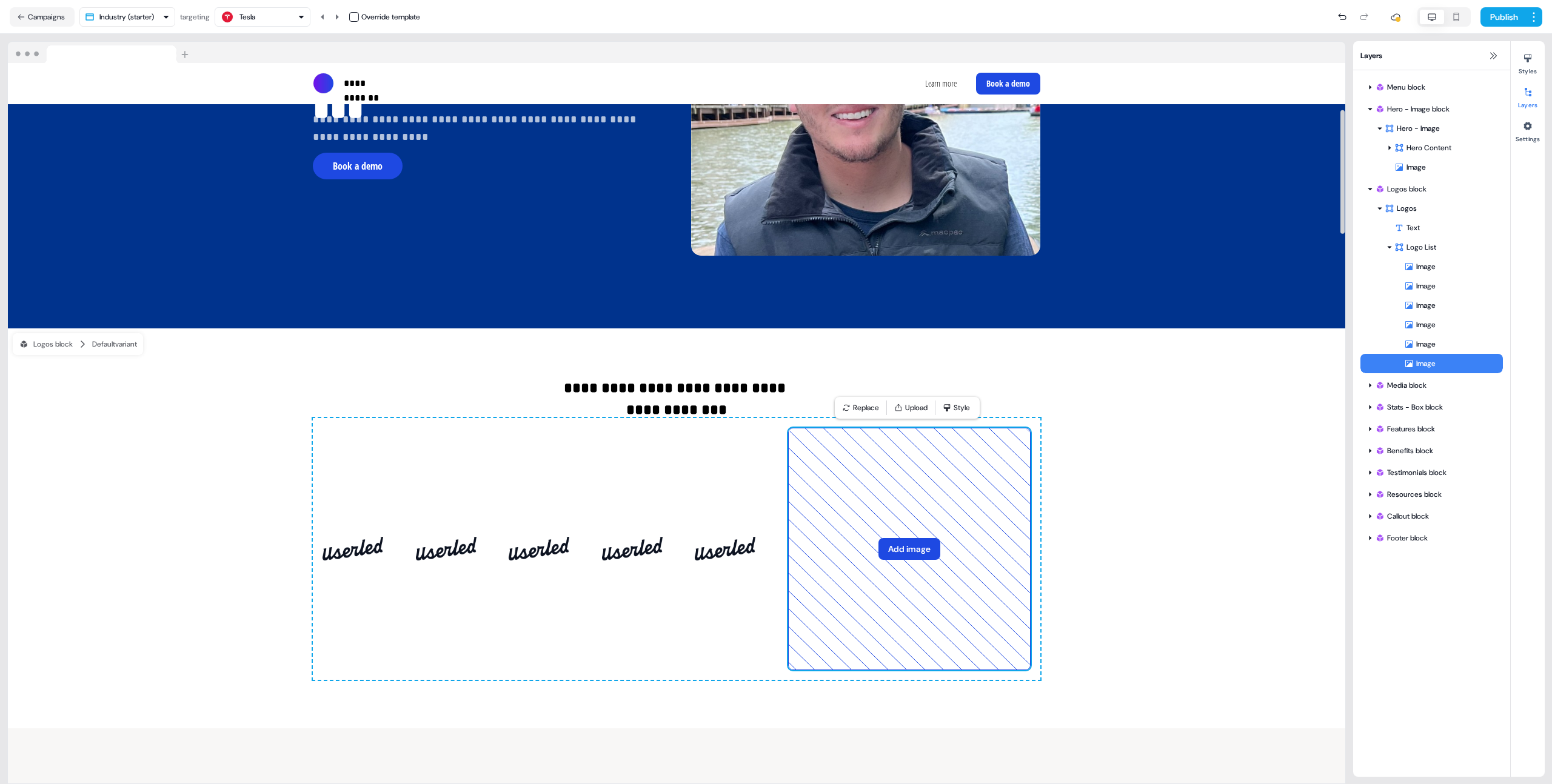
drag, startPoint x: 956, startPoint y: 590, endPoint x: 962, endPoint y: 581, distance: 10.8
click at [956, 589] on icon at bounding box center [909, 549] width 242 height 241
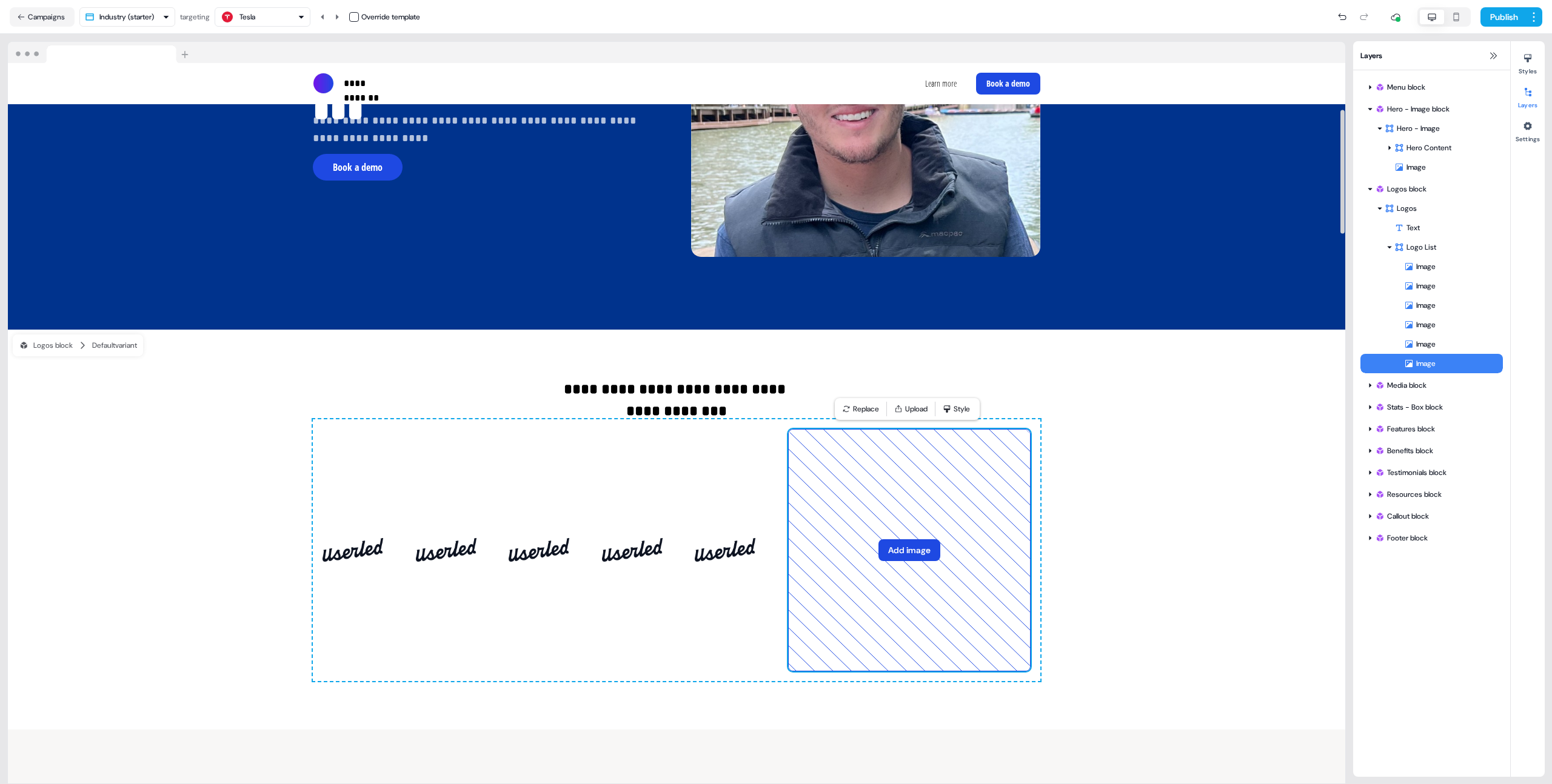
click at [903, 543] on button "Add image" at bounding box center [909, 550] width 62 height 21
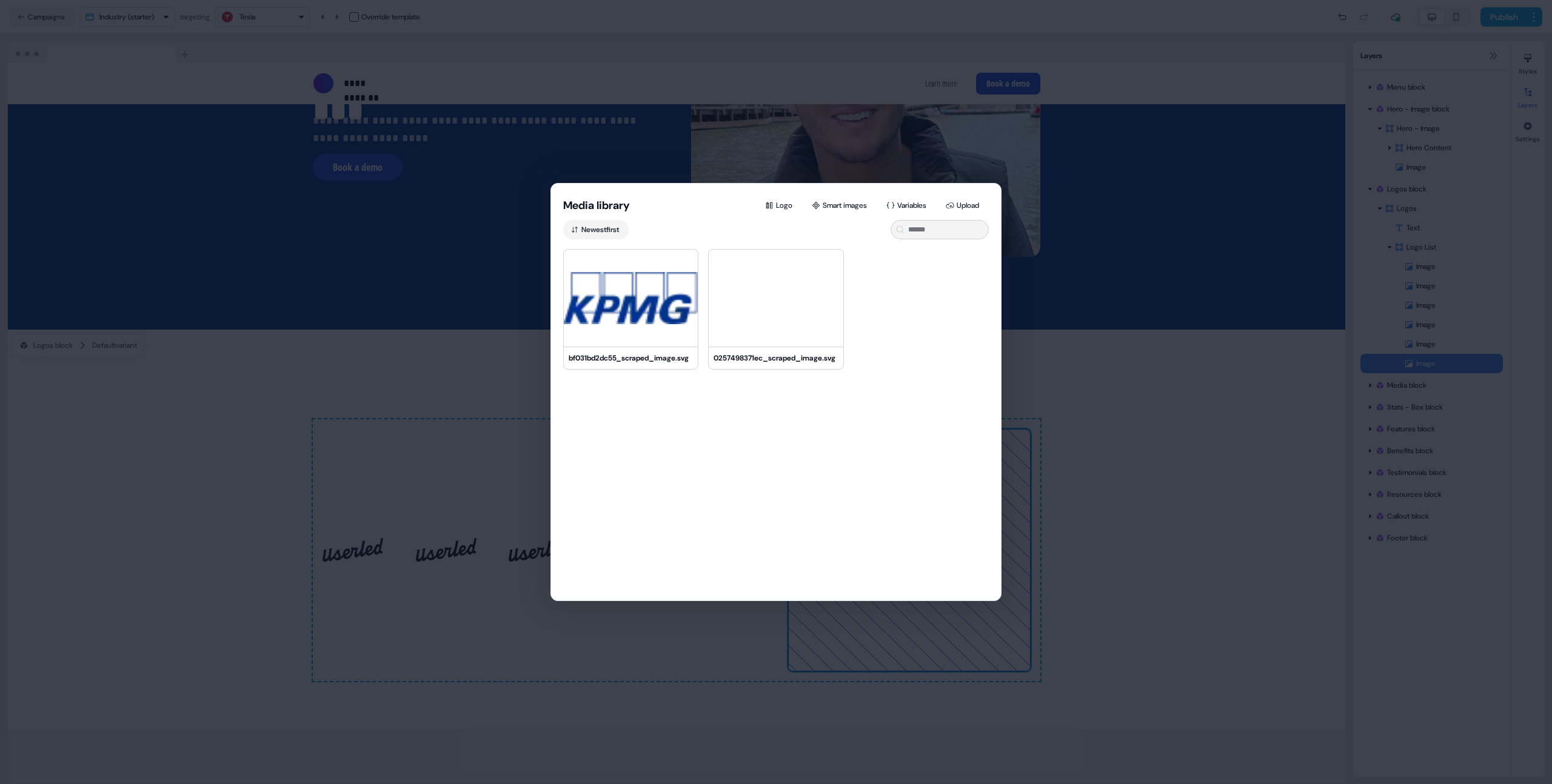
drag, startPoint x: 1012, startPoint y: 377, endPoint x: 1026, endPoint y: 372, distance: 14.9
click at [1018, 379] on div "Media library Logo Smart images Variables Upload Newest first bf031bd2dc55_scra…" at bounding box center [776, 392] width 1552 height 784
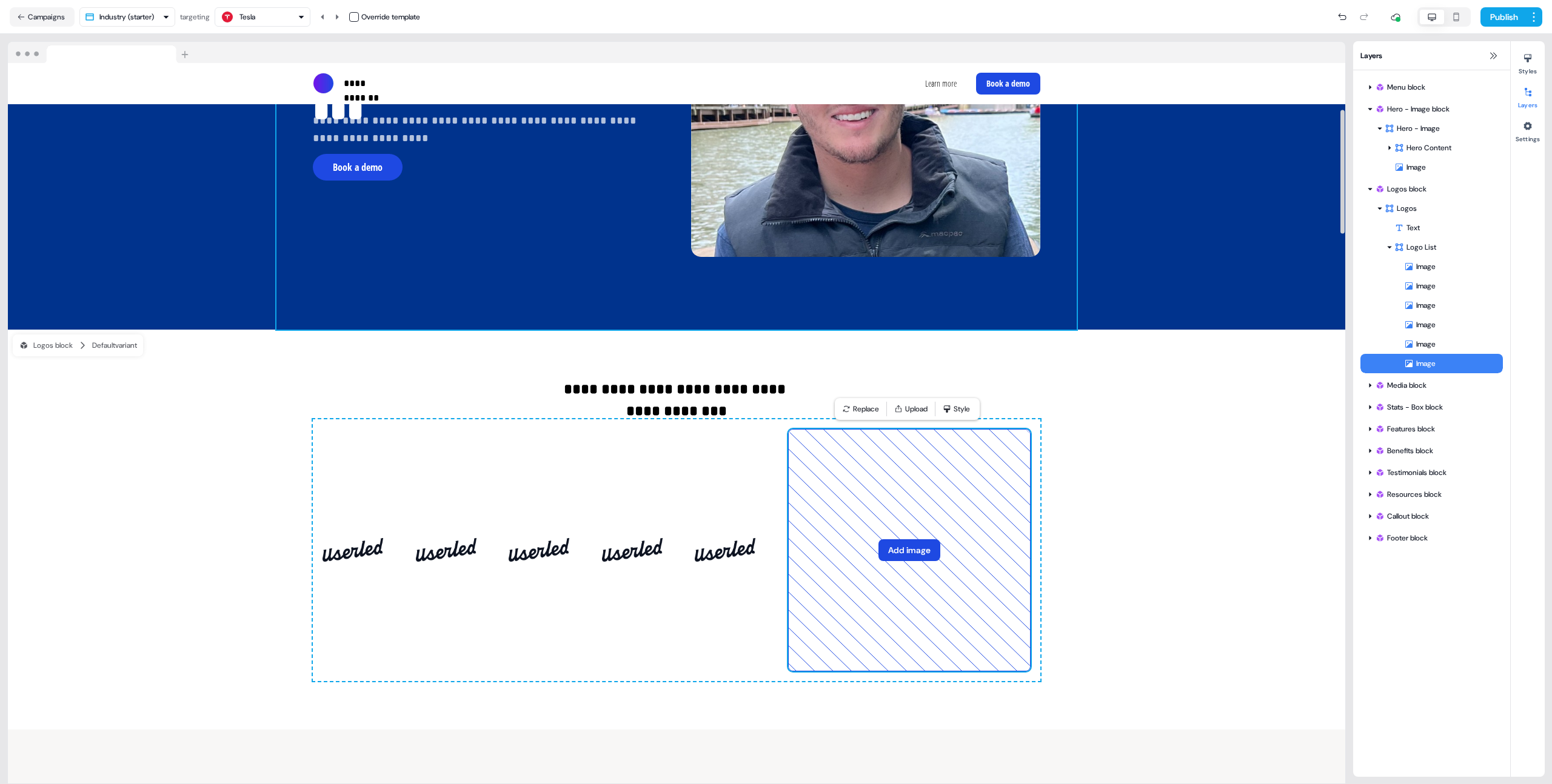
scroll to position [0, 0]
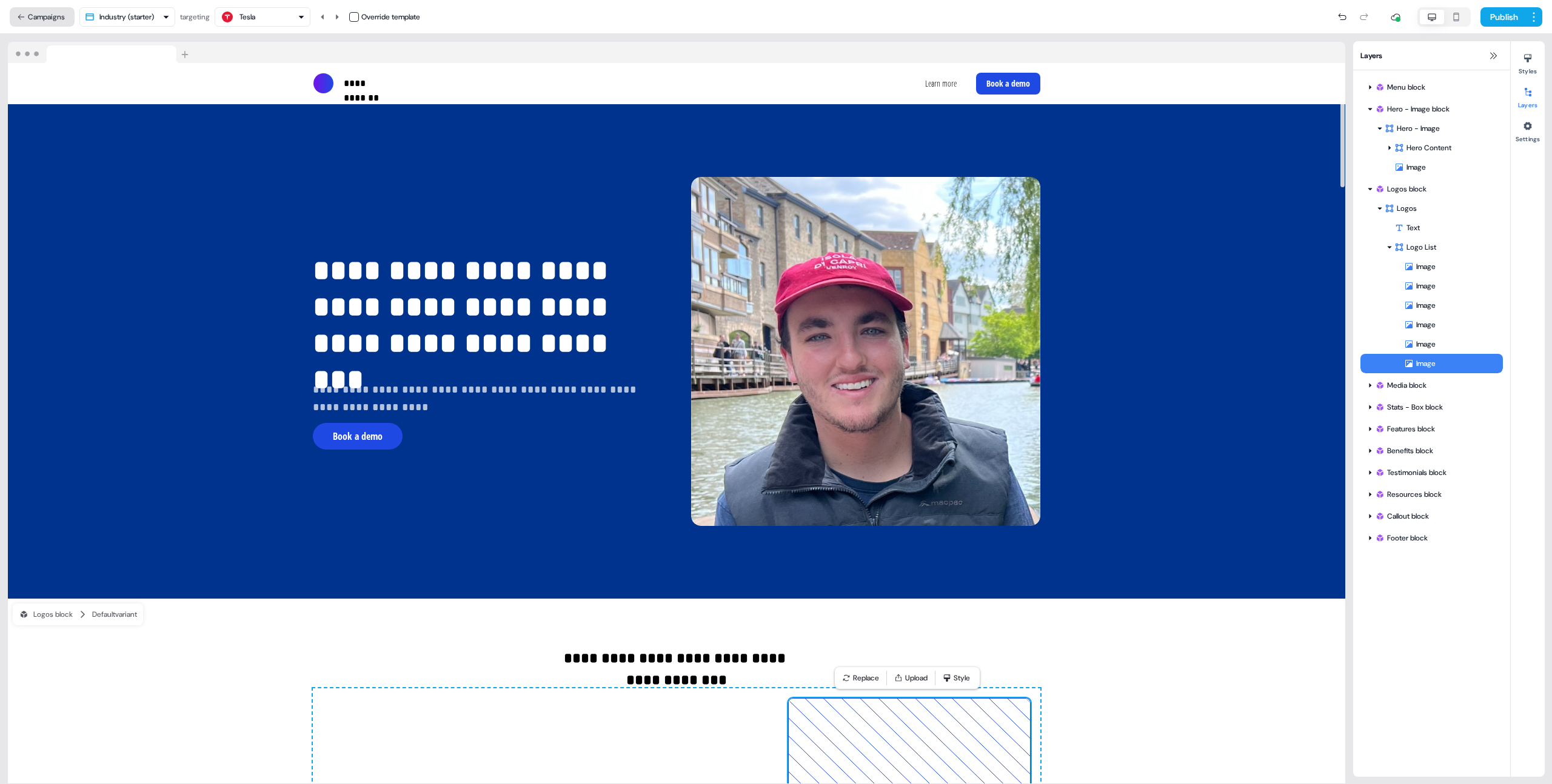
click at [54, 13] on button "Campaigns" at bounding box center [42, 16] width 65 height 19
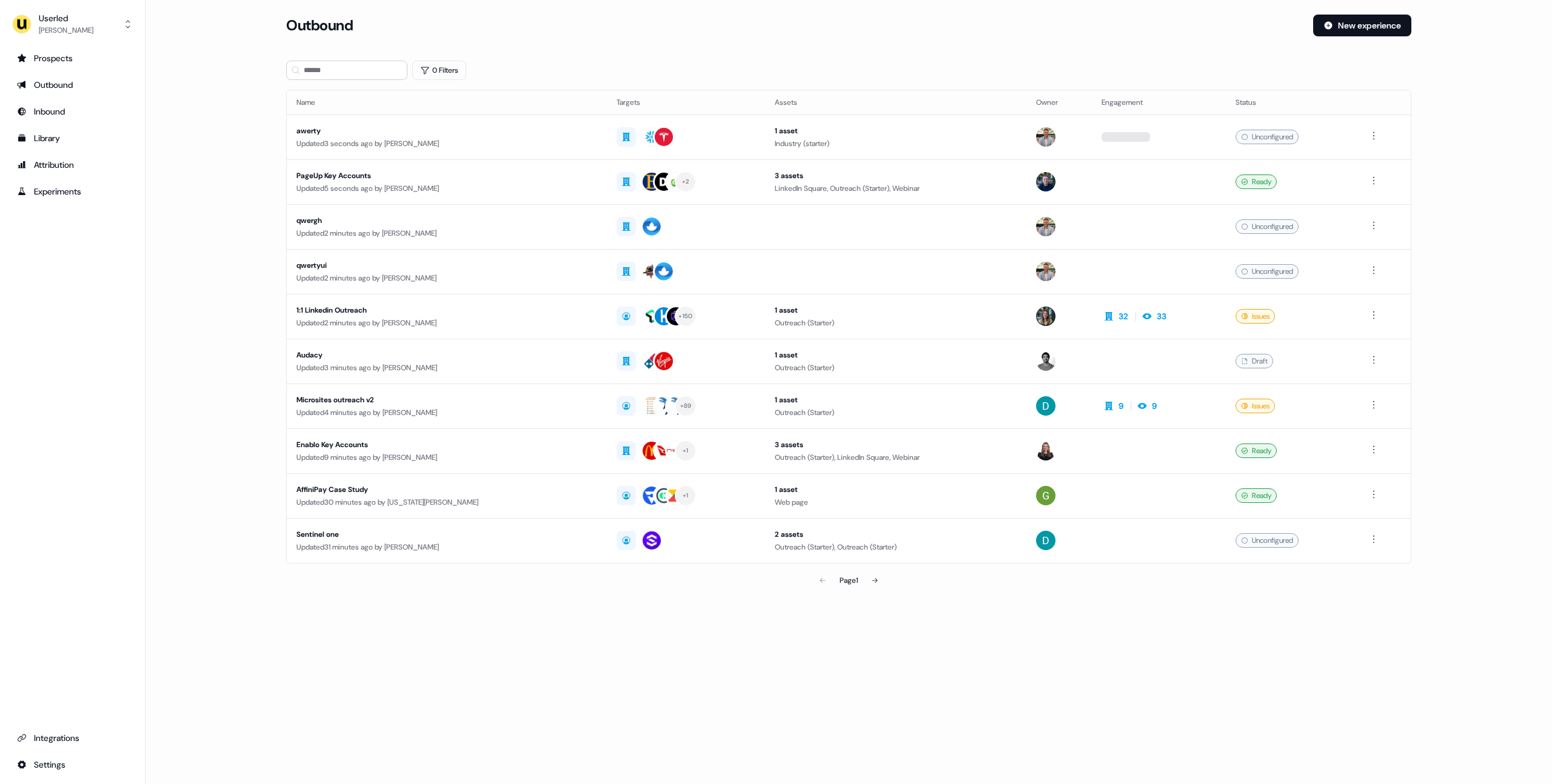
drag, startPoint x: 205, startPoint y: 149, endPoint x: 191, endPoint y: 140, distance: 16.6
click at [204, 149] on main "Loading... Outbound New experience 0 Filters Name Targets Assets Owner Engageme…" at bounding box center [849, 320] width 1407 height 612
click at [52, 134] on div "Library" at bounding box center [72, 138] width 111 height 12
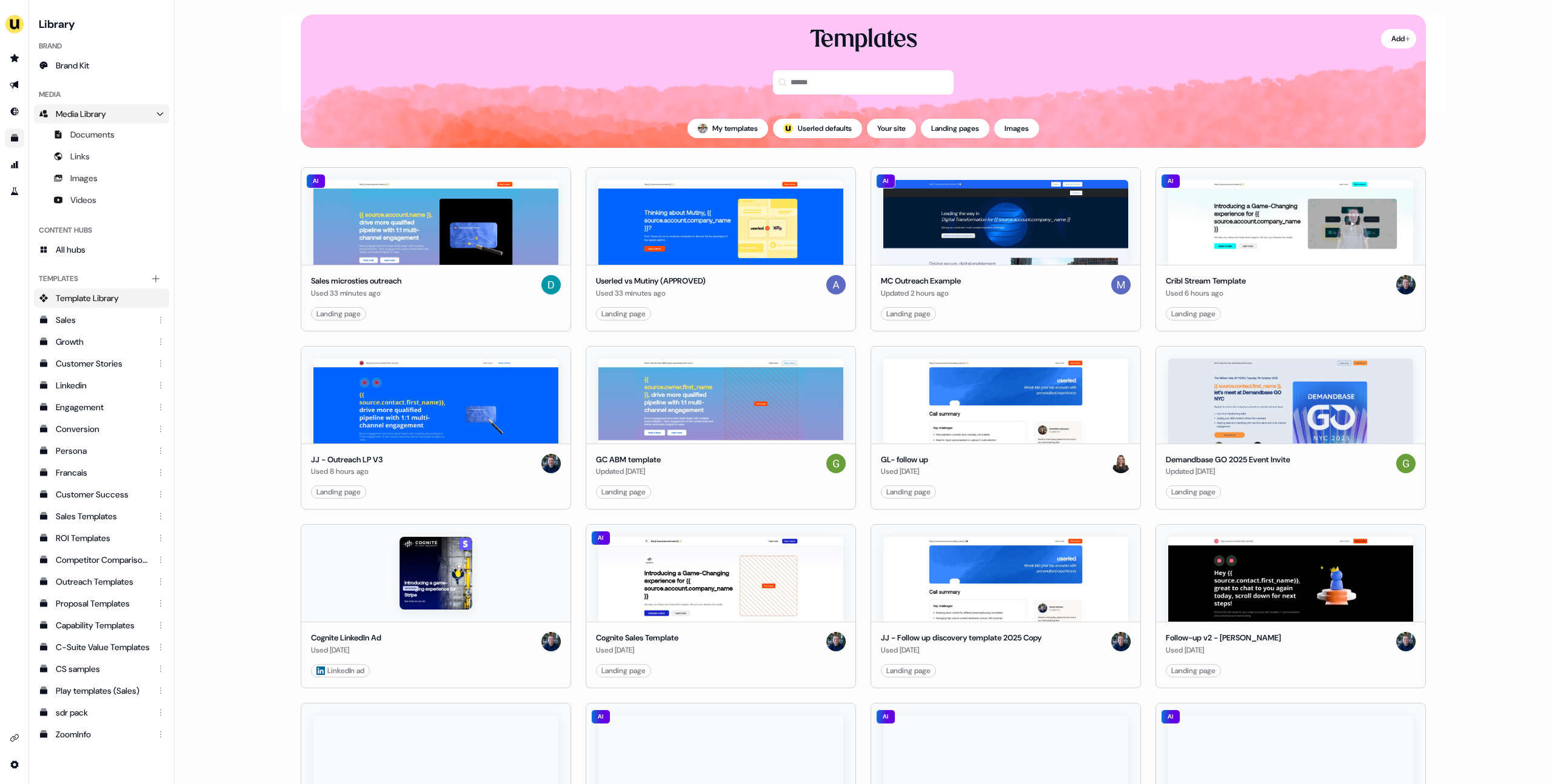
click at [77, 114] on span "Media Library" at bounding box center [81, 114] width 51 height 12
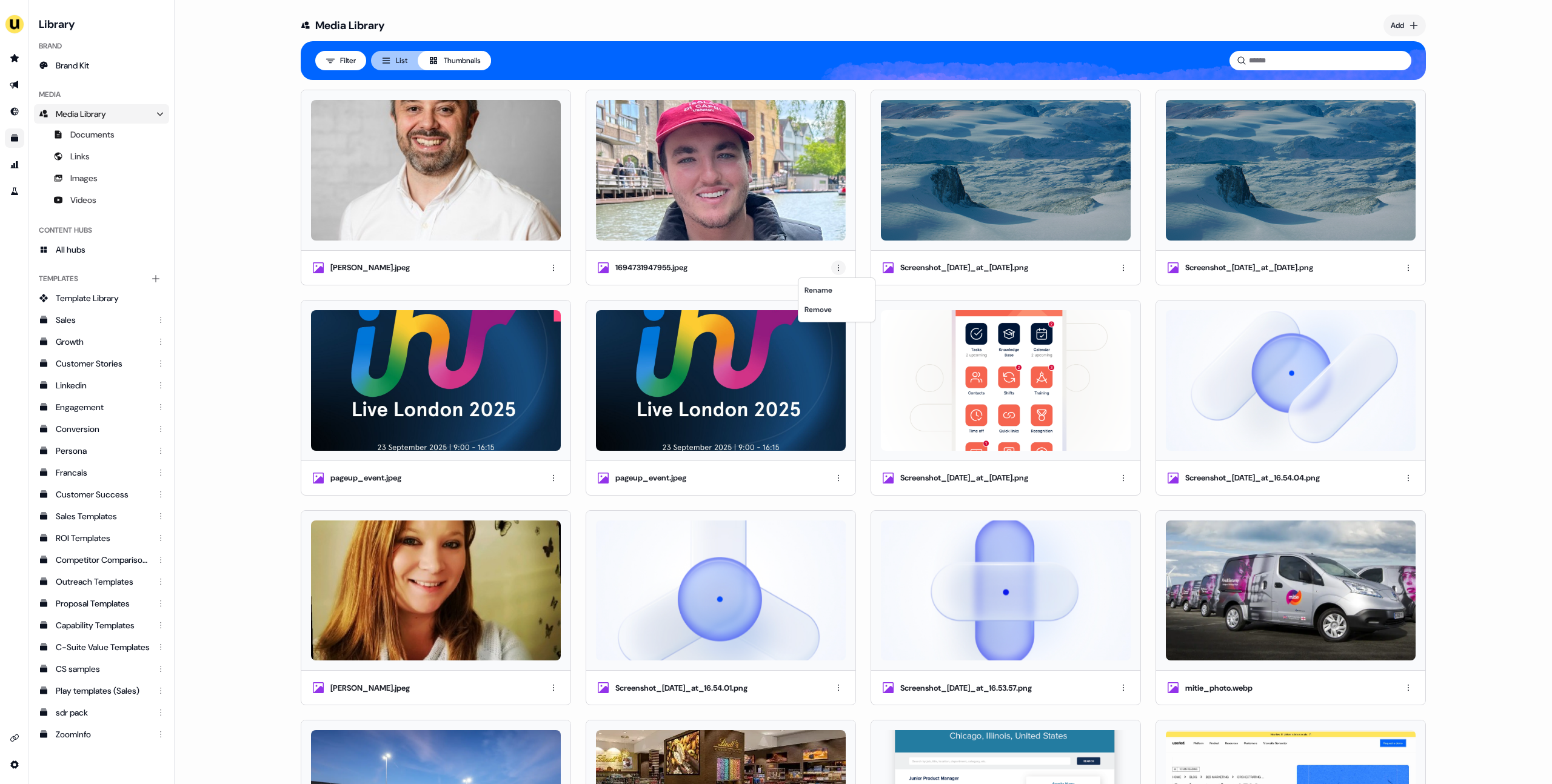
click at [838, 267] on html "For the best experience switch devices to a bigger screen. Go to [DOMAIN_NAME] …" at bounding box center [776, 392] width 1552 height 784
click at [822, 312] on div "Remove" at bounding box center [837, 309] width 71 height 19
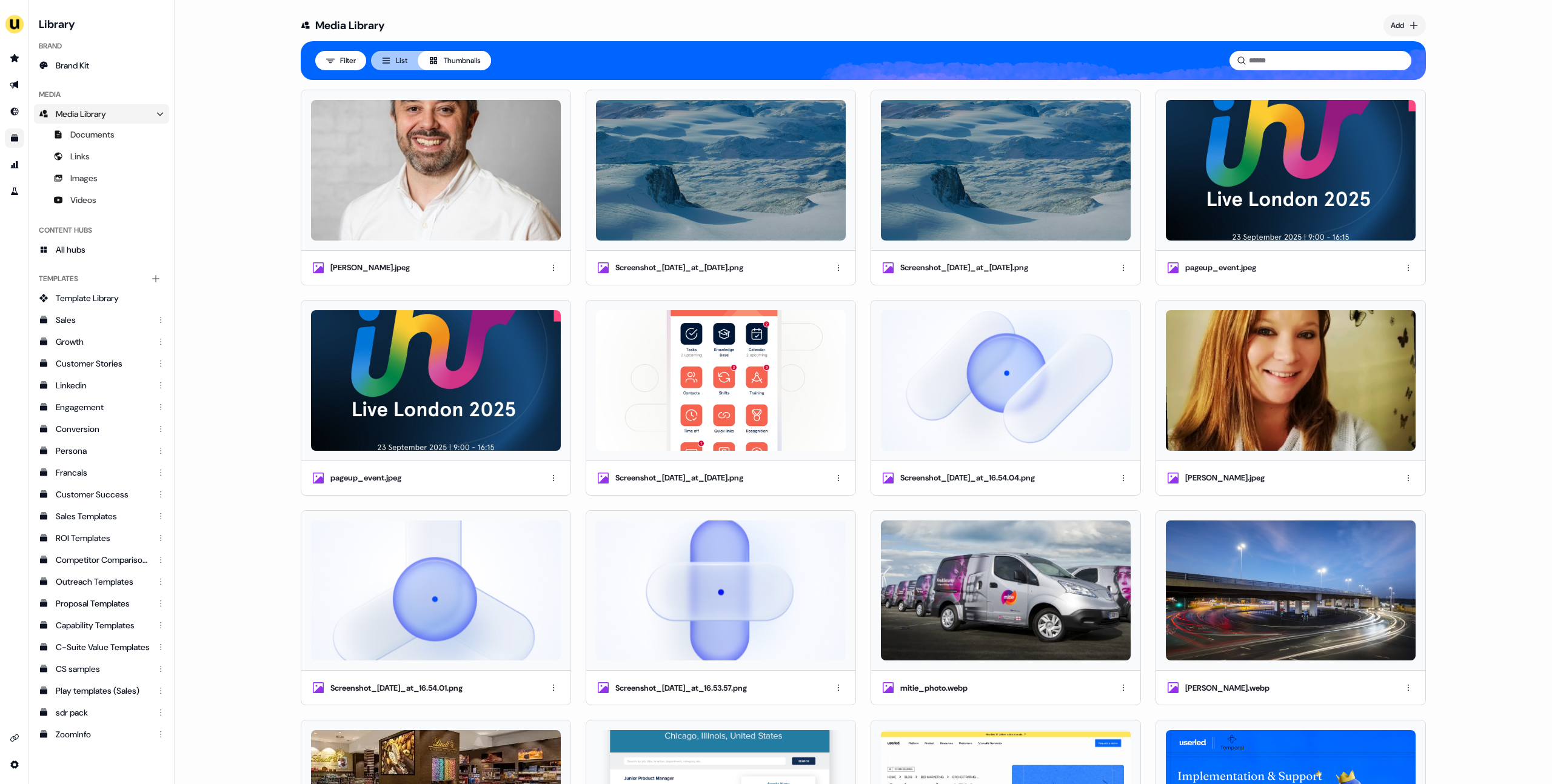
click at [18, 83] on icon "Go to outbound experience" at bounding box center [15, 84] width 10 height 10
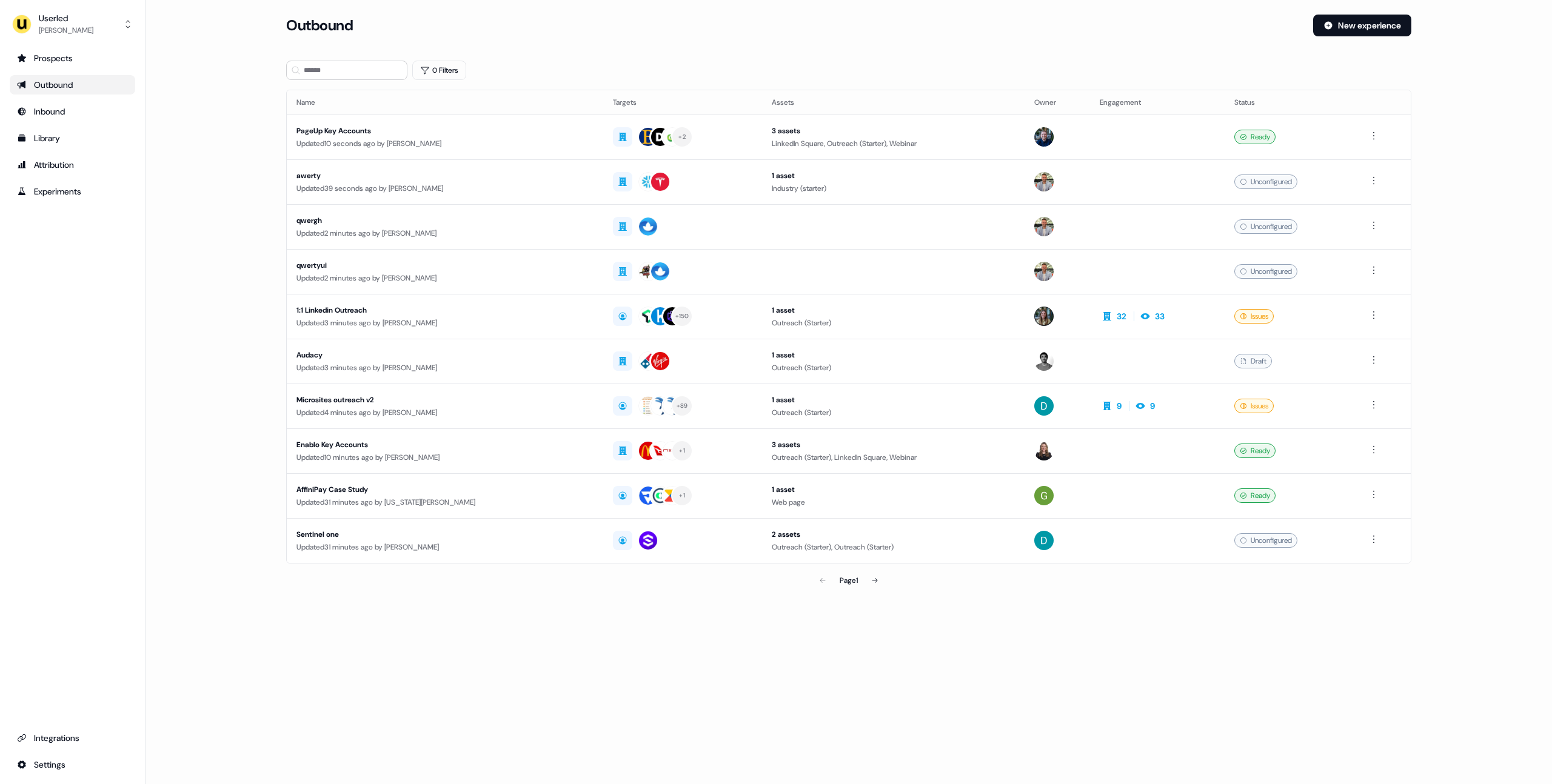
click at [209, 197] on main "Loading... Outbound New experience 0 Filters Name Targets Assets Owner Engageme…" at bounding box center [849, 320] width 1407 height 612
click at [225, 198] on main "Loading... Outbound New experience 0 Filters Name Targets Assets Owner Engageme…" at bounding box center [849, 320] width 1407 height 612
click at [214, 192] on main "Loading... Outbound New experience 0 Filters Name Targets Assets Owner Engageme…" at bounding box center [849, 320] width 1407 height 612
drag, startPoint x: 215, startPoint y: 183, endPoint x: 54, endPoint y: 135, distance: 168.0
click at [214, 183] on main "Loading... Outbound New experience 0 Filters Name Targets Assets Owner Engageme…" at bounding box center [849, 320] width 1407 height 612
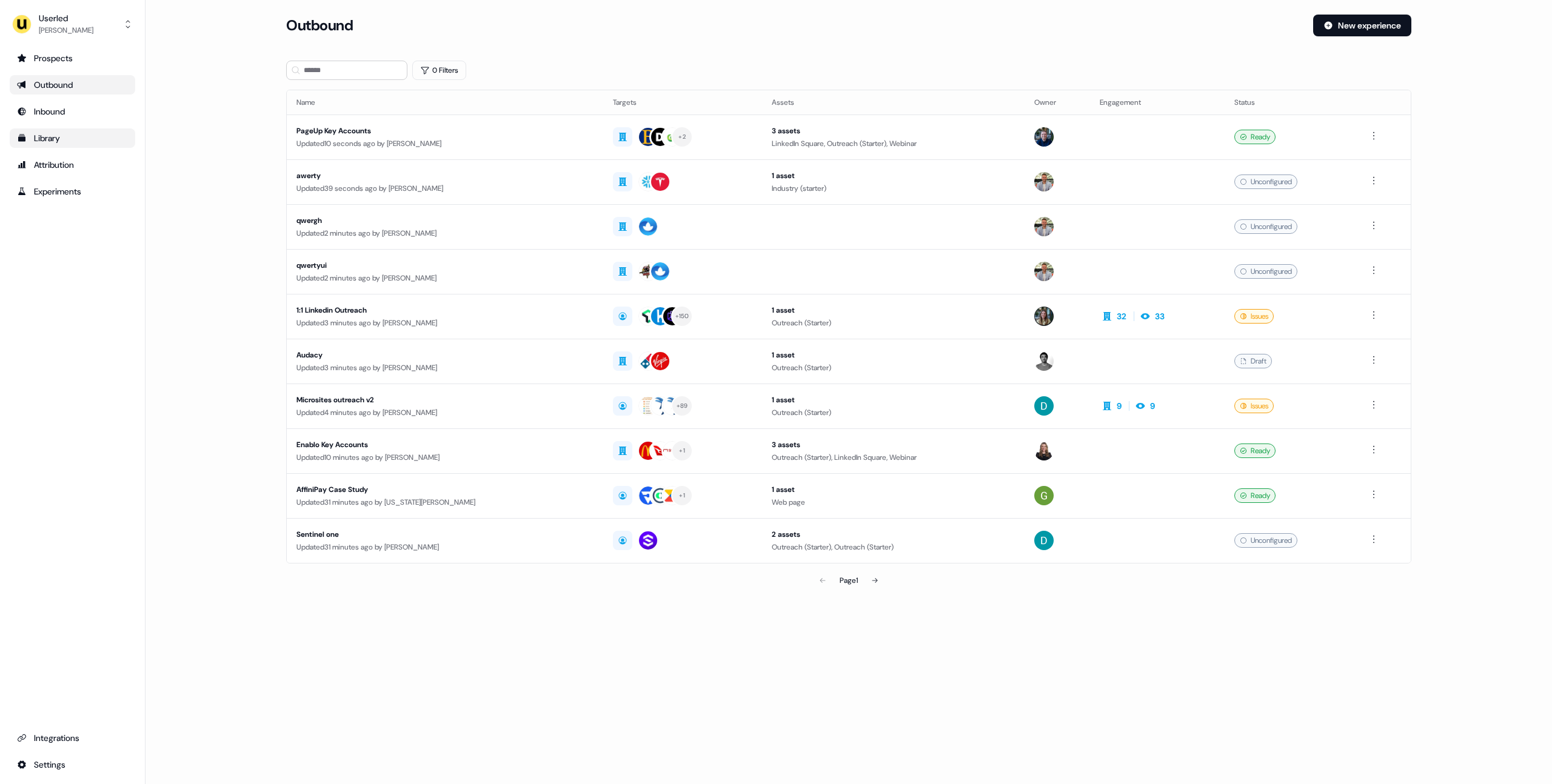
click at [71, 144] on link "Library" at bounding box center [73, 138] width 126 height 19
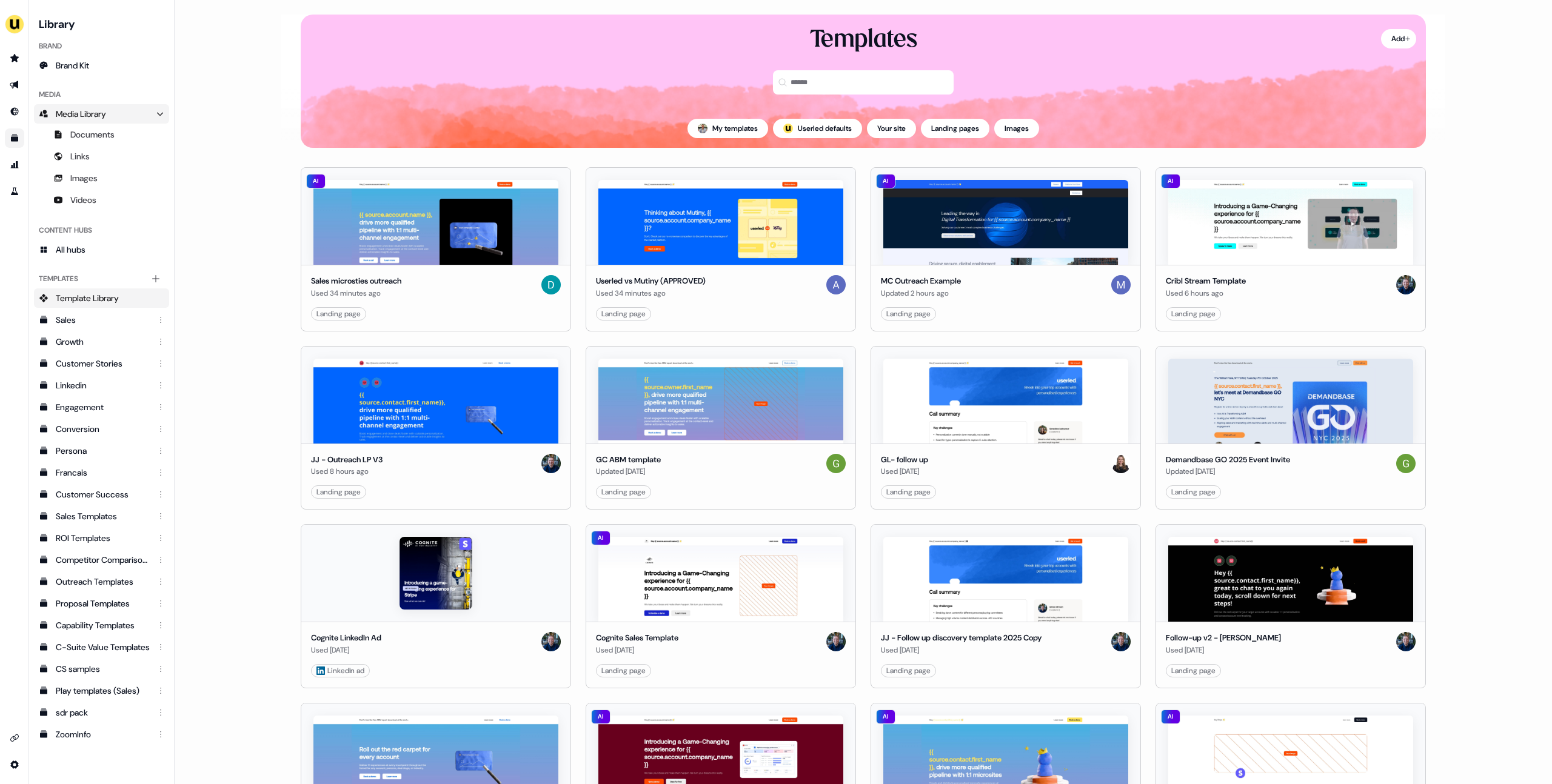
click at [86, 116] on span "Media Library" at bounding box center [81, 114] width 51 height 12
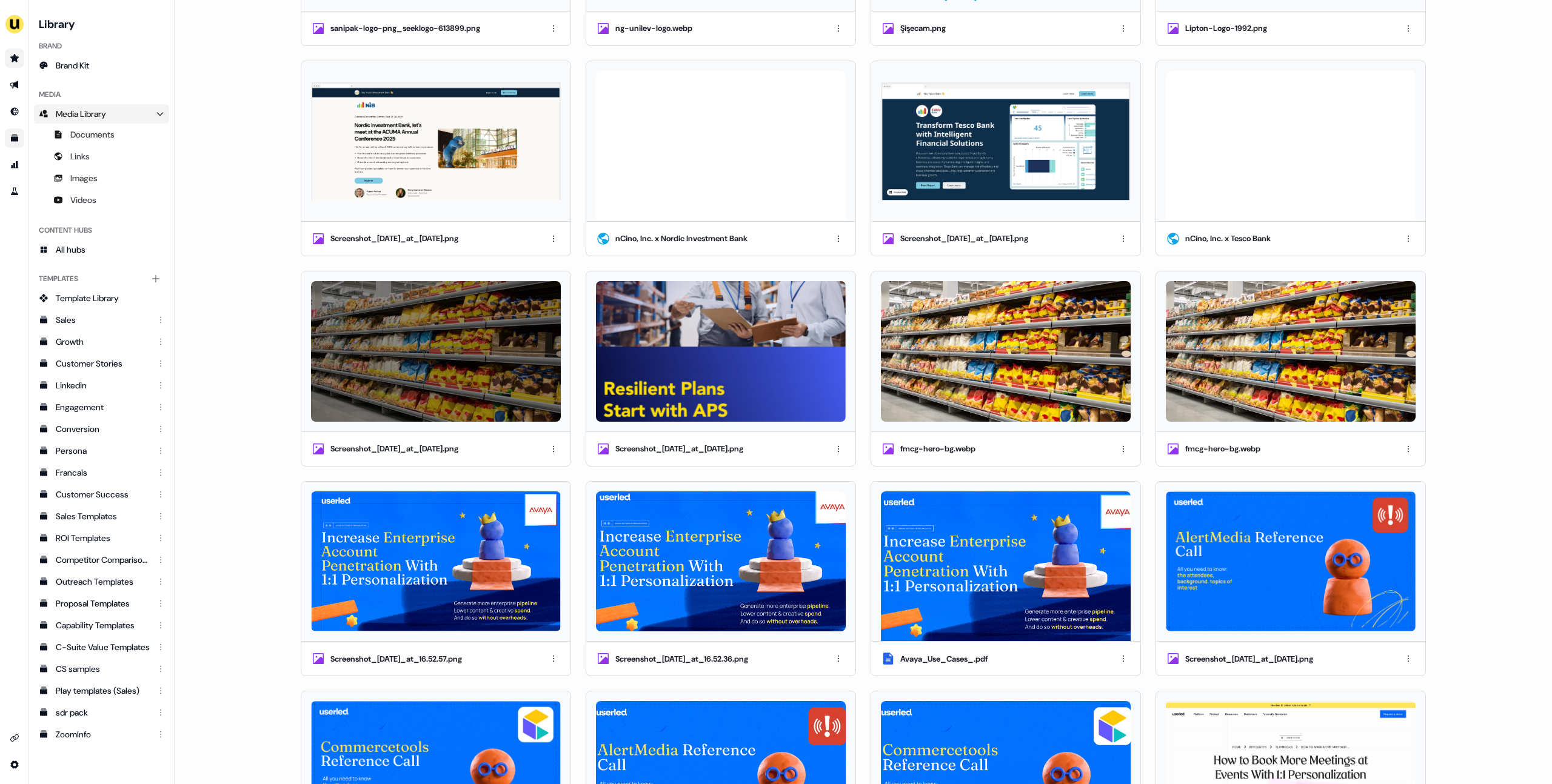
scroll to position [4227, 0]
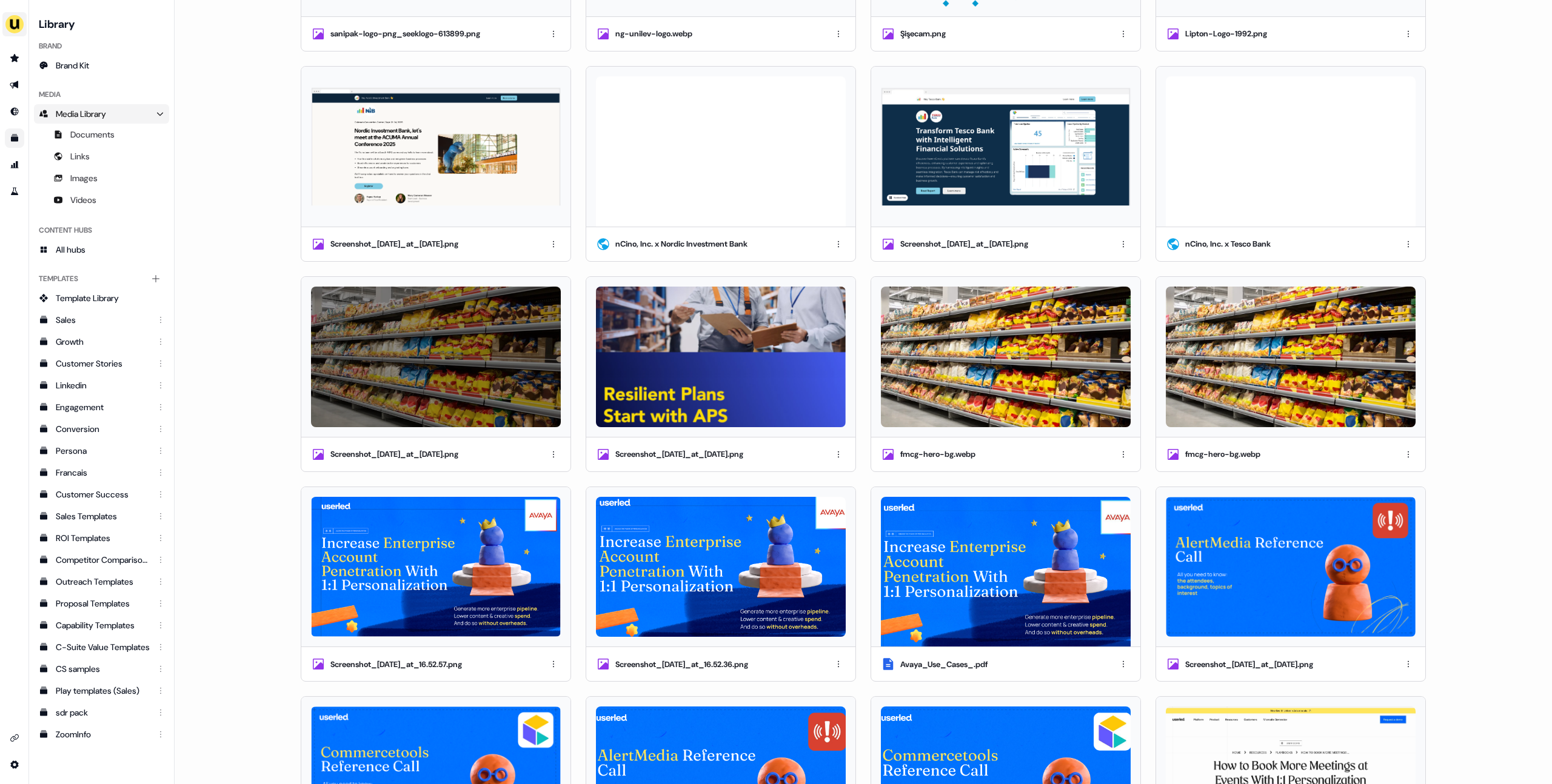
click at [21, 21] on img "side nav menu" at bounding box center [14, 24] width 19 height 19
click at [266, 152] on div "Impersonate (Admin) Help documentation Feedback Logout Library Brand Brand Kit …" at bounding box center [776, 392] width 1552 height 784
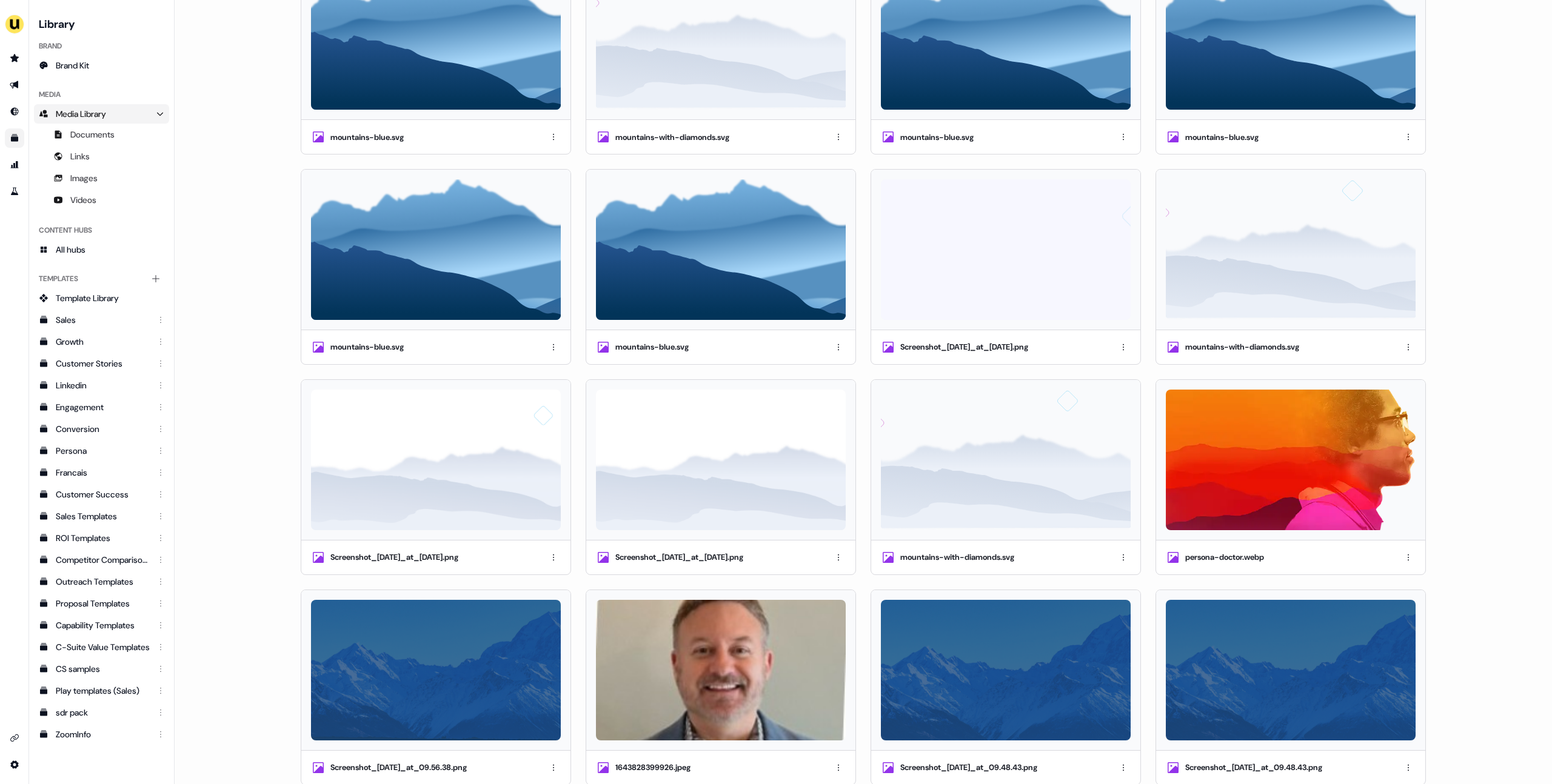
scroll to position [7035, 0]
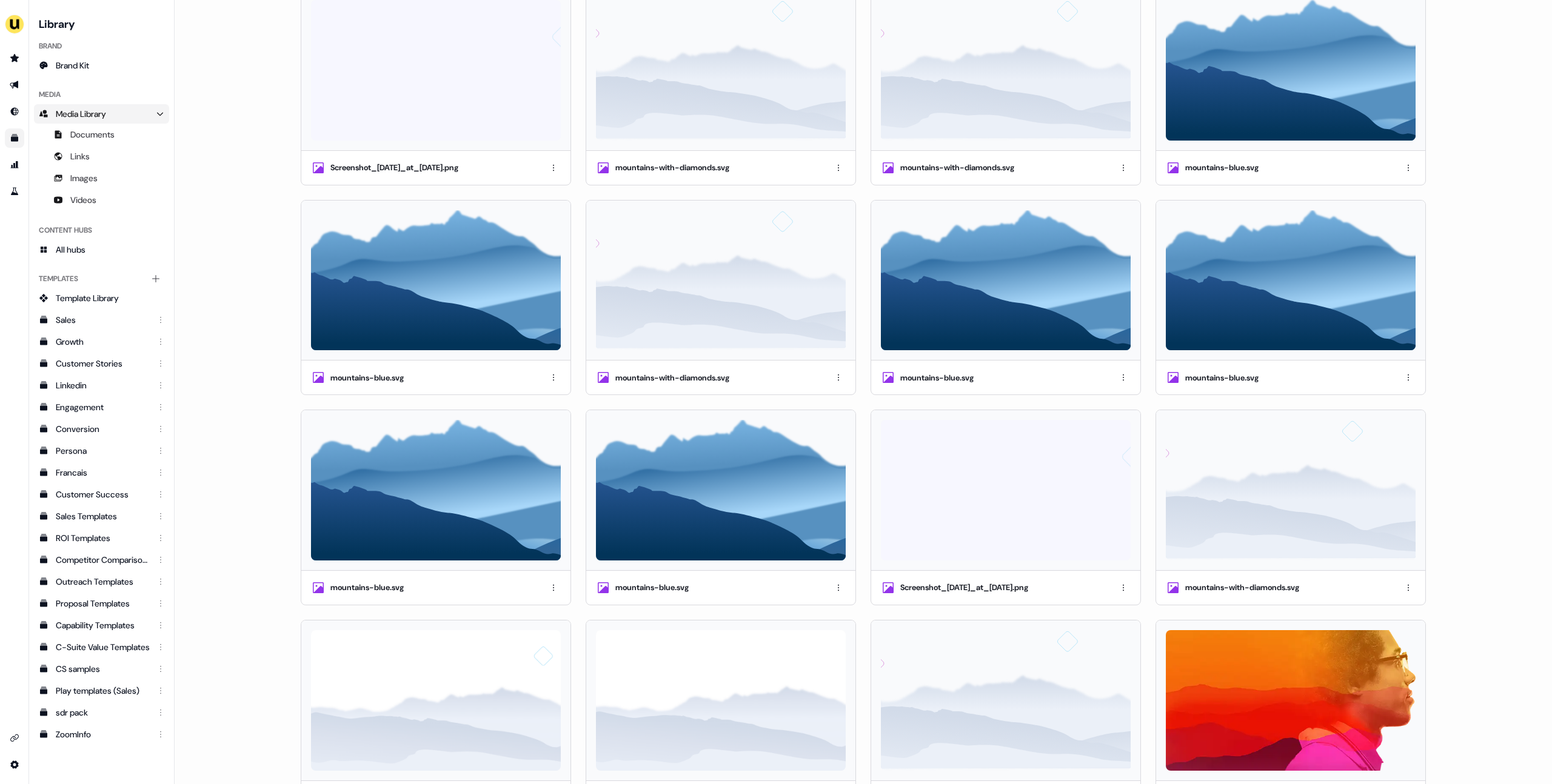
drag, startPoint x: 242, startPoint y: 231, endPoint x: 54, endPoint y: 110, distance: 223.6
click at [19, 21] on img "side nav menu" at bounding box center [14, 24] width 19 height 19
click at [258, 175] on div "Impersonate (Admin) Help documentation Feedback Logout Library Brand Brand Kit …" at bounding box center [776, 392] width 1552 height 784
click at [12, 28] on img "side nav menu" at bounding box center [14, 24] width 19 height 19
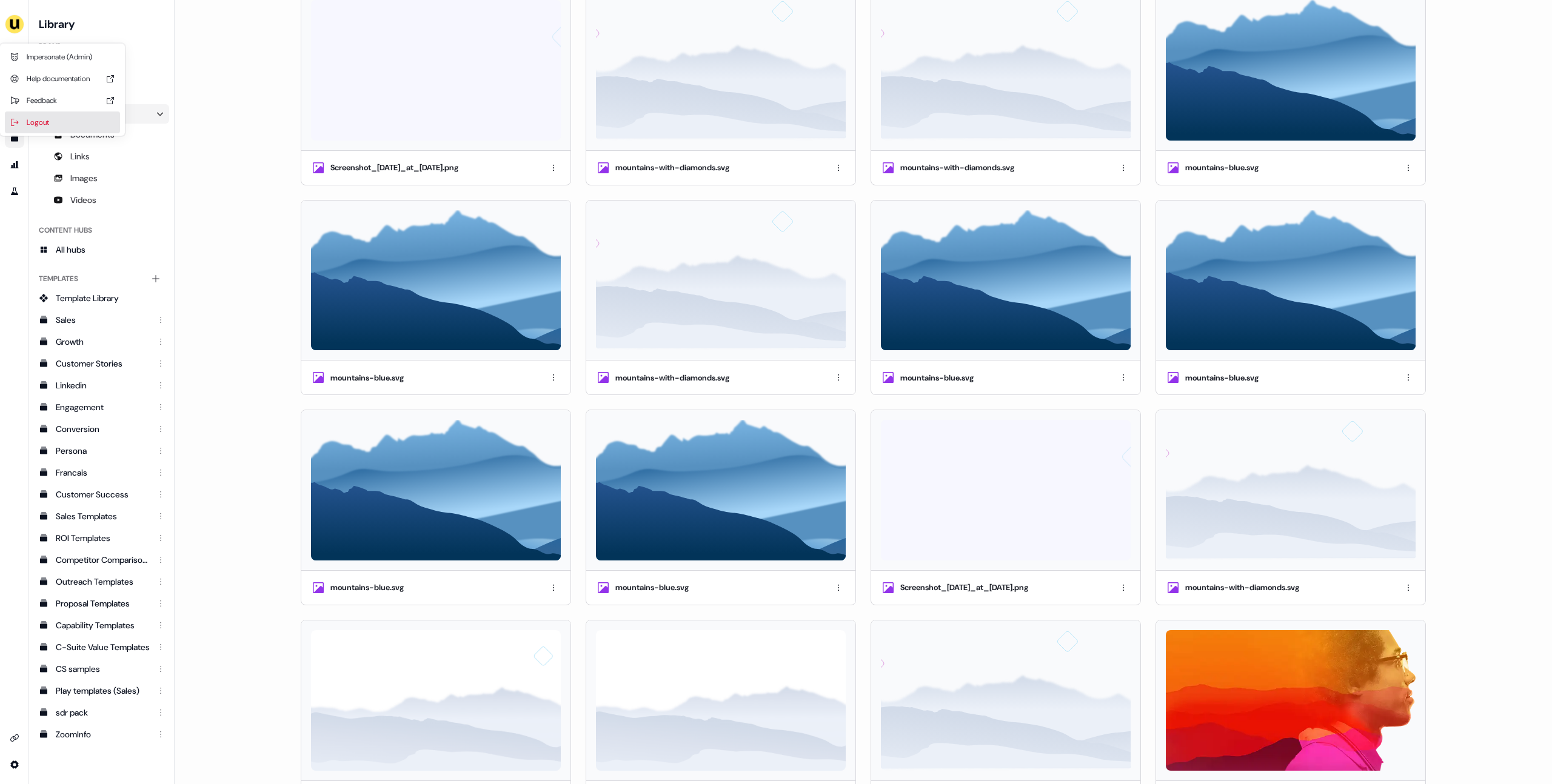
click at [51, 128] on div "Logout" at bounding box center [62, 122] width 115 height 21
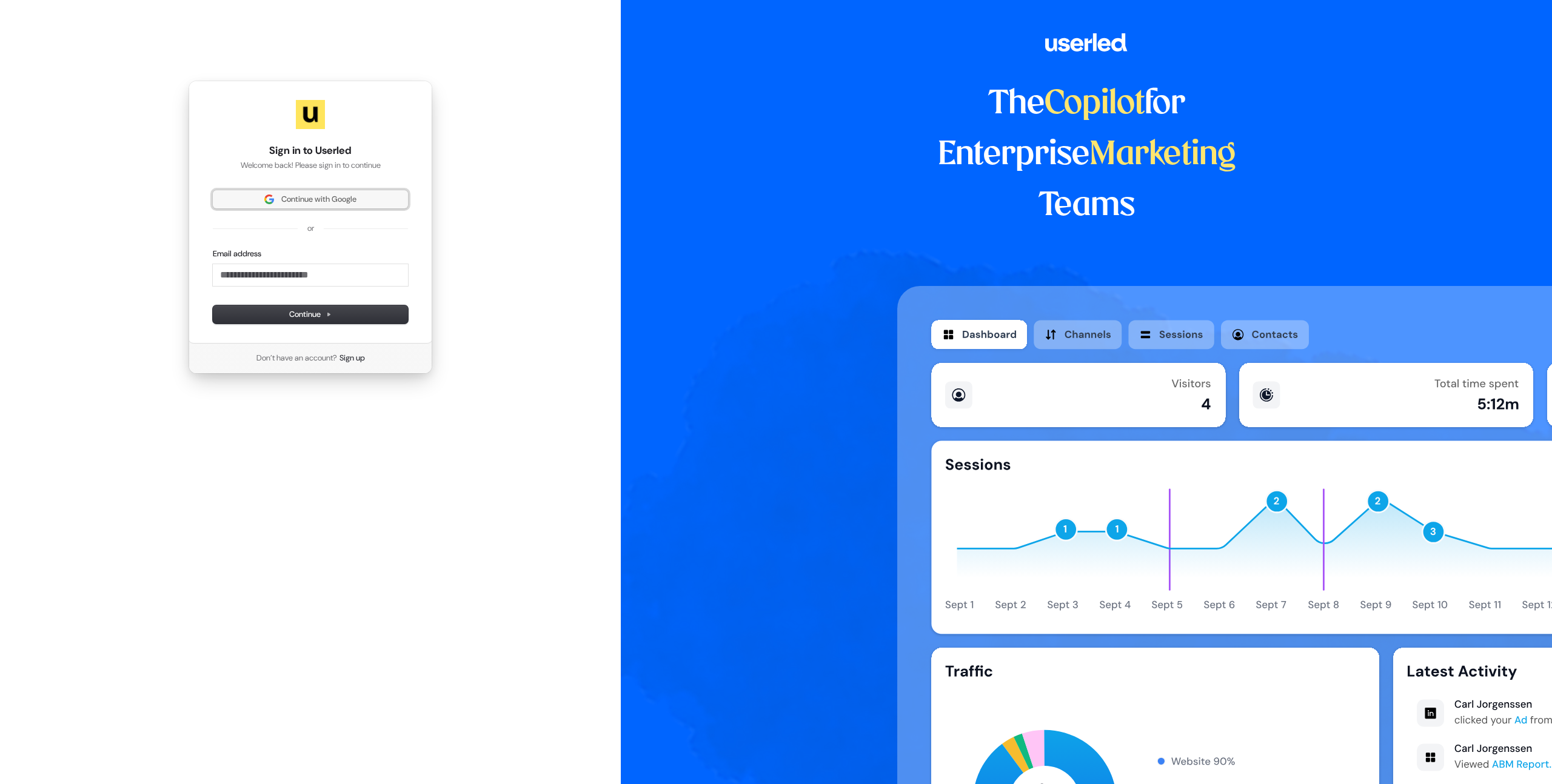
drag, startPoint x: 334, startPoint y: 199, endPoint x: 347, endPoint y: 207, distance: 15.3
click at [334, 200] on span "Continue with Google" at bounding box center [319, 199] width 75 height 11
drag, startPoint x: 578, startPoint y: 195, endPoint x: 552, endPoint y: 18, distance: 178.9
click at [578, 195] on div "Sign in to Userled Welcome back! Please sign in to continue Continue with Googl…" at bounding box center [311, 227] width 621 height 454
